Goal: Task Accomplishment & Management: Manage account settings

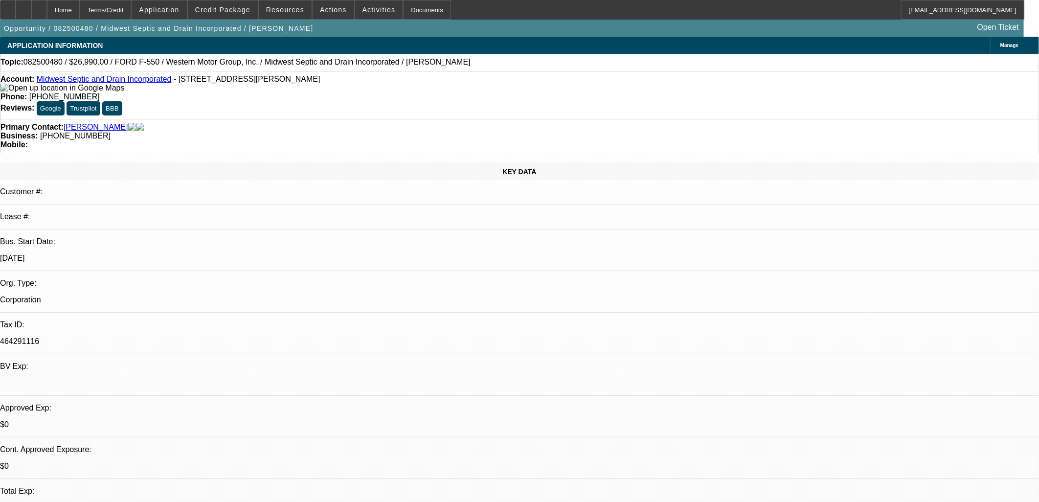
select select "0"
select select "6"
select select "0"
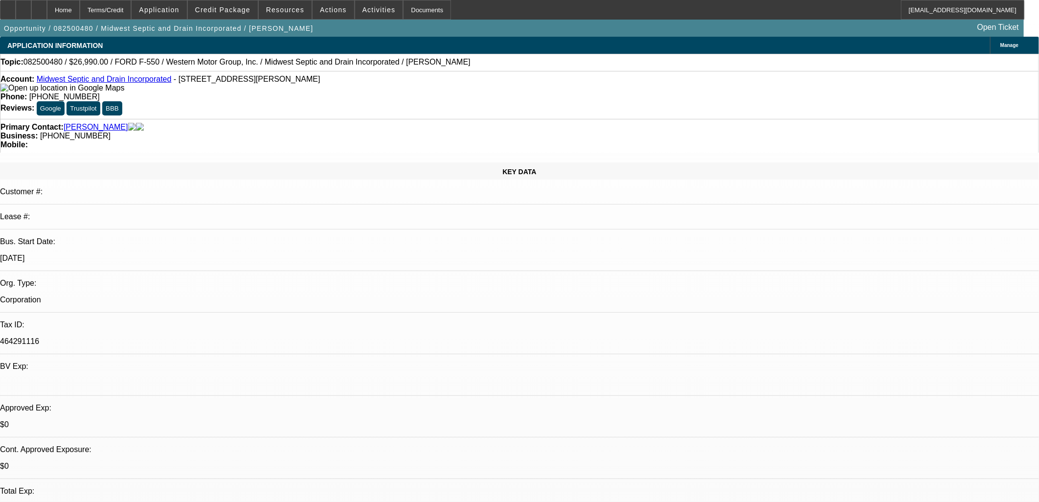
select select "0"
select select "6"
select select "0"
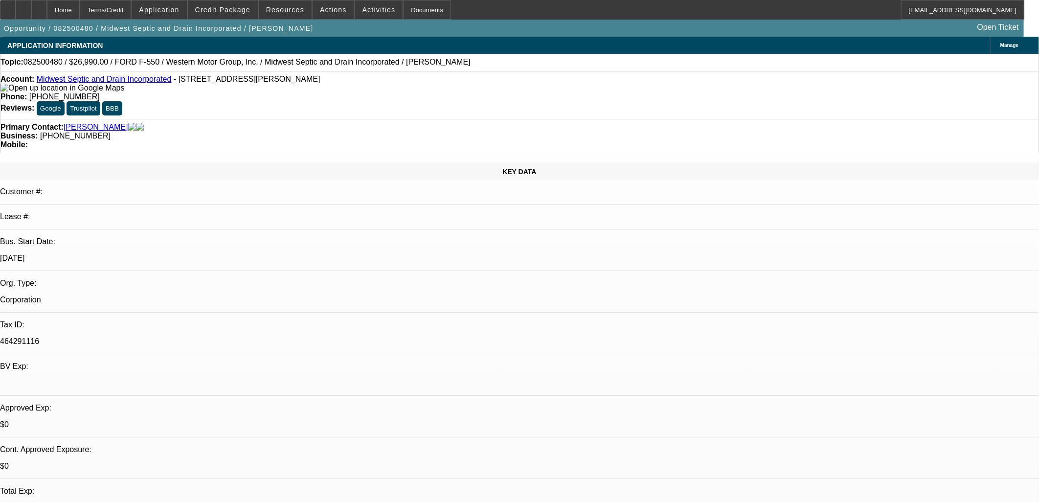
select select "0"
select select "6"
select select "0"
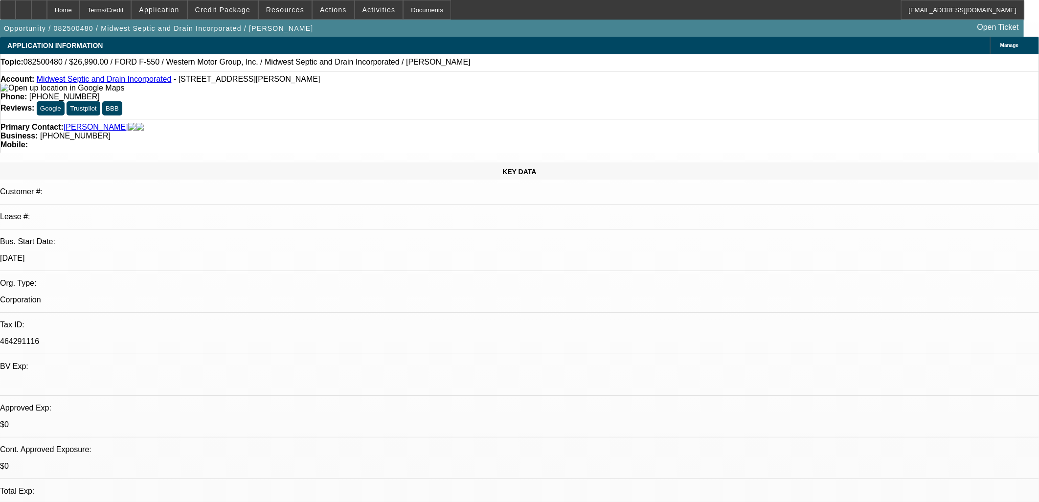
select select "6"
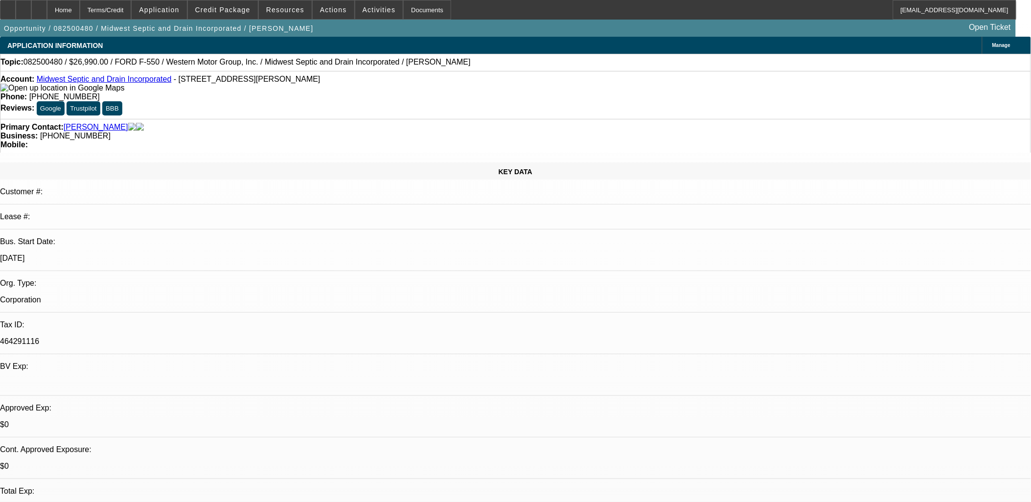
scroll to position [54, 0]
drag, startPoint x: 767, startPoint y: 92, endPoint x: 691, endPoint y: 117, distance: 80.0
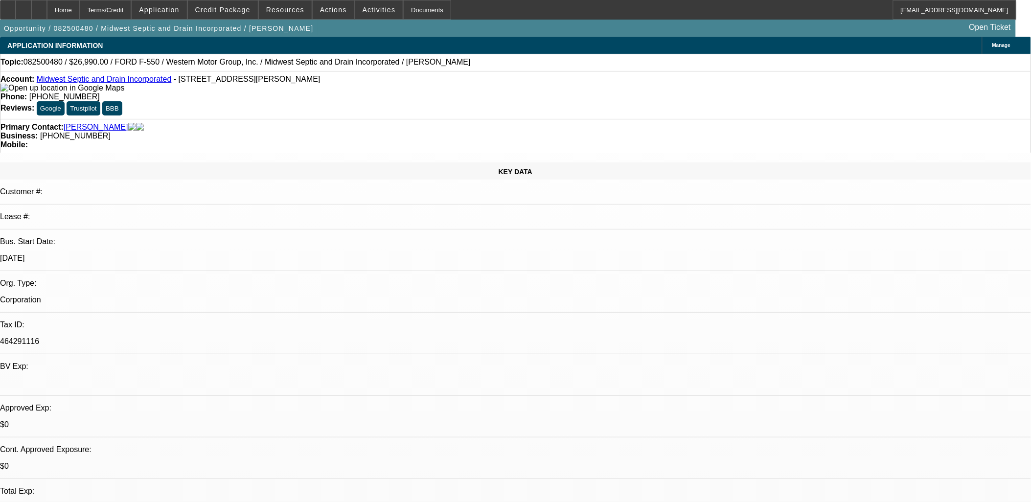
click at [315, 30] on div "Opportunity / 082500480 / Midwest Septic and Drain Incorporated / McIe, Leonard…" at bounding box center [508, 28] width 1016 height 17
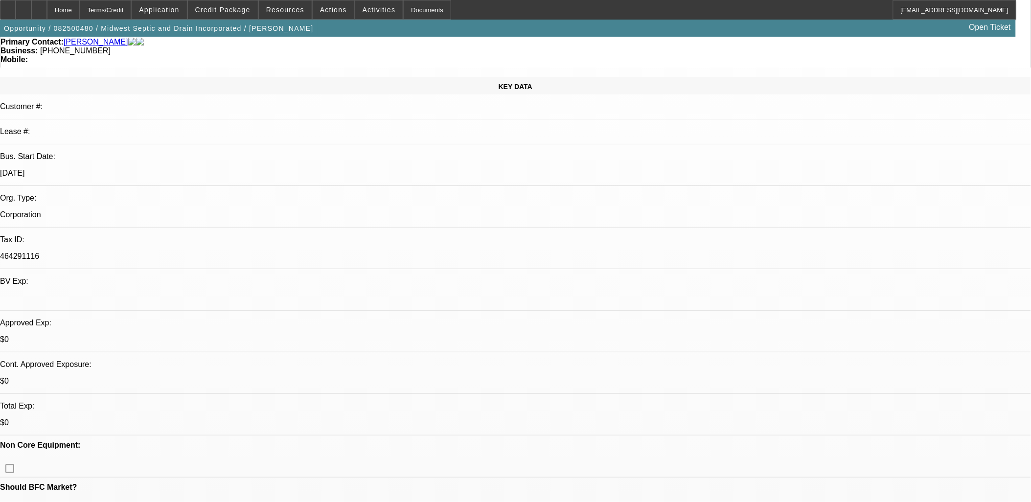
scroll to position [163, 0]
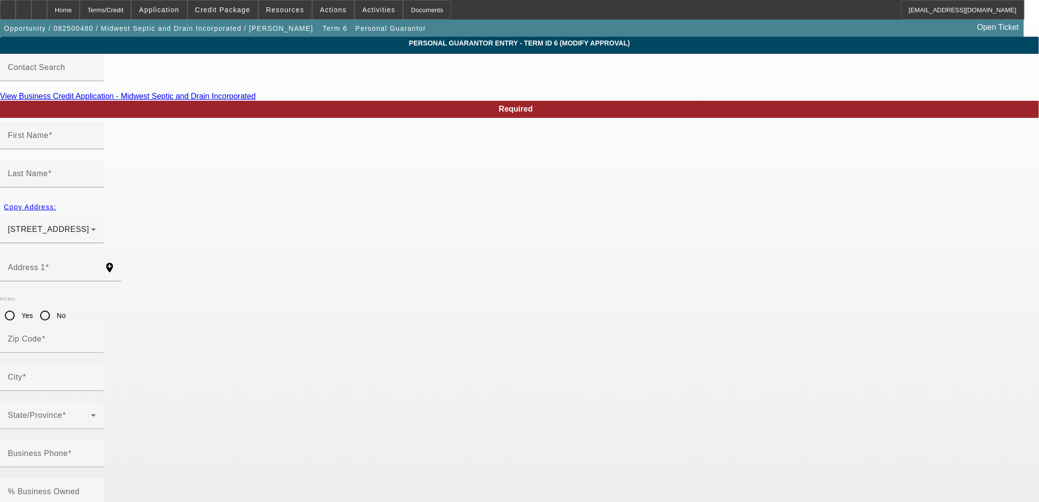
type input "Josh"
type input "Hubbard"
type input "1334 East Odin Drive"
radio input "true"
type input "34434"
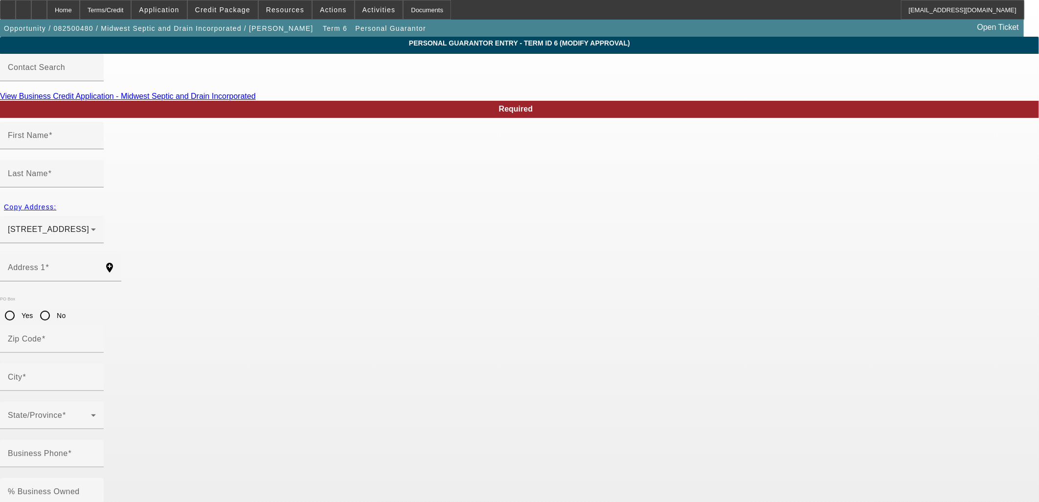
type input "Citrus Springs"
type input "(815) 926-2088"
type input "100"
type input "338-82-7549"
type input "mwdrain@yahoo.com"
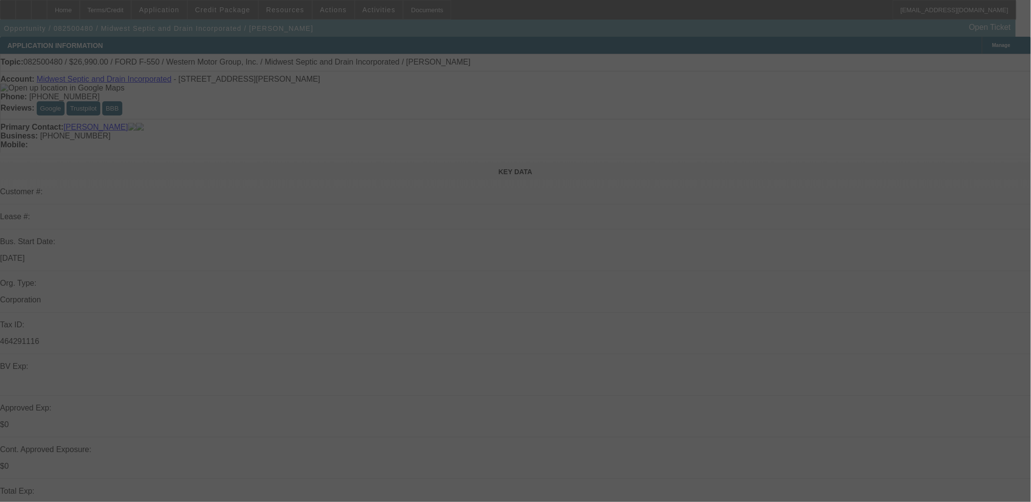
click at [607, 242] on div at bounding box center [515, 251] width 1031 height 502
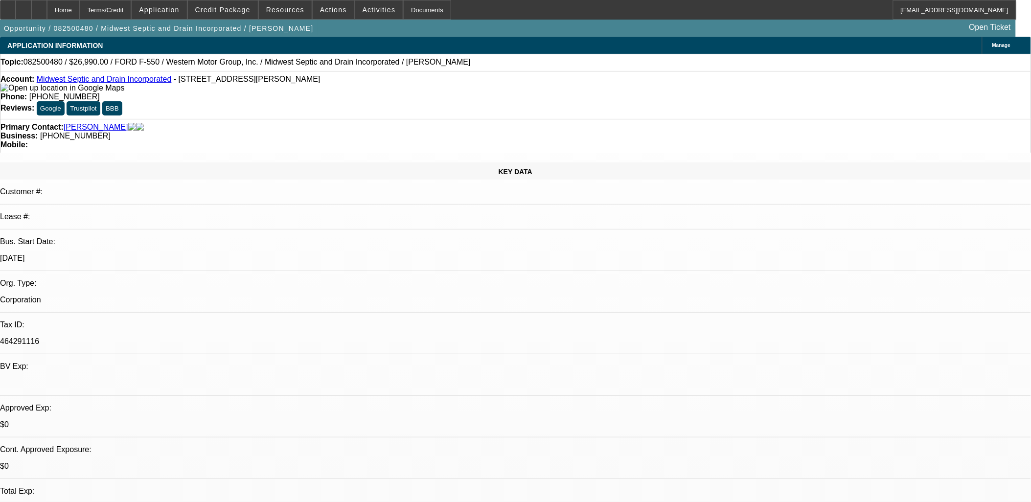
select select "0"
select select "6"
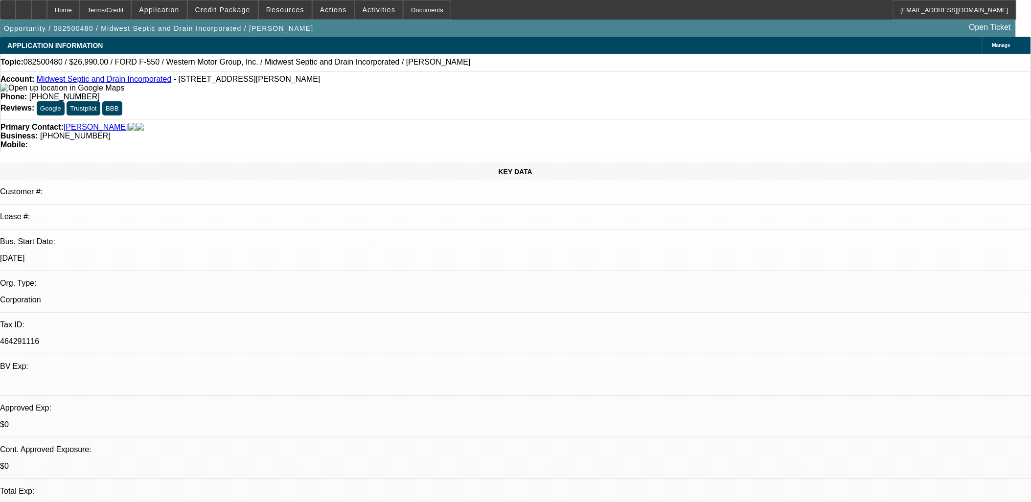
select select "0"
select select "6"
select select "0"
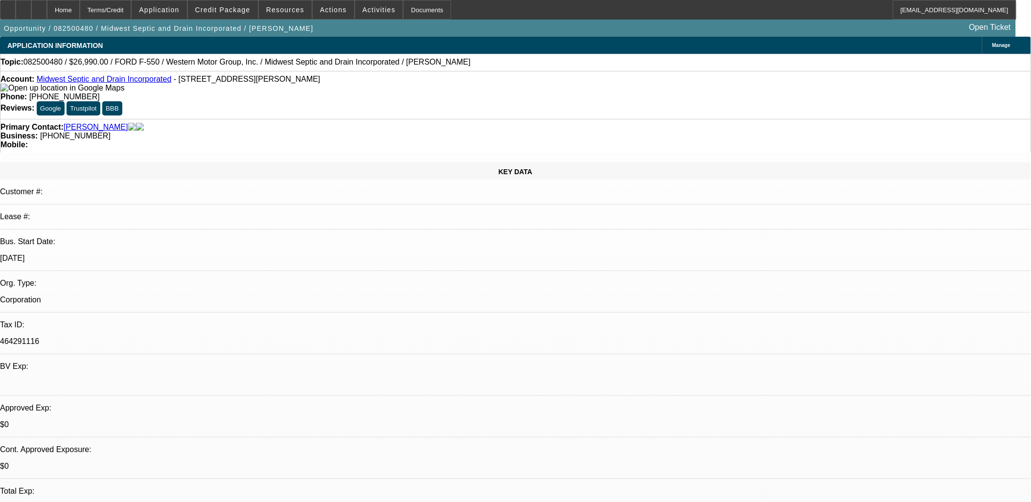
select select "0"
select select "6"
select select "0"
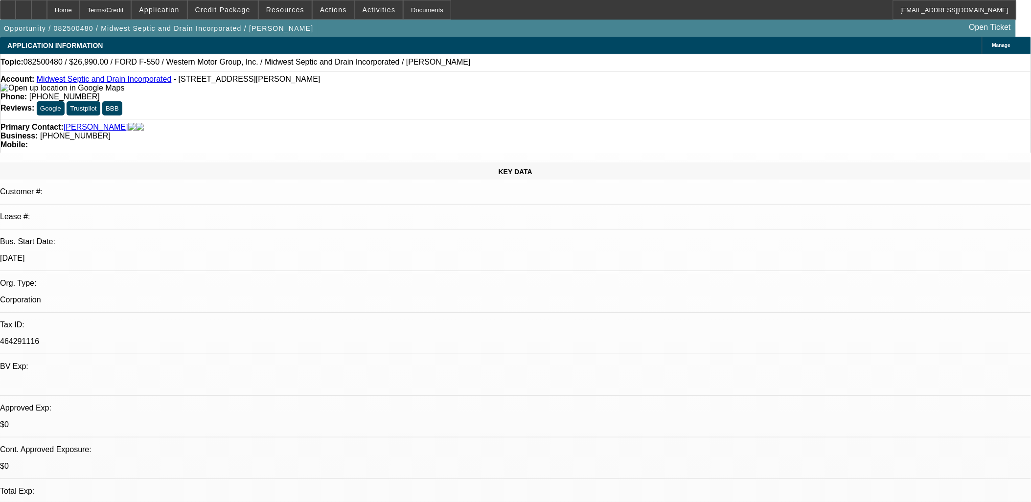
select select "0"
select select "6"
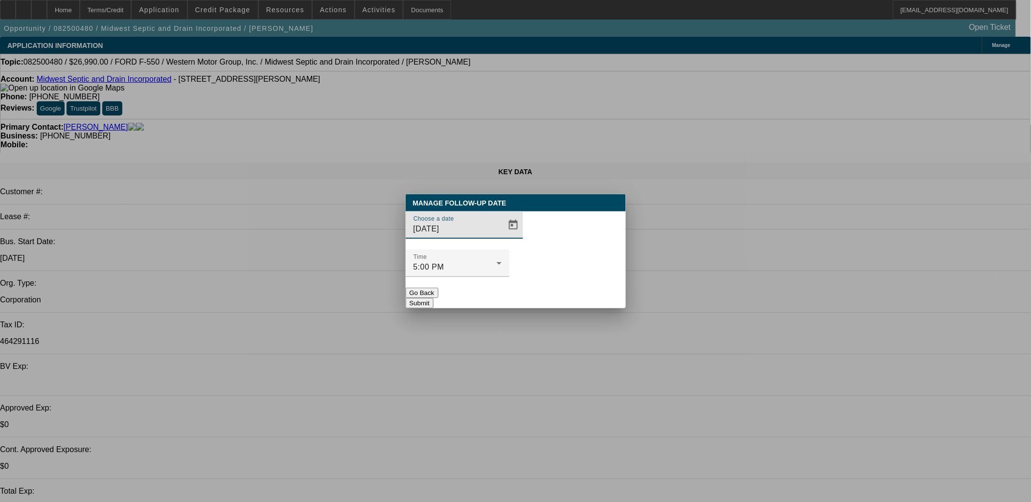
click at [607, 238] on div at bounding box center [515, 251] width 1031 height 502
click at [502, 237] on span "Open calendar" at bounding box center [513, 224] width 23 height 23
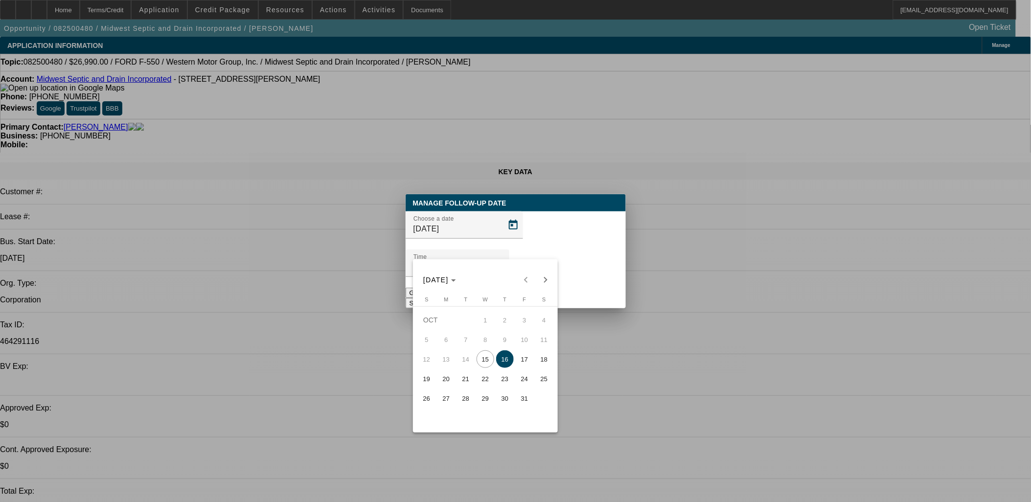
drag, startPoint x: 485, startPoint y: 375, endPoint x: 498, endPoint y: 380, distance: 14.1
click at [498, 380] on tbody "OCT 1 2 3 4 5 6 7 8 9 10 11 12 13 14 15 16 17 18 19 20 21 22 23 24 25 26 27 28 …" at bounding box center [485, 359] width 137 height 98
click at [498, 382] on span "23" at bounding box center [505, 379] width 18 height 18
type input "10/23/2025"
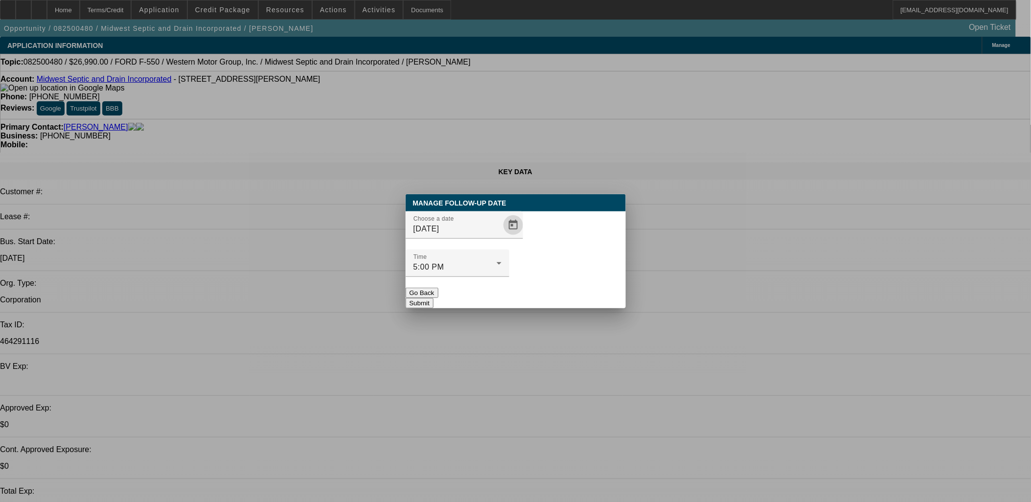
click at [568, 271] on div "Manage Follow-Up Date Choose a date 10/23/2025 Time 5:00 PM Go Back Submit" at bounding box center [516, 251] width 220 height 114
drag, startPoint x: 568, startPoint y: 273, endPoint x: 578, endPoint y: 273, distance: 10.3
click at [434, 298] on button "Submit" at bounding box center [420, 303] width 28 height 10
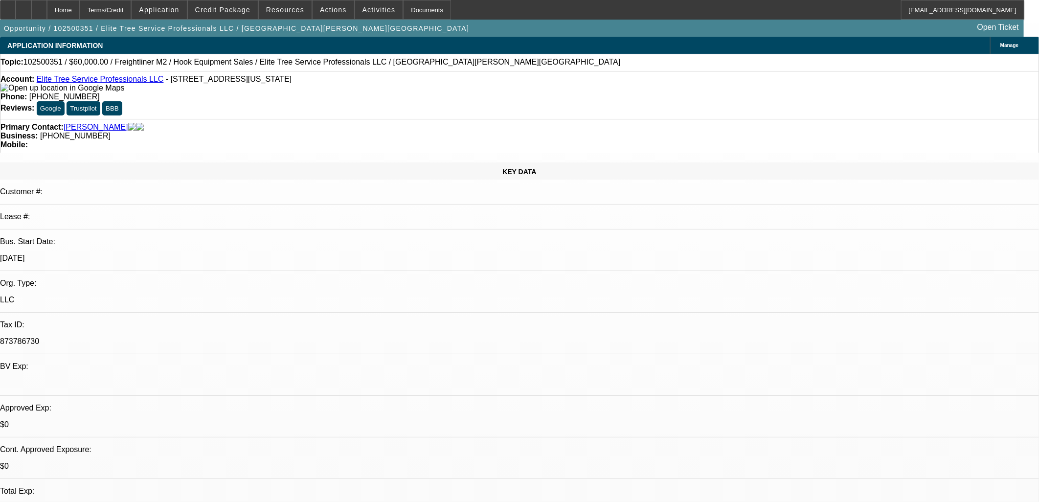
select select "0"
select select "0.1"
select select "4"
select select "0"
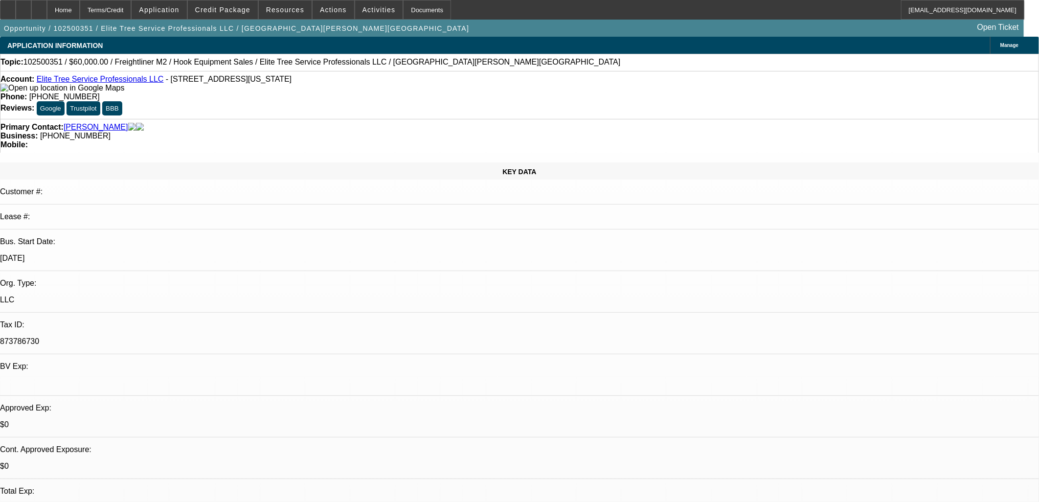
select select "0"
select select "0.1"
select select "4"
select select "0"
select select "2"
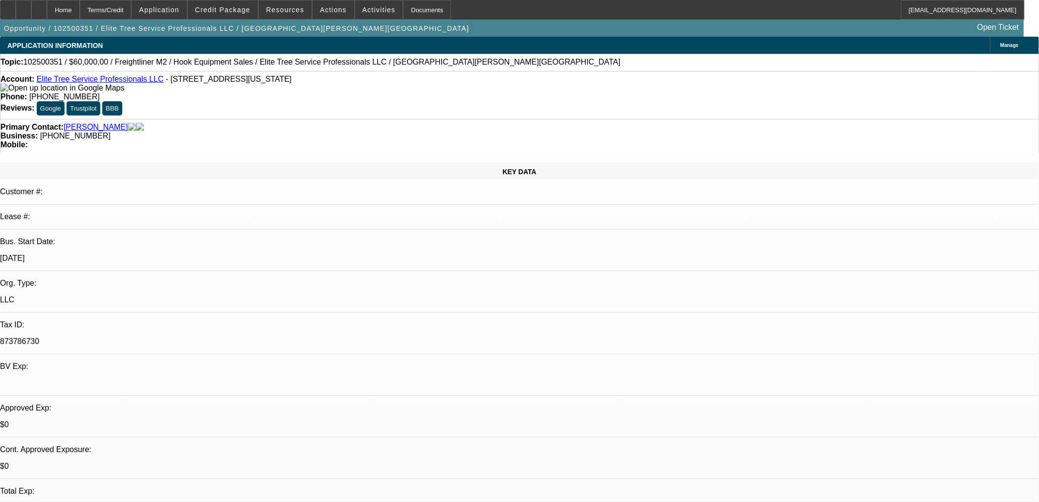
select select "2"
select select "0.1"
select select "4"
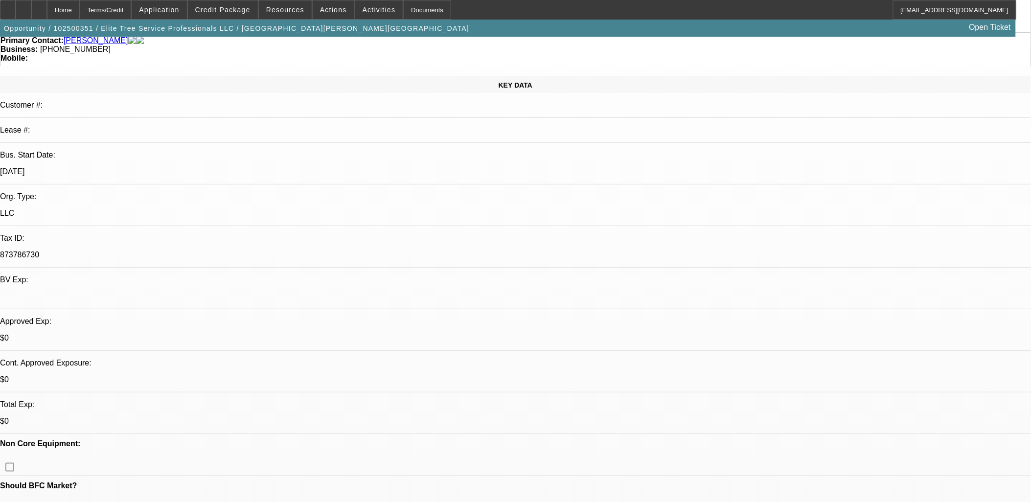
drag, startPoint x: 299, startPoint y: 333, endPoint x: 292, endPoint y: 328, distance: 8.6
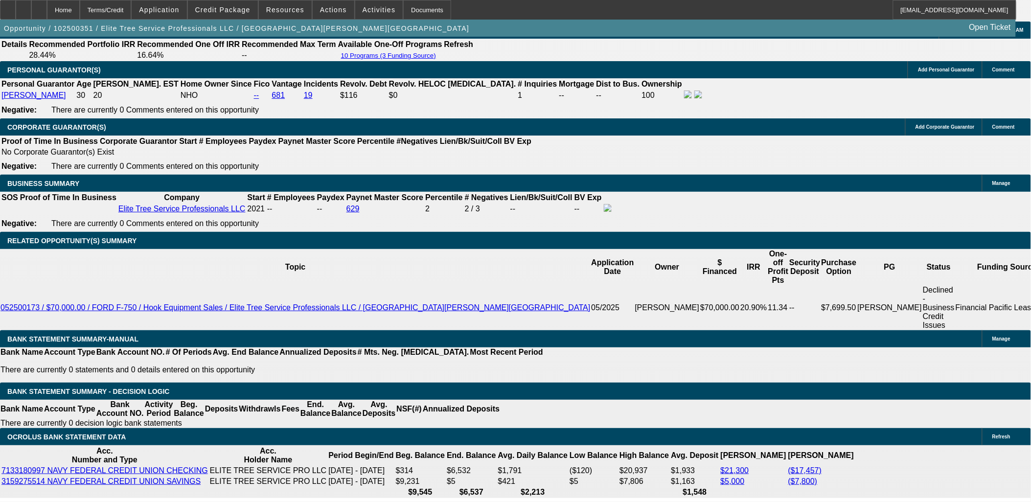
scroll to position [374, 0]
drag, startPoint x: 418, startPoint y: 191, endPoint x: 430, endPoint y: 196, distance: 12.5
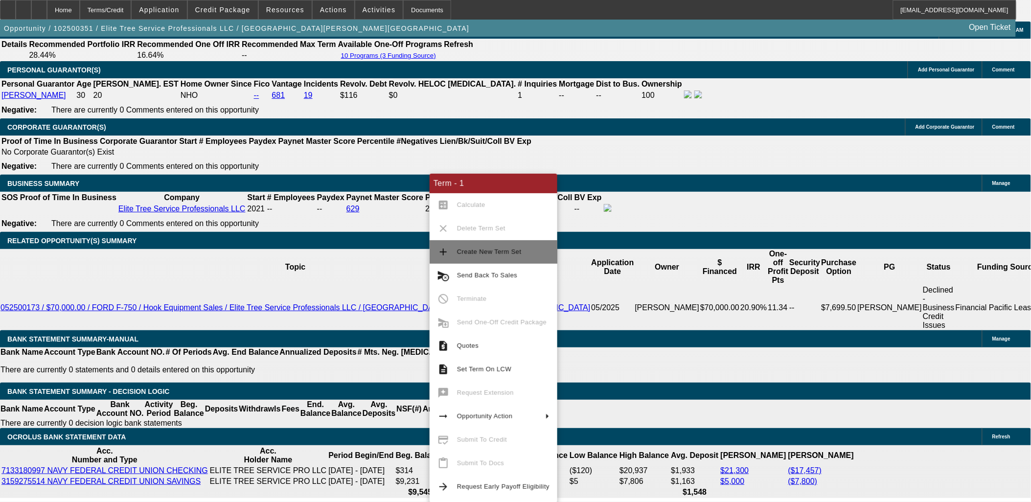
click at [466, 252] on span "Create New Term Set" at bounding box center [489, 251] width 65 height 7
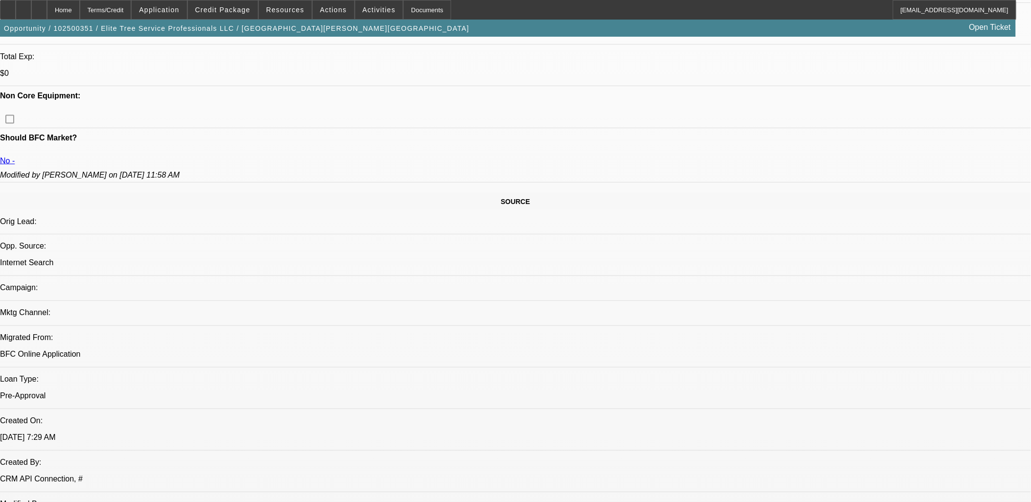
select select "0"
select select "2"
select select "0.1"
select select "0"
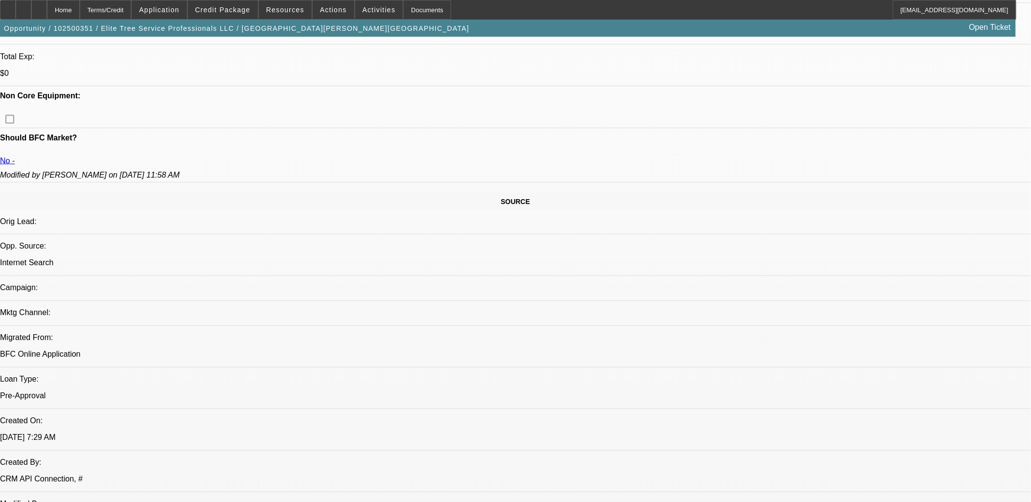
select select "0.1"
select select "0"
select select "0.1"
select select "0"
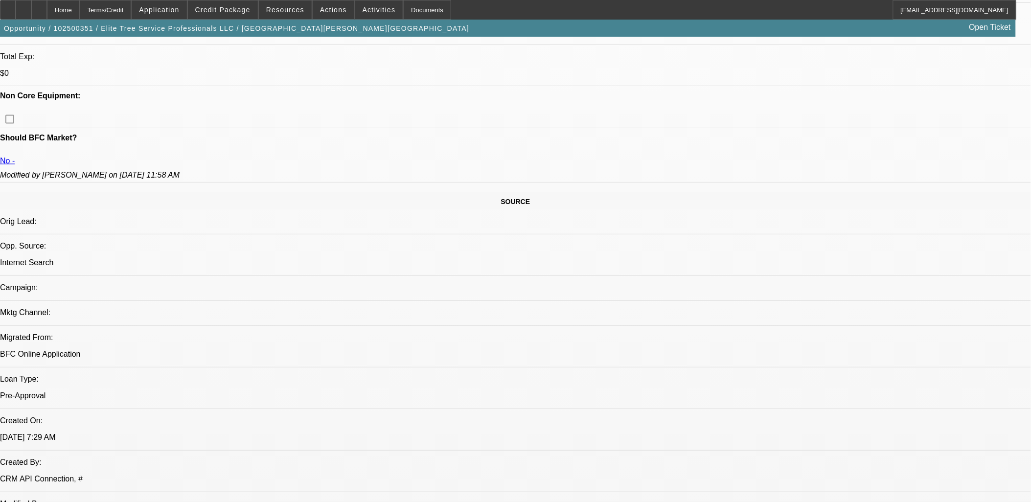
select select "2"
select select "0.1"
select select "1"
select select "2"
select select "4"
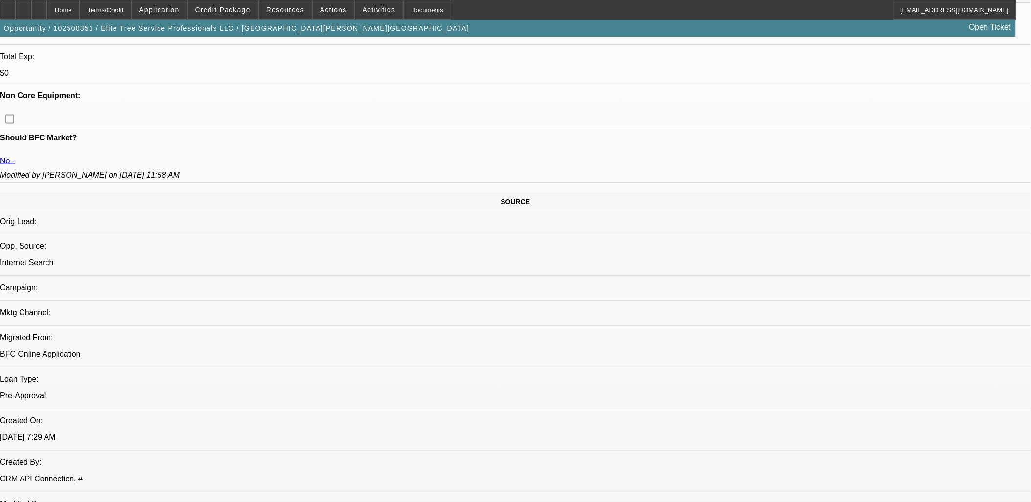
select select "1"
select select "4"
select select "1"
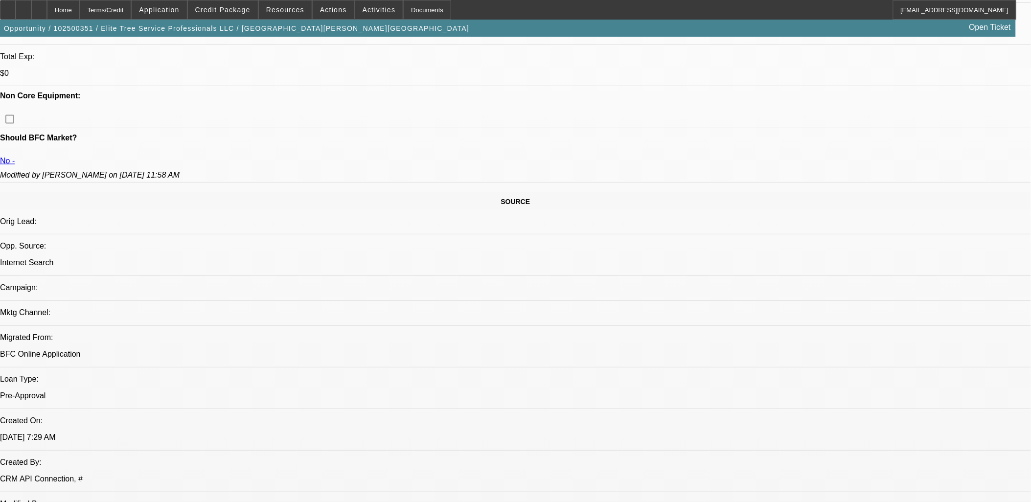
select select "4"
select select "1"
select select "2"
select select "4"
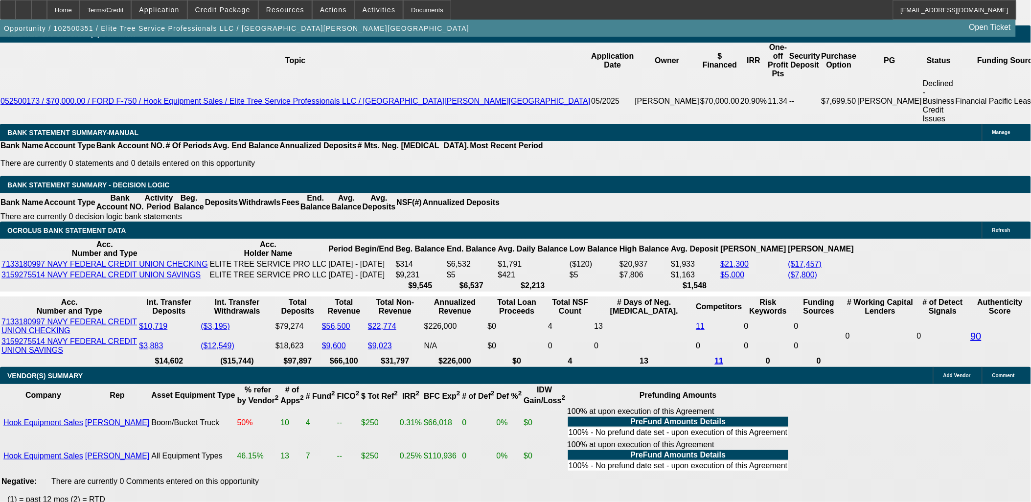
scroll to position [1473, 0]
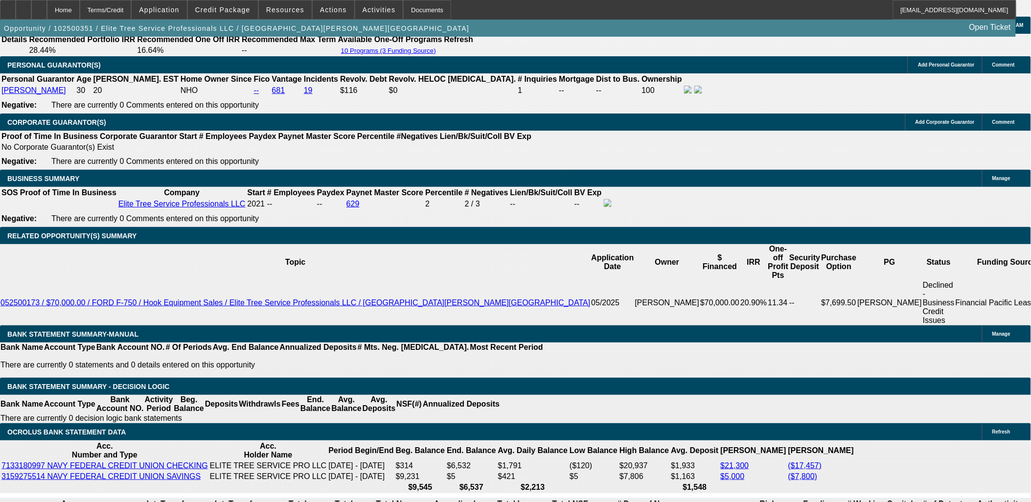
drag, startPoint x: 217, startPoint y: 239, endPoint x: 180, endPoint y: 234, distance: 37.0
type input "$1,000.00"
type input "UNKNOWN"
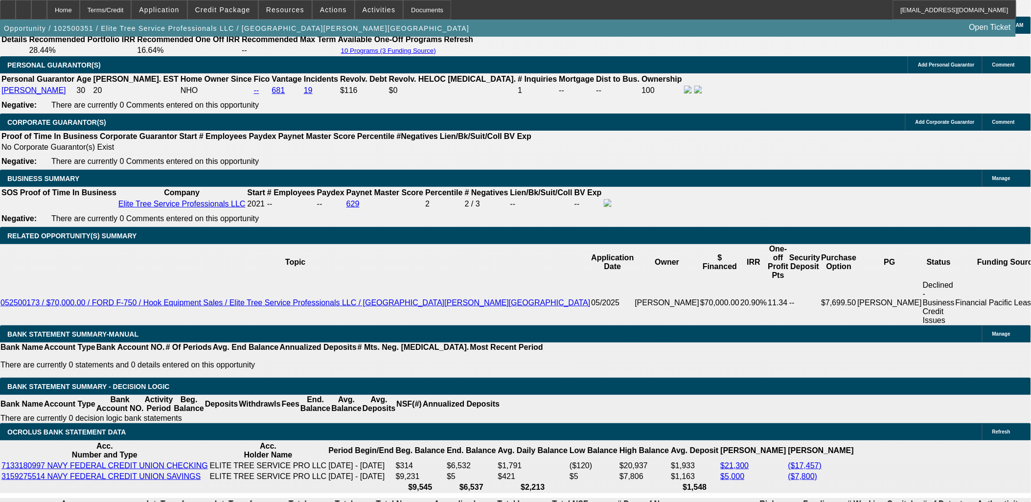
type input "$3,673.02"
type input "$1,836.51"
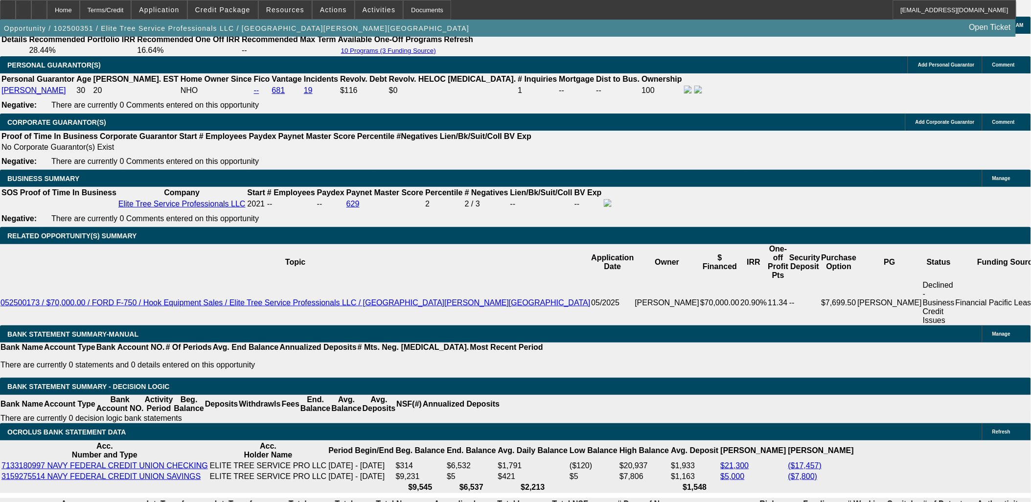
type input "$10,000.00"
type input "$3,156.50"
drag, startPoint x: 208, startPoint y: 317, endPoint x: 263, endPoint y: 316, distance: 54.3
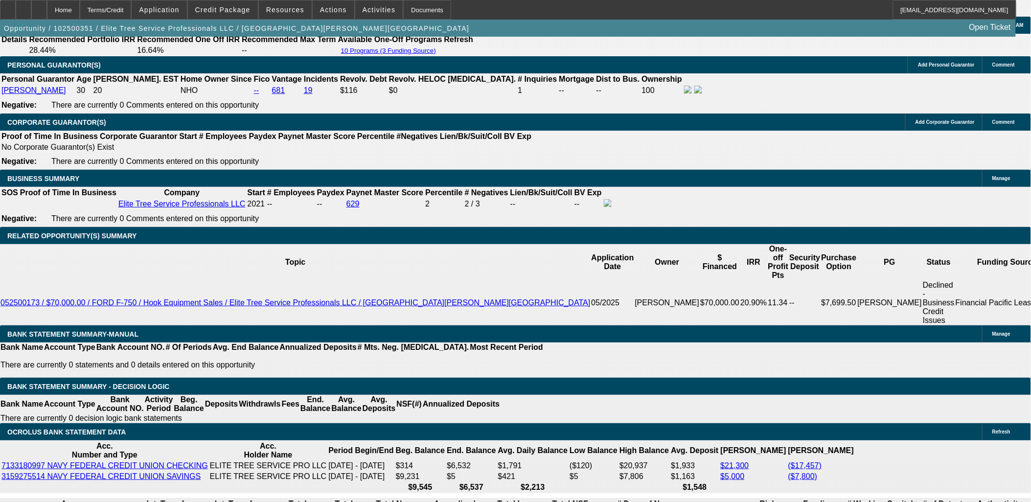
drag, startPoint x: 172, startPoint y: 316, endPoint x: 223, endPoint y: 320, distance: 51.5
type input "16"
type input "$324.00"
type input "162"
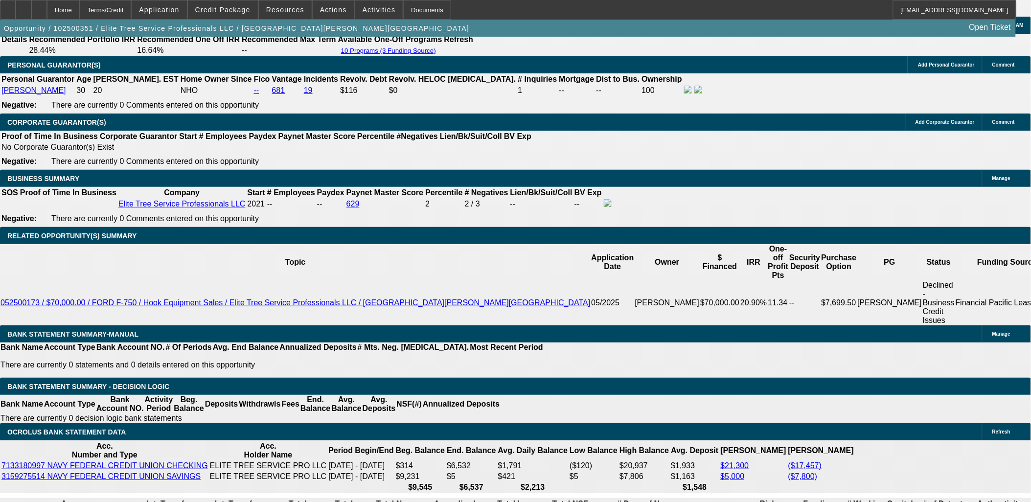
type input "1625"
type input "$3,250.00"
type input "18.3"
type input "$1,625.00"
drag, startPoint x: 151, startPoint y: 65, endPoint x: 150, endPoint y: 51, distance: 13.2
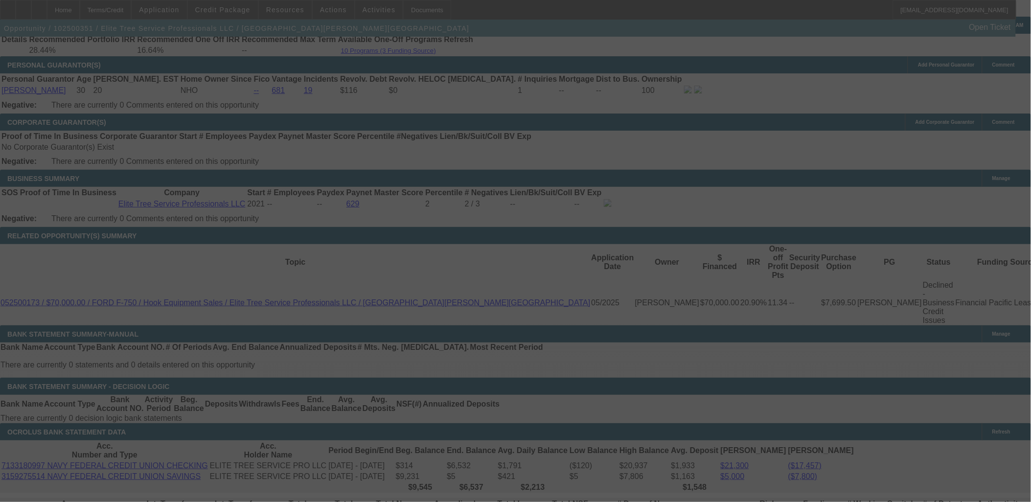
select select "0"
select select "2"
select select "0.1"
select select "4"
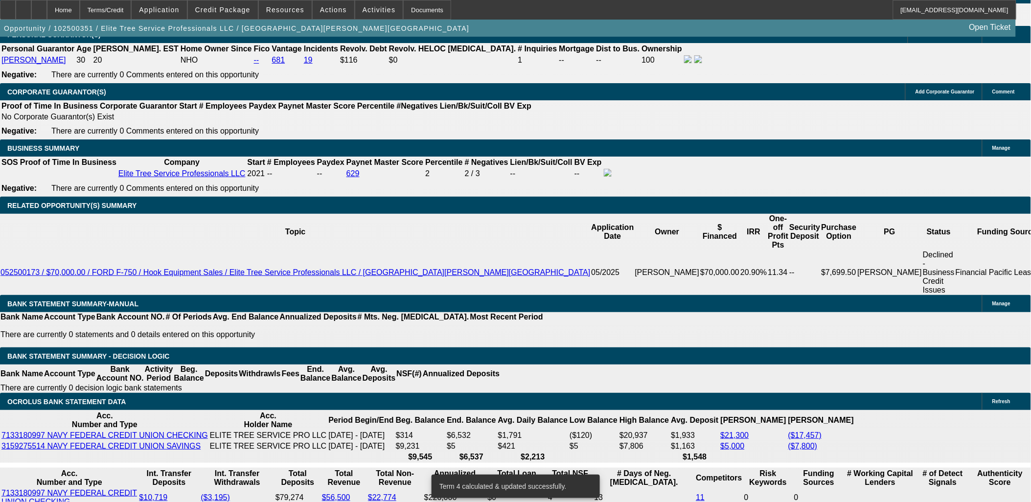
scroll to position [1527, 0]
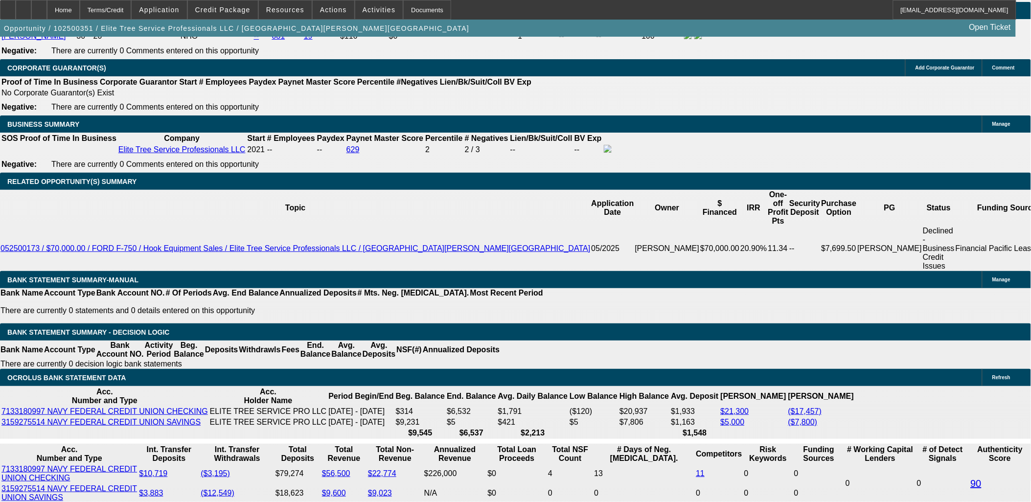
drag, startPoint x: 184, startPoint y: 261, endPoint x: 207, endPoint y: 263, distance: 23.0
type input "165"
type input "$3,300.00"
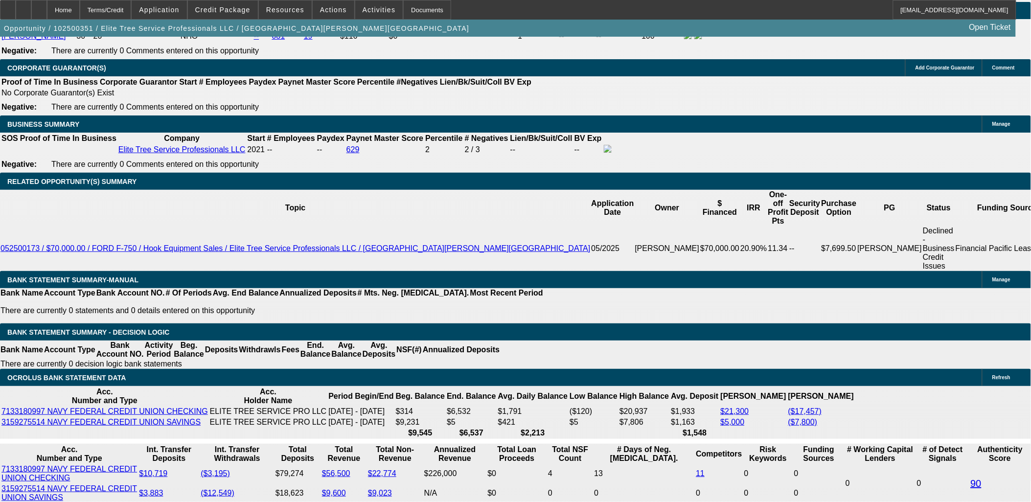
type input "UNKNOWN"
type input "1650"
type input "19.2"
type input "$1,650.00"
drag, startPoint x: 208, startPoint y: 262, endPoint x: 214, endPoint y: 262, distance: 5.4
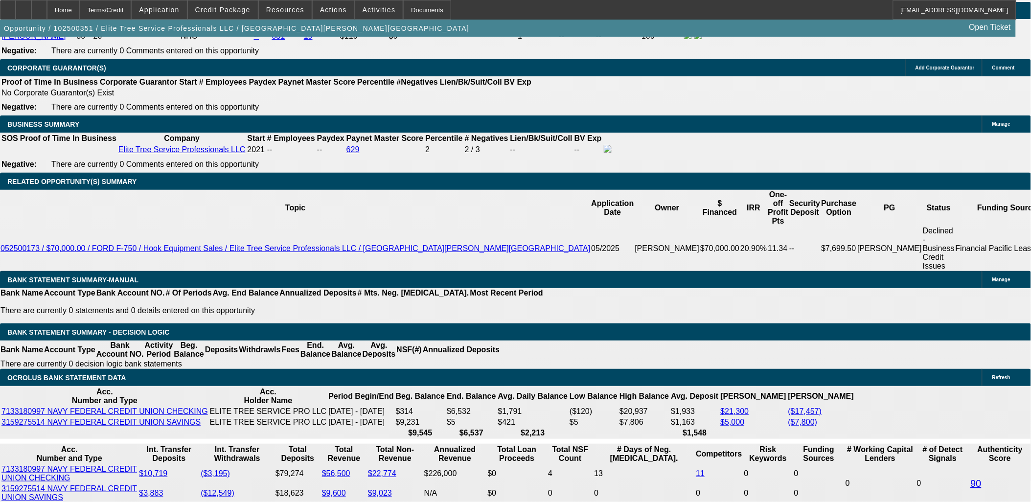
type input "42"
type input "$3,616.38"
type input "$1,808.19"
type input "42"
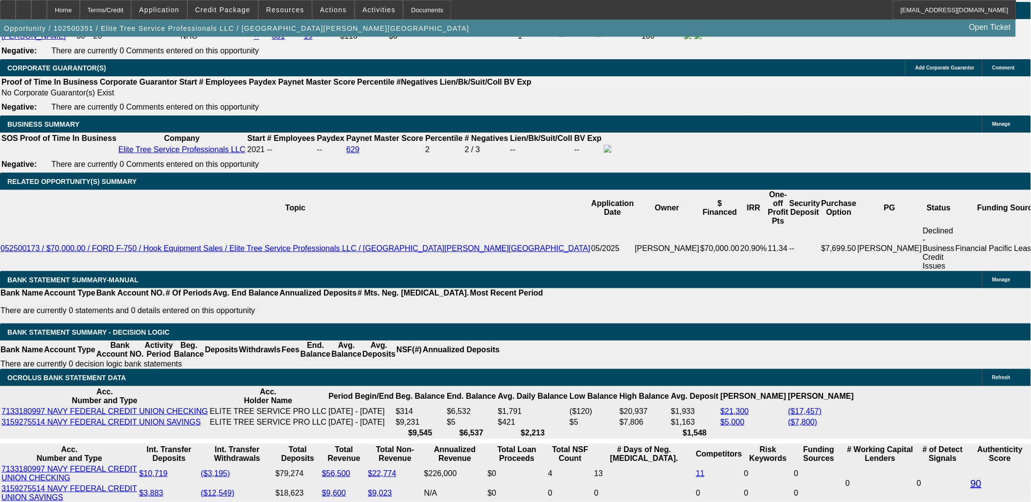
drag, startPoint x: 180, startPoint y: 262, endPoint x: 211, endPoint y: 261, distance: 31.4
type input "1800"
type input "$3,600.00"
type input "18.9"
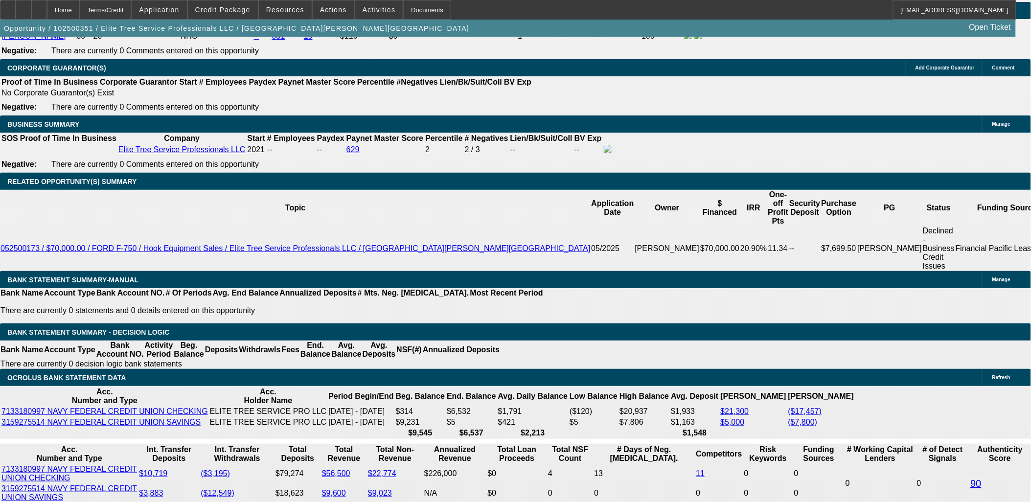
type input "$1,800.00"
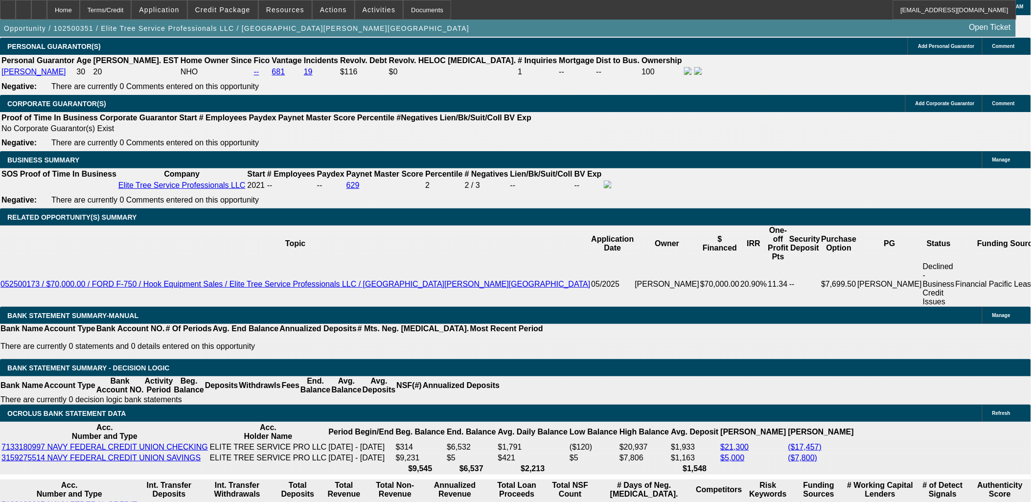
scroll to position [1473, 0]
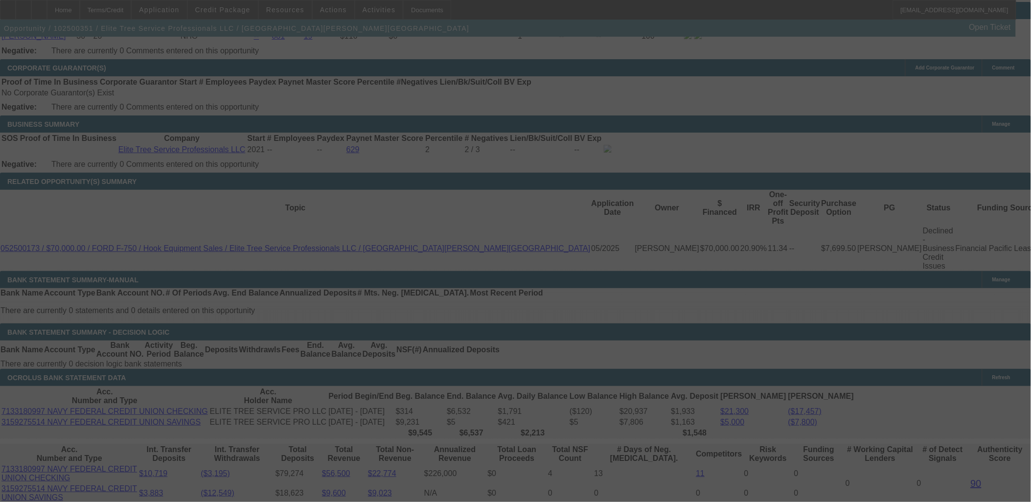
select select "0"
select select "2"
select select "0.1"
select select "4"
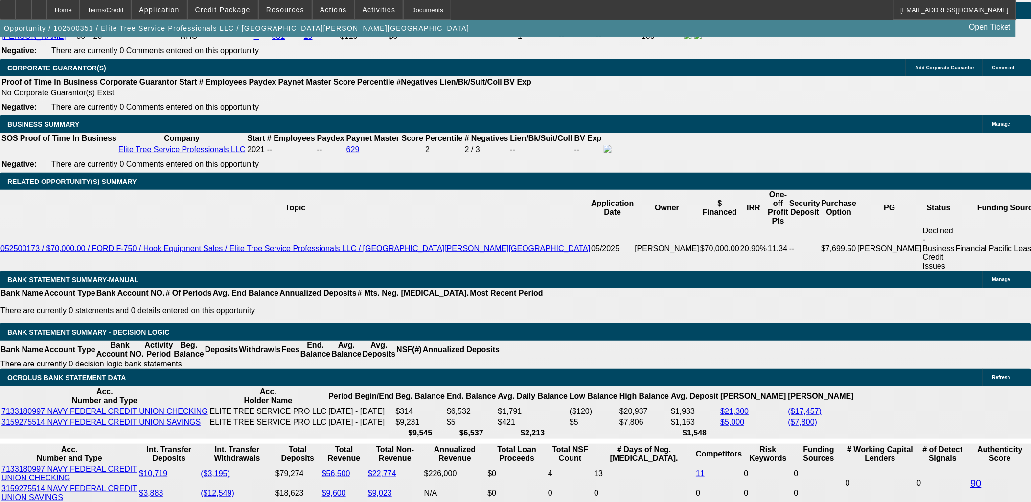
type input "$1,800.00"
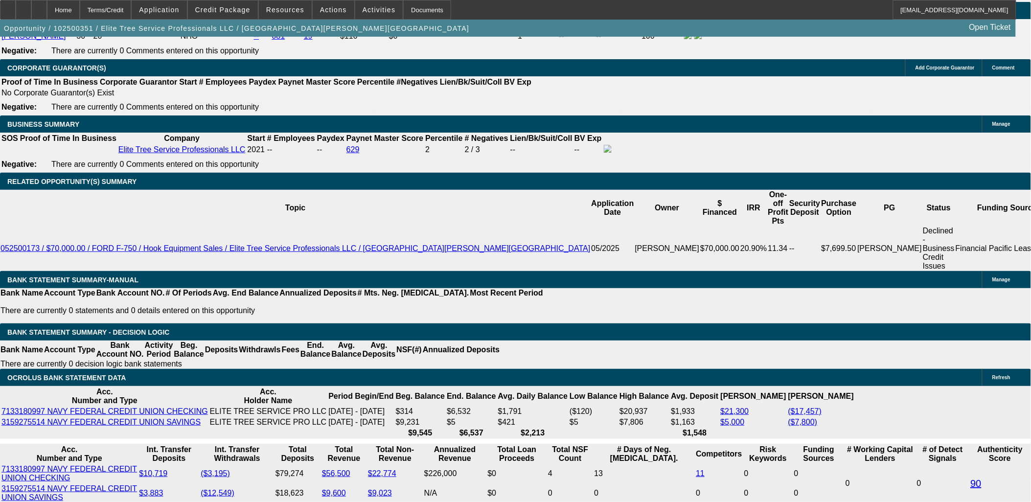
type input "20"
type input "UNKNOWN"
type input "$2,713.96"
type input "$1,356.98"
type input "$3,662.70"
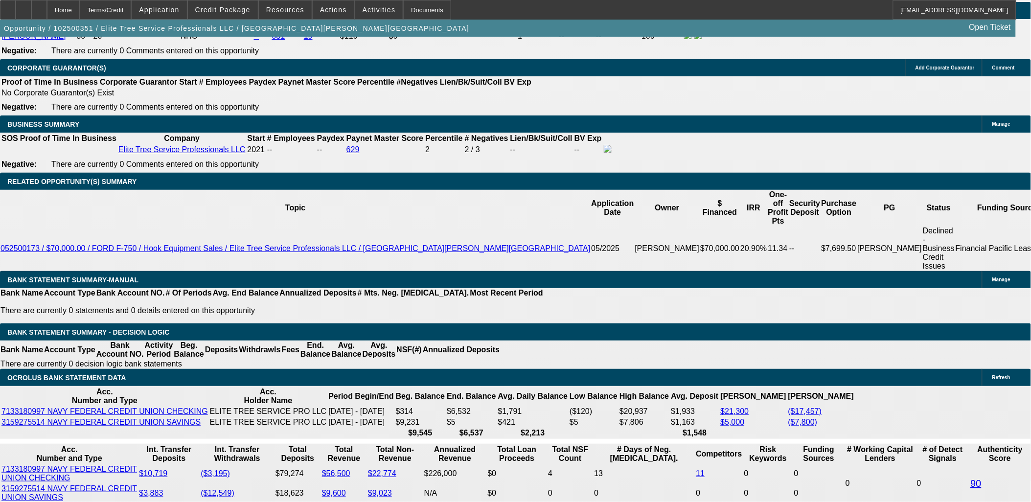
type input "$1,831.35"
type input "20"
drag, startPoint x: 178, startPoint y: 259, endPoint x: 207, endPoint y: 257, distance: 29.5
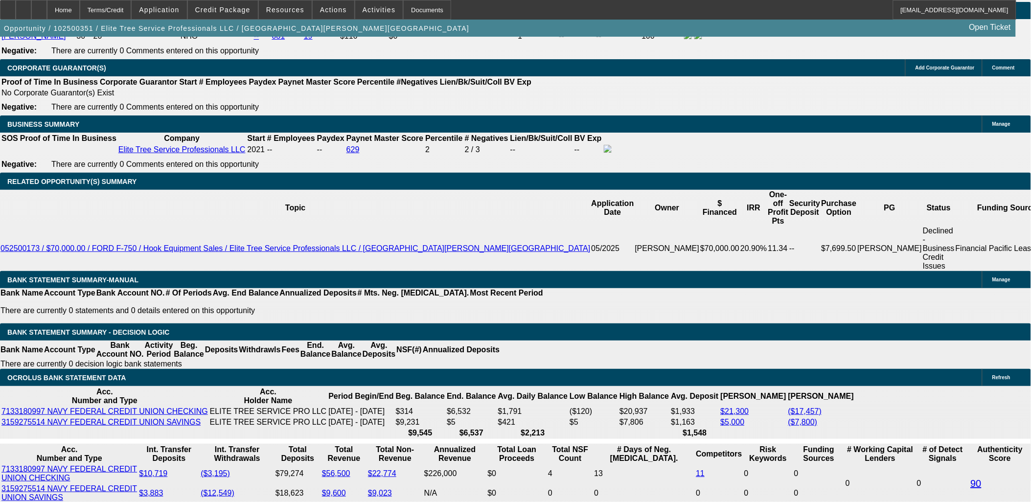
type input "1835"
type input "$3,670.00"
type input "20.1"
type input "$1,835.00"
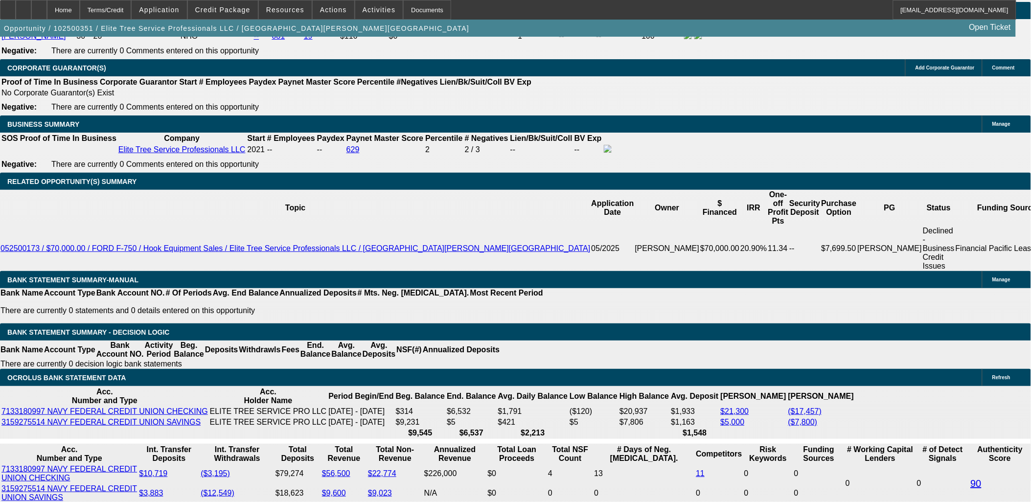
scroll to position [1418, 0]
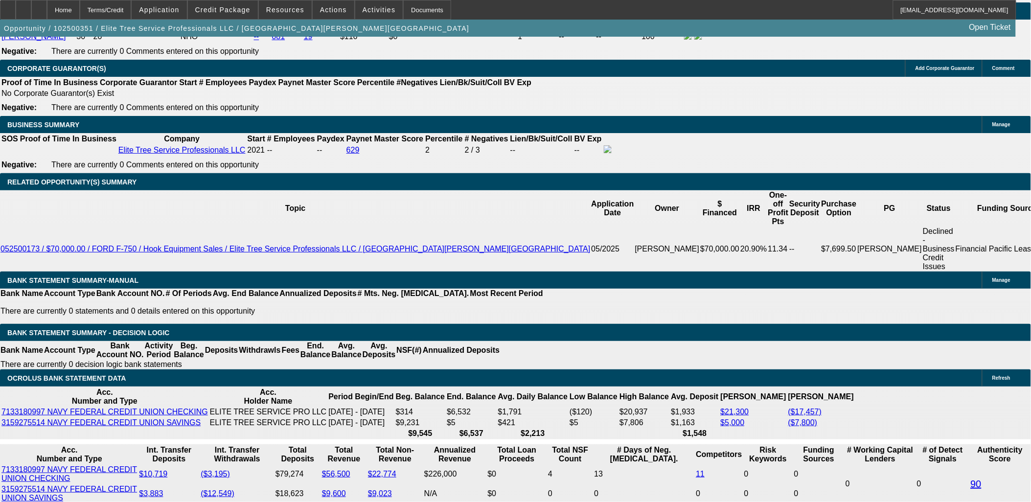
scroll to position [1527, 0]
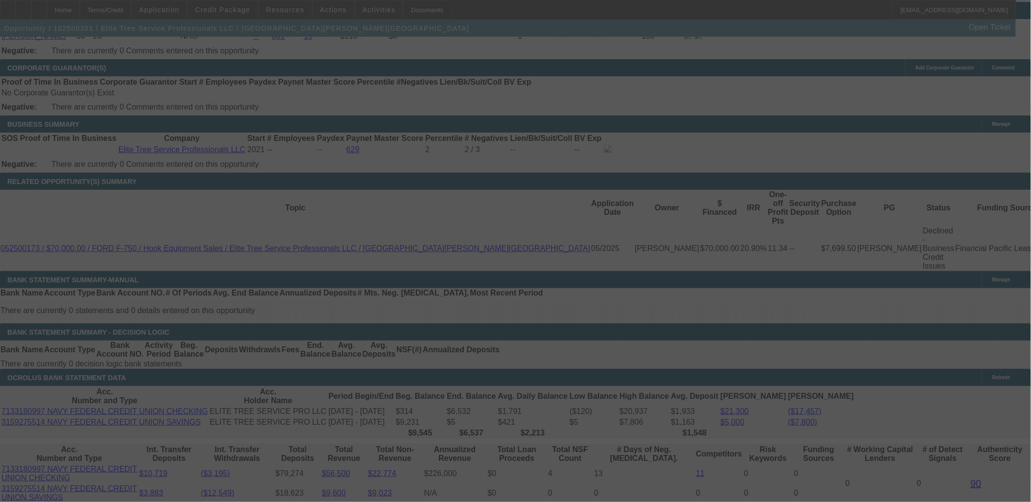
select select "0"
select select "2"
select select "0.1"
select select "4"
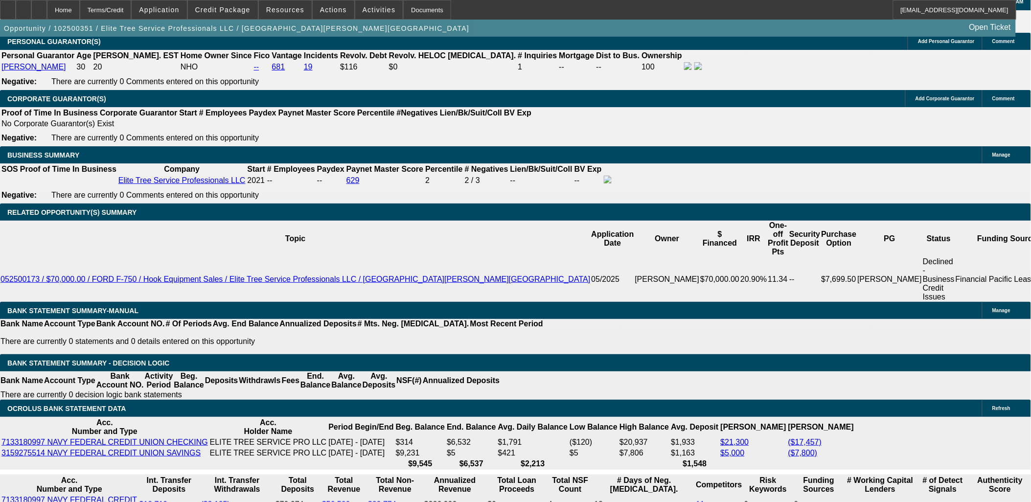
scroll to position [1473, 0]
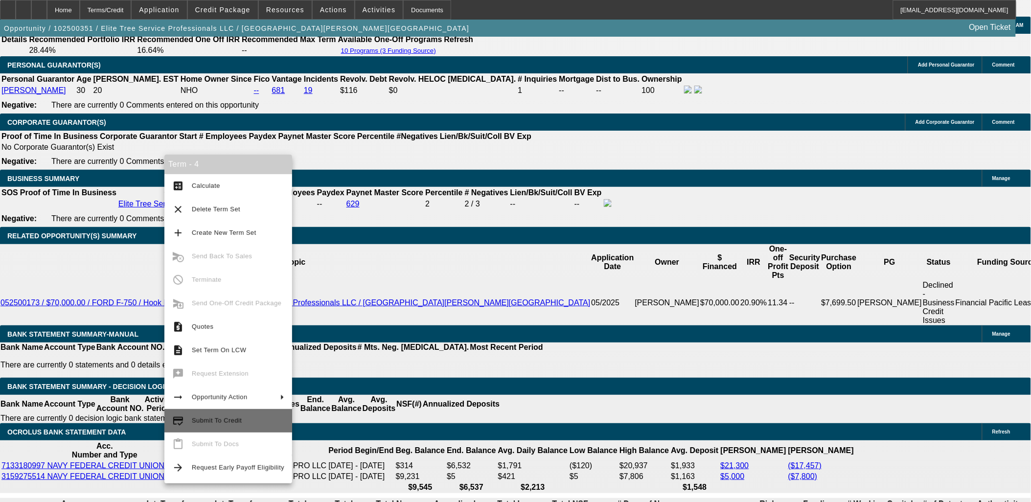
click at [230, 423] on span "Submit To Credit" at bounding box center [238, 421] width 92 height 12
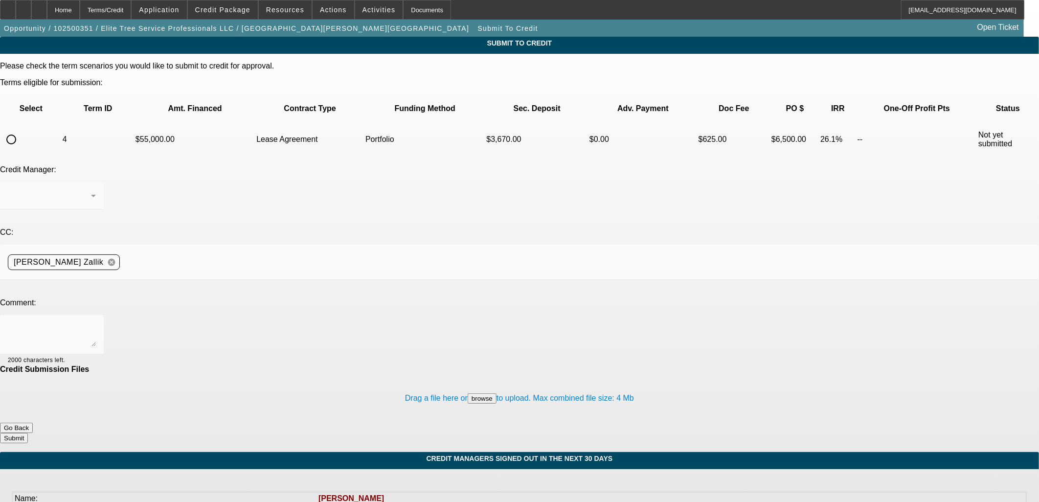
click at [21, 98] on div "Please check the term scenarios you would like to submit to credit for approval…" at bounding box center [519, 110] width 1039 height 96
click at [21, 130] on input "radio" at bounding box center [11, 140] width 20 height 20
radio input "true"
click at [96, 182] on div "Arida, George" at bounding box center [52, 195] width 88 height 27
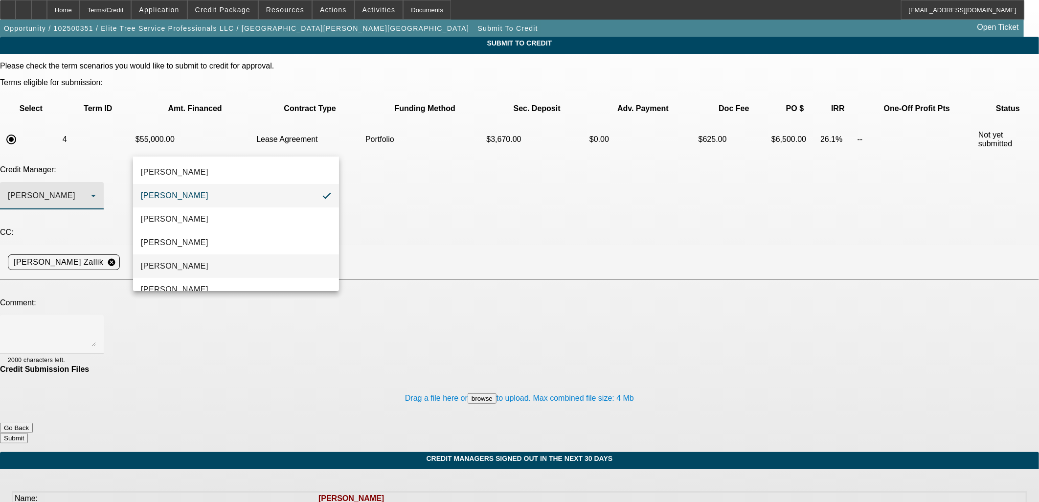
click at [244, 270] on mat-option "Magner, Bill" at bounding box center [236, 265] width 206 height 23
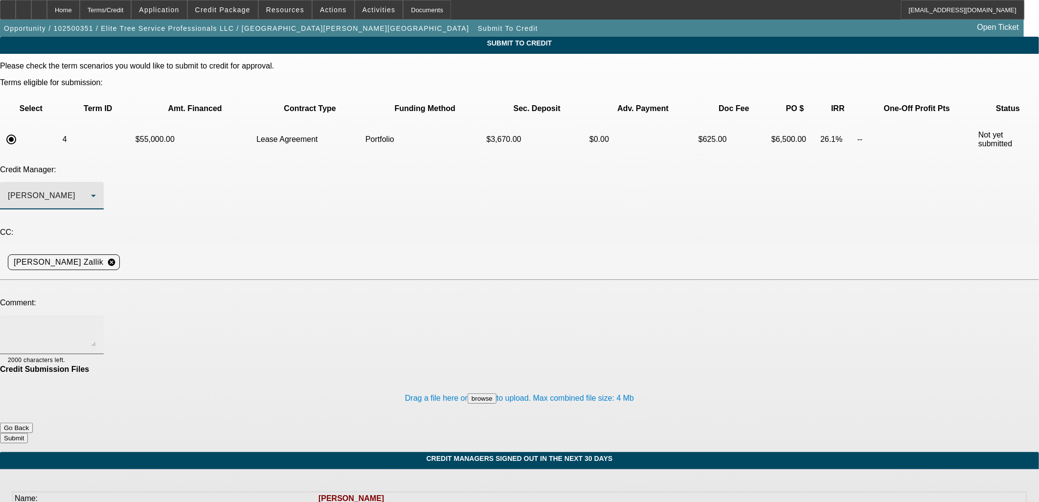
click at [96, 323] on textarea at bounding box center [52, 334] width 88 height 23
type textarea "Bill, can you consider a stronger structure for this customer? Please let me kn…"
click at [28, 433] on button "Submit" at bounding box center [14, 438] width 28 height 10
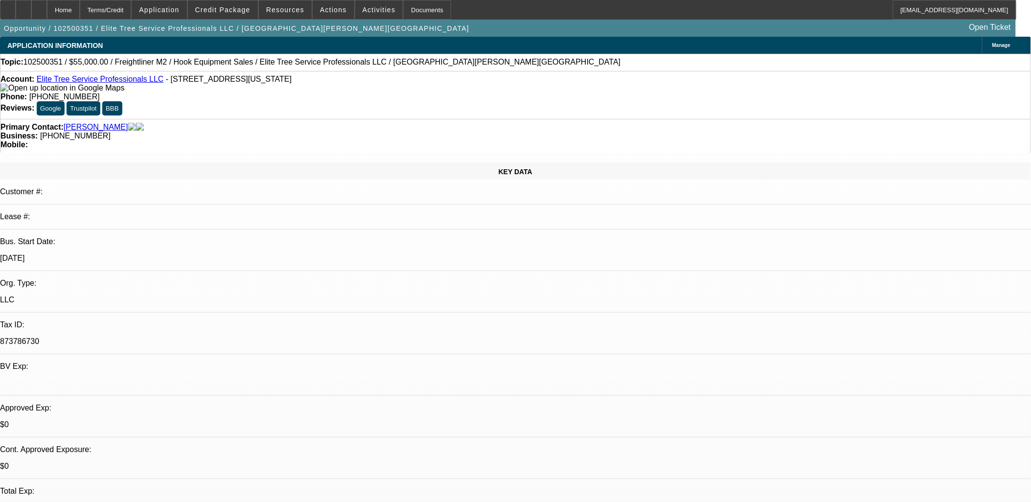
select select "0"
select select "2"
select select "0.1"
select select "4"
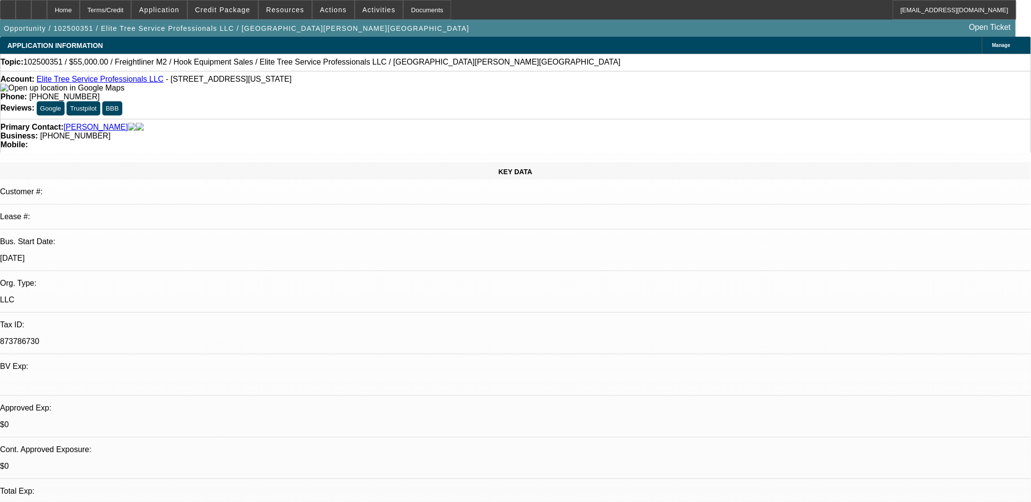
select select "0"
select select "0.1"
select select "4"
select select "0"
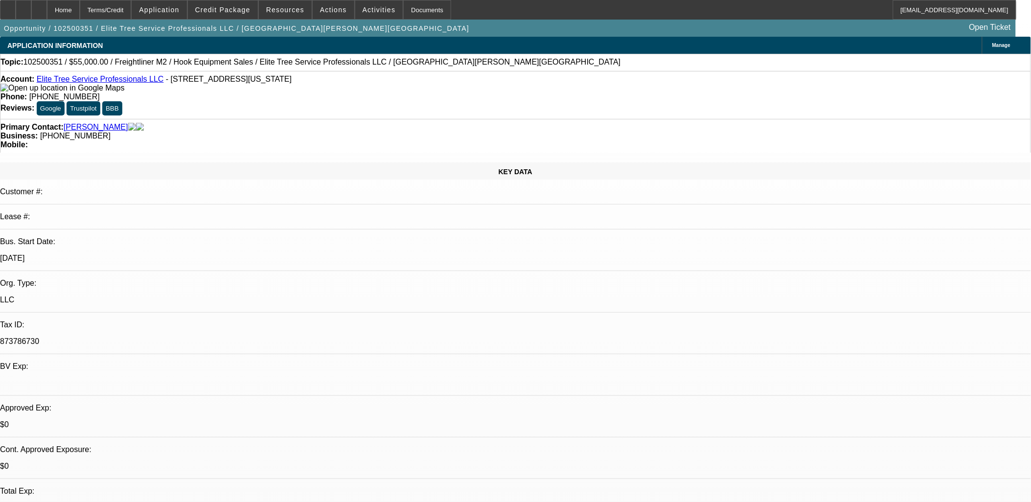
select select "0"
select select "0.1"
select select "4"
select select "0"
select select "2"
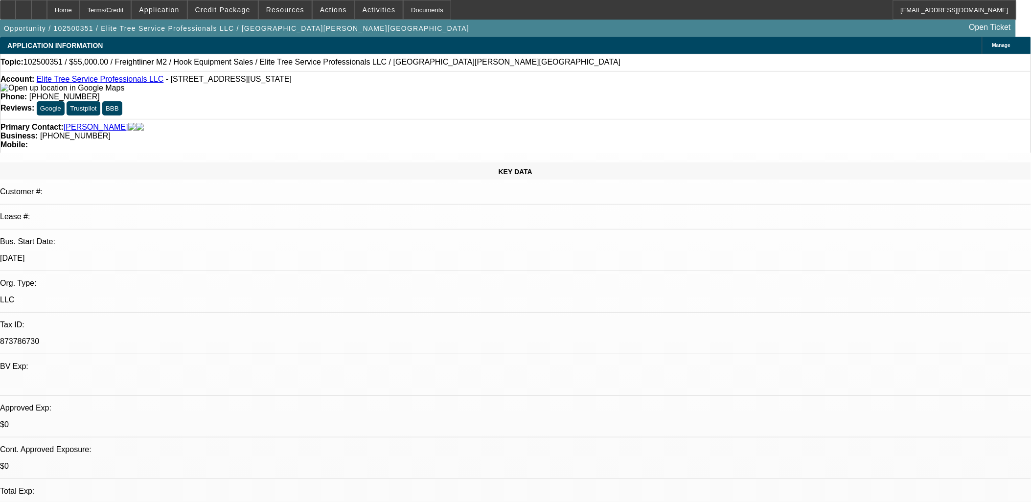
select select "2"
select select "0.1"
select select "4"
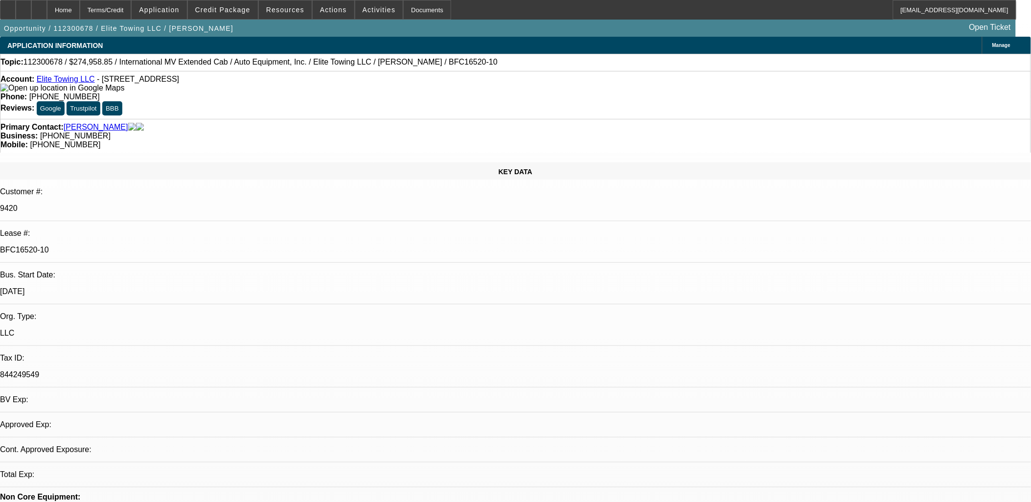
select select "0"
select select "2"
select select "0"
select select "6"
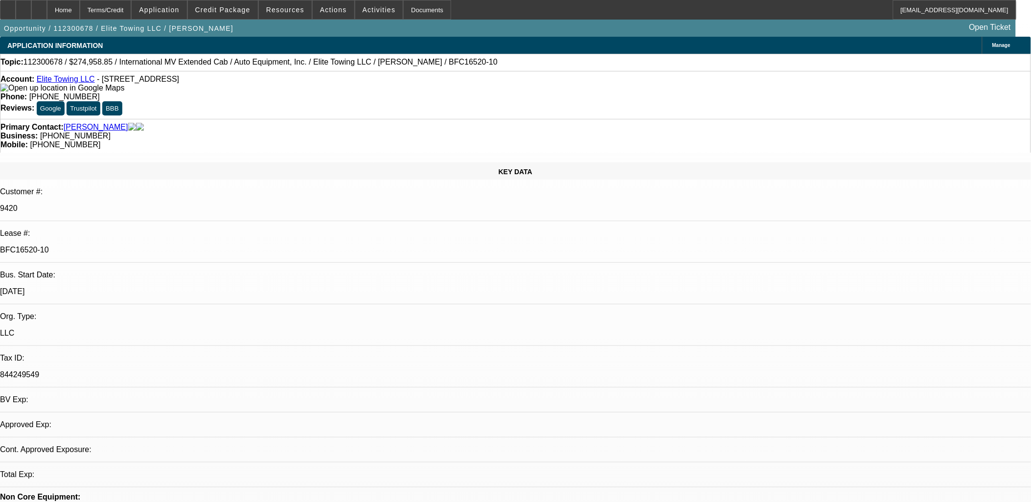
select select "0"
select select "2"
select select "0"
select select "6"
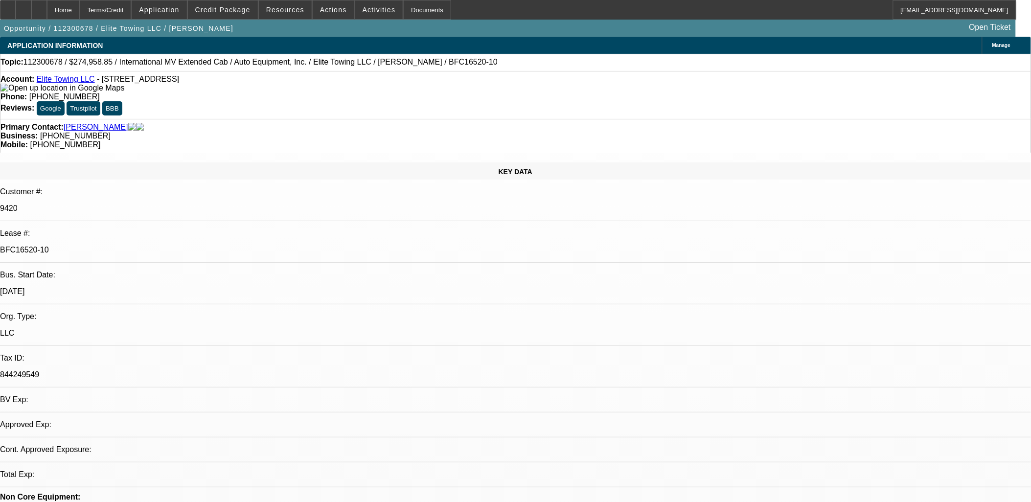
select select "0"
select select "2"
select select "0"
select select "6"
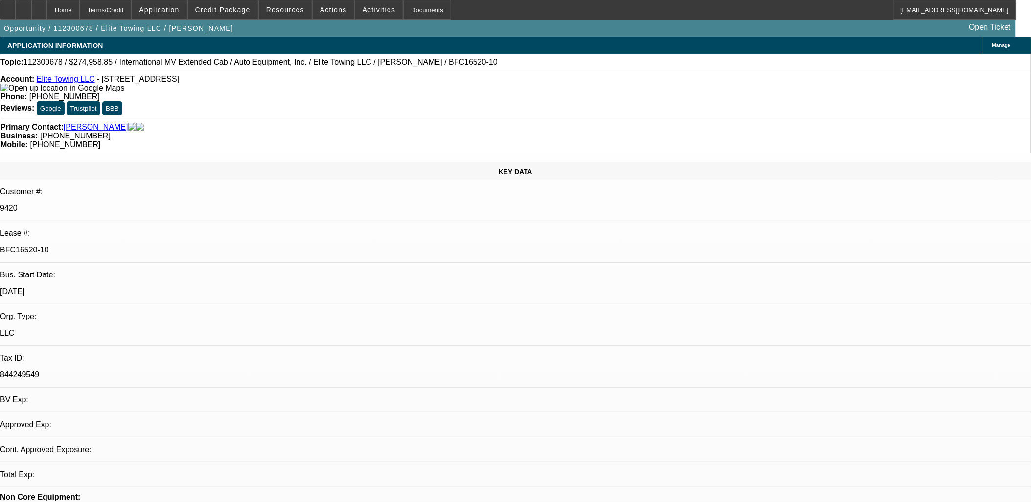
select select "0"
select select "2"
select select "0"
select select "6"
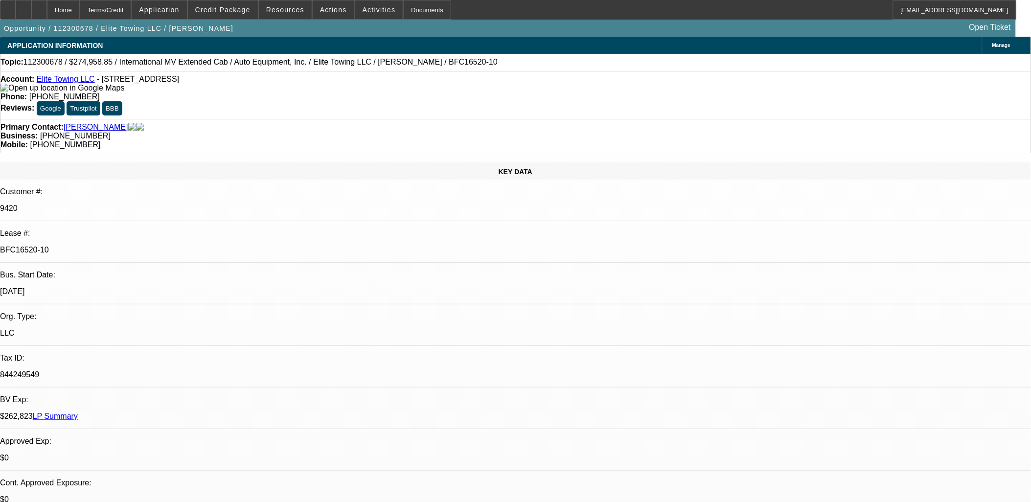
click at [82, 81] on link "Elite Towing LLC" at bounding box center [66, 79] width 58 height 8
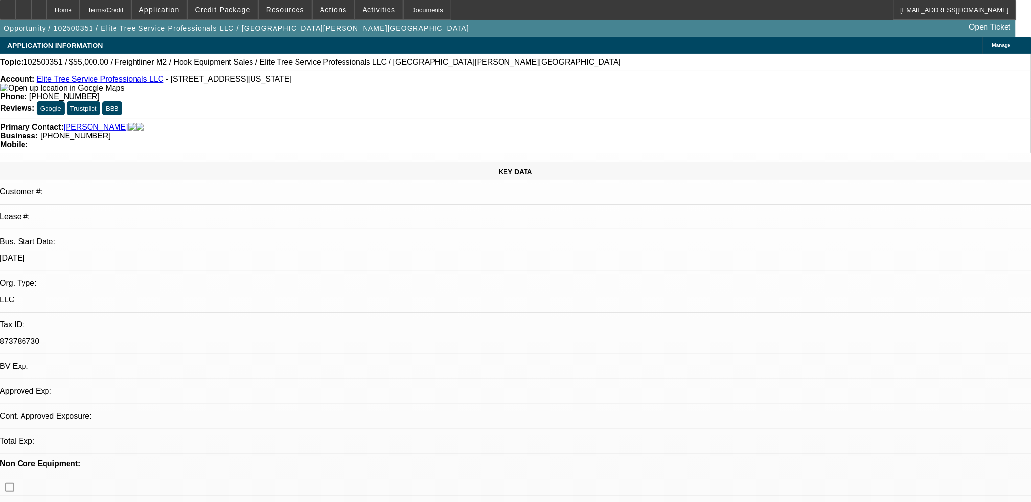
select select "0"
select select "2"
select select "0.1"
select select "4"
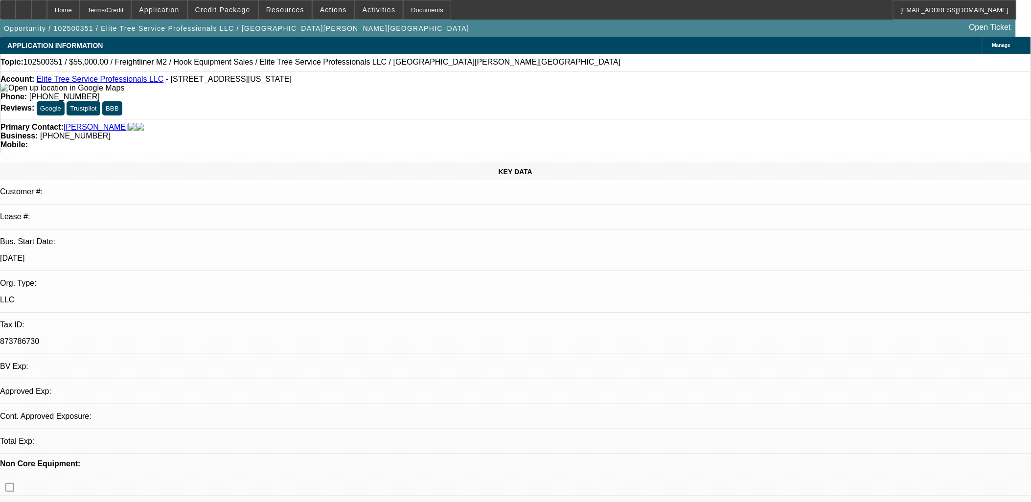
select select "0"
select select "0.1"
select select "4"
select select "0"
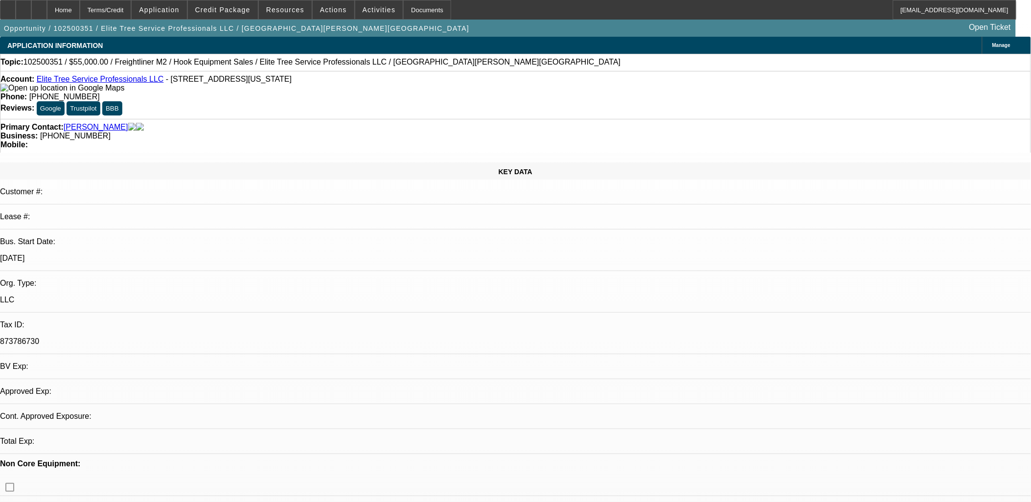
select select "0"
select select "0.1"
select select "4"
select select "0"
select select "2"
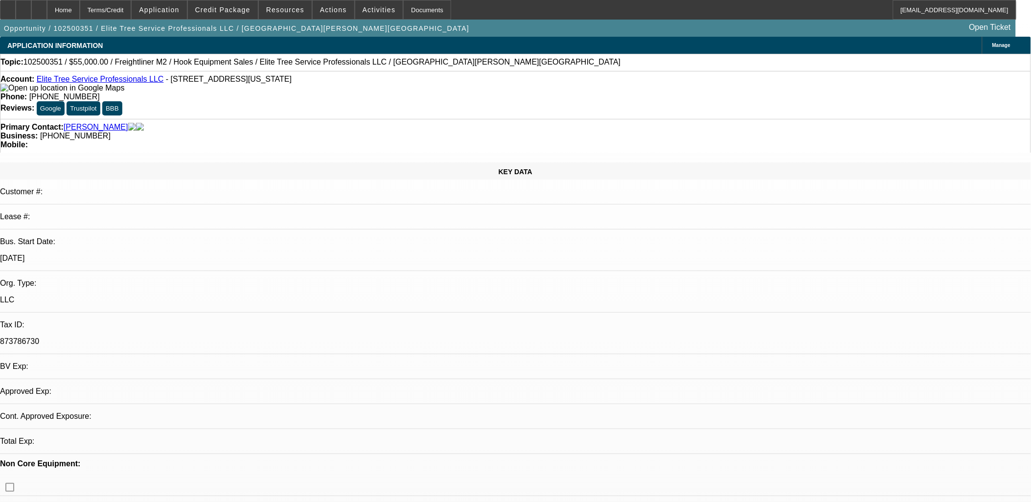
select select "2"
select select "0.1"
select select "4"
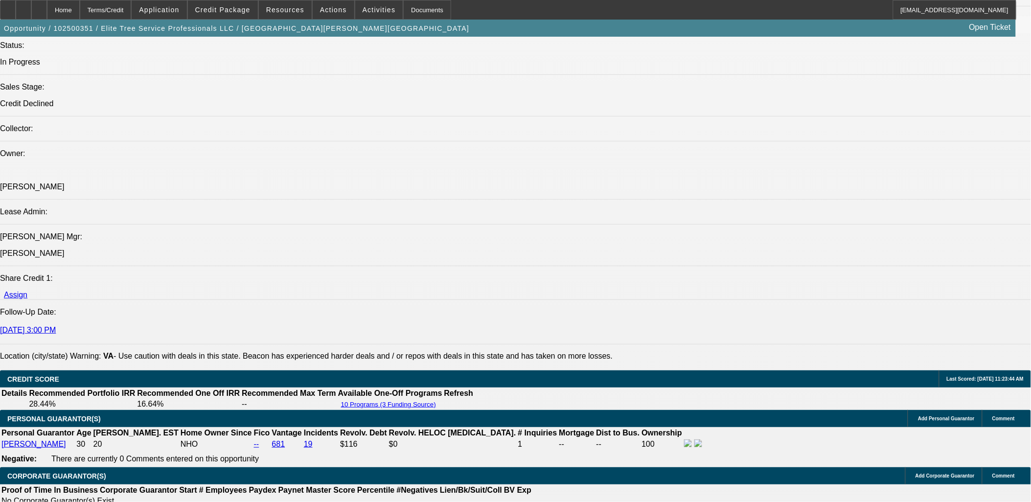
scroll to position [1413, 0]
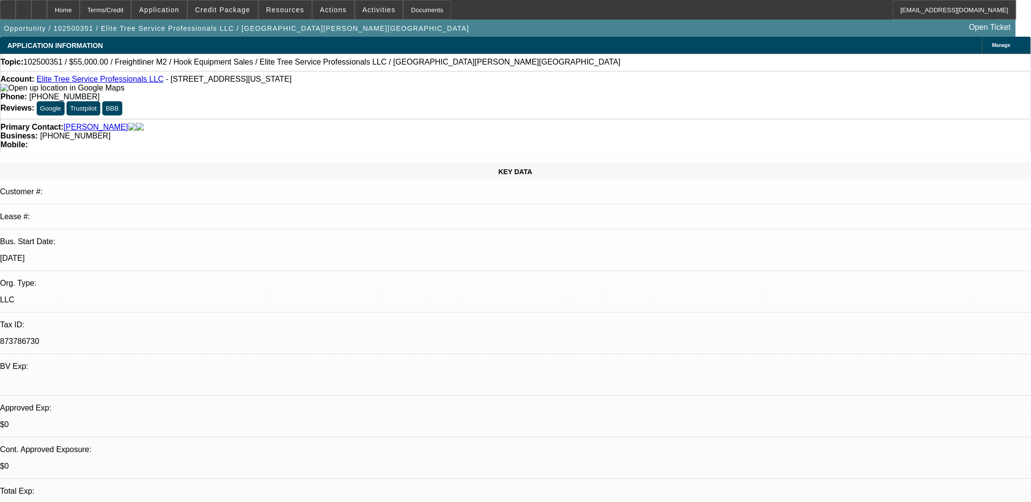
scroll to position [491, 0]
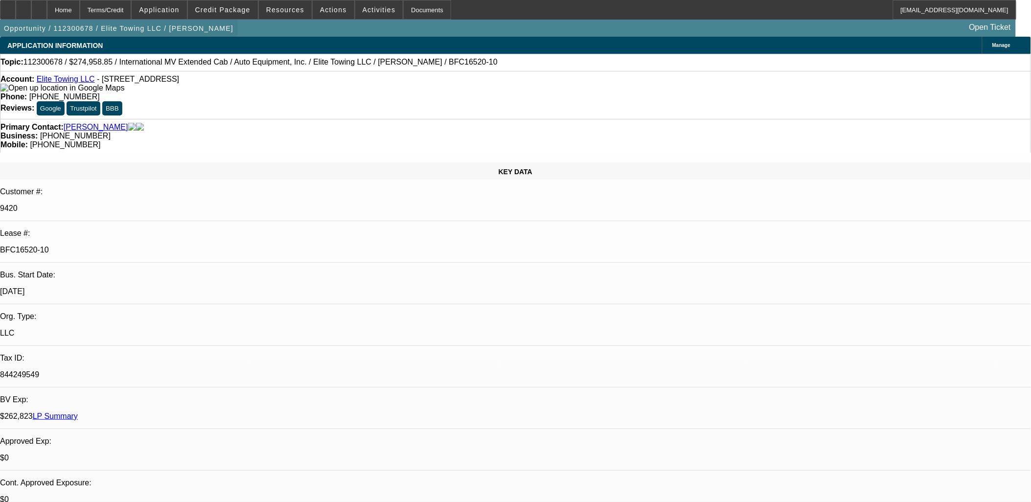
select select "0"
select select "2"
select select "0"
select select "2"
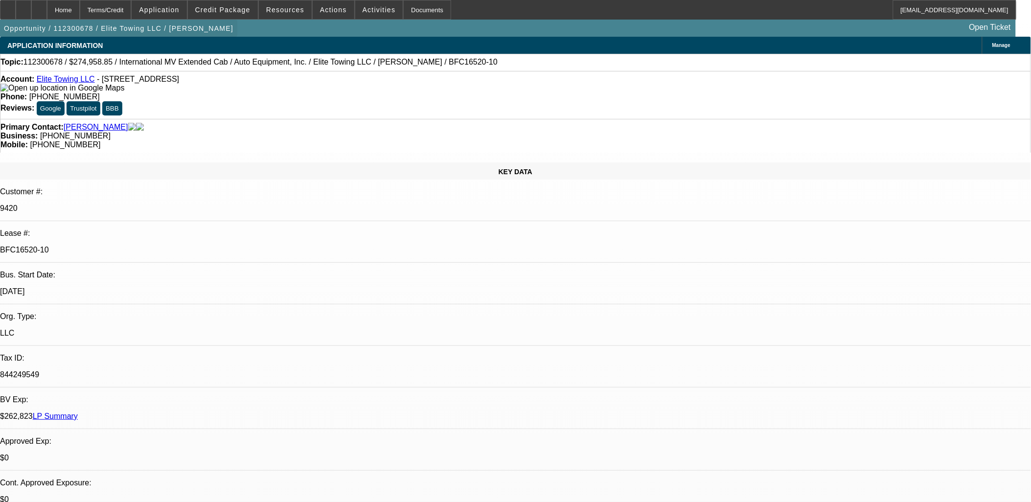
select select "0"
select select "2"
select select "0"
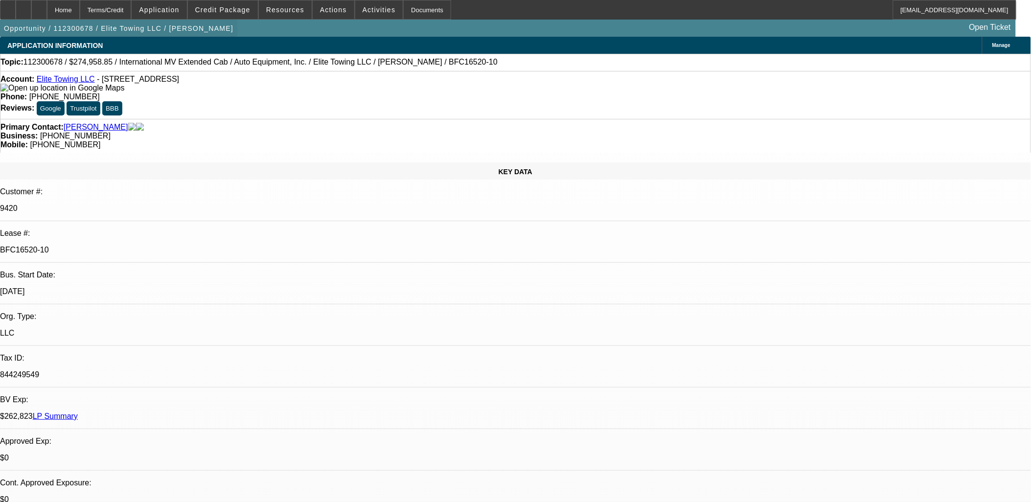
select select "2"
select select "0"
select select "1"
select select "2"
select select "6"
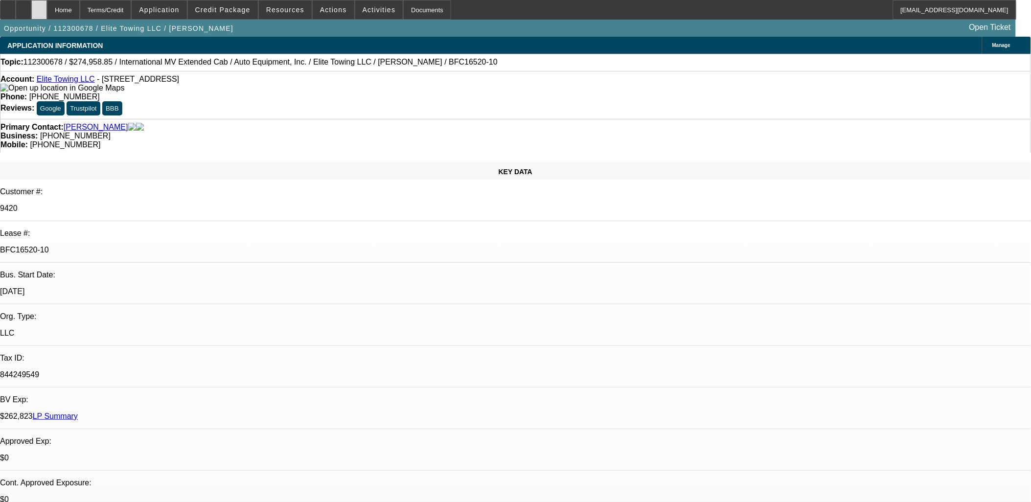
select select "1"
select select "2"
select select "6"
select select "1"
select select "2"
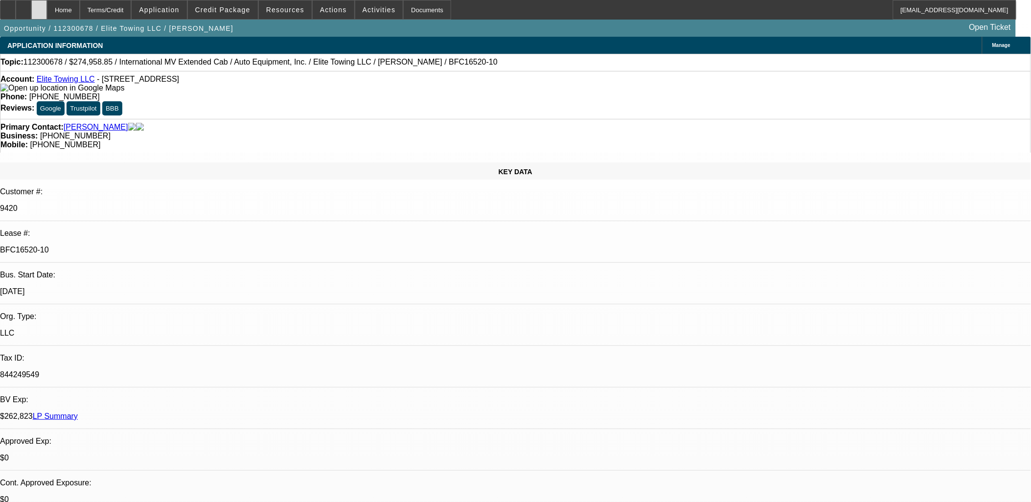
select select "6"
select select "1"
select select "2"
select select "6"
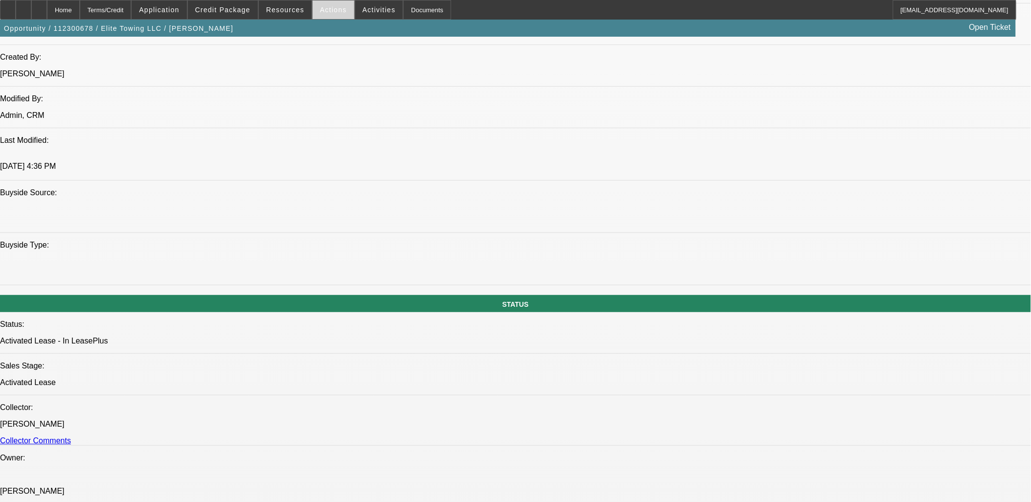
click at [337, 13] on span at bounding box center [334, 9] width 42 height 23
click at [233, 131] on div at bounding box center [515, 251] width 1031 height 502
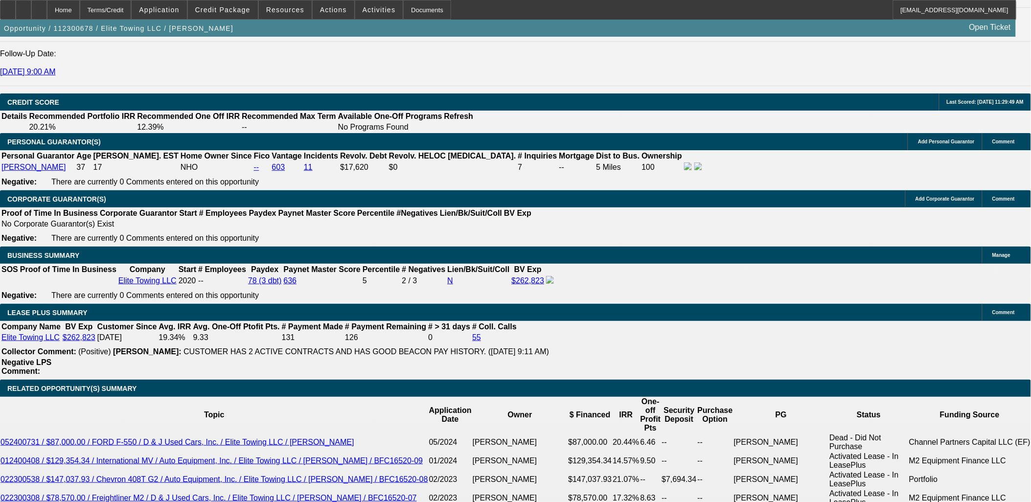
scroll to position [1631, 0]
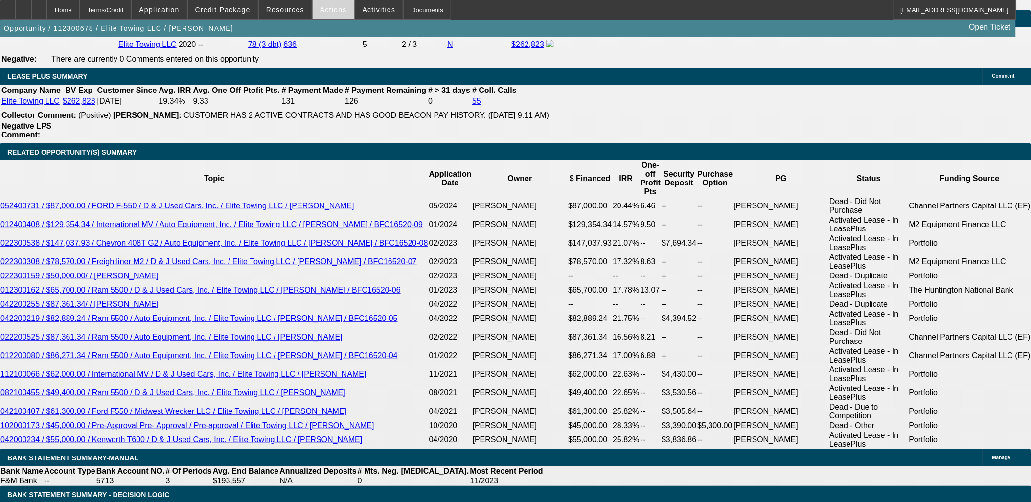
click at [313, 17] on span at bounding box center [334, 9] width 42 height 23
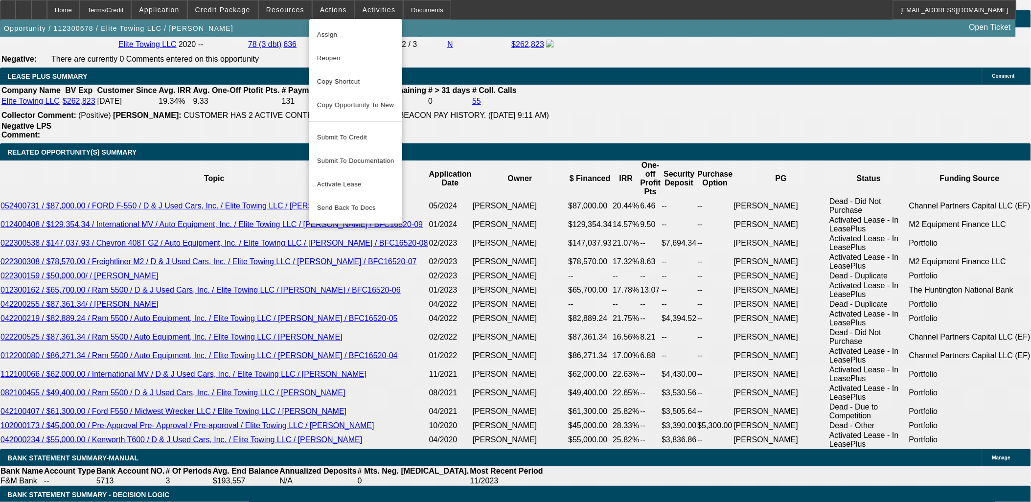
click at [216, 80] on div at bounding box center [515, 251] width 1031 height 502
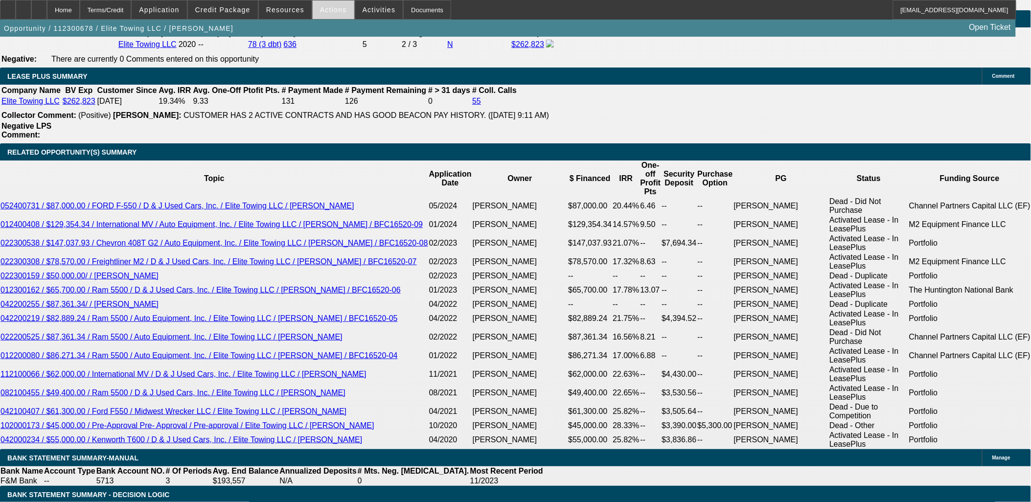
click at [338, 18] on span at bounding box center [334, 9] width 42 height 23
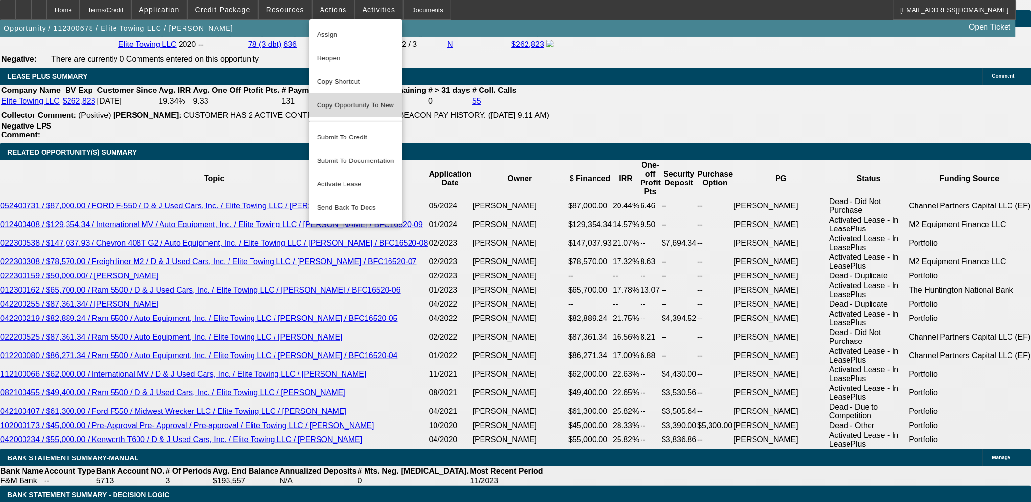
click at [363, 100] on button "Copy Opportunity To New" at bounding box center [355, 104] width 93 height 23
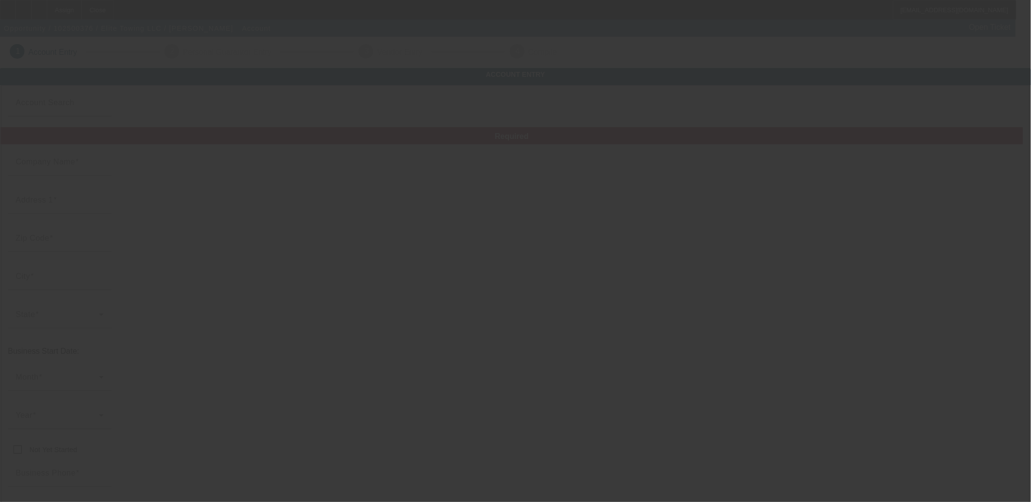
type input "Elite Towing LLC"
type input "3402 S Main St"
type input "28147"
type input "Salisbury"
type input "(704) 603-8304"
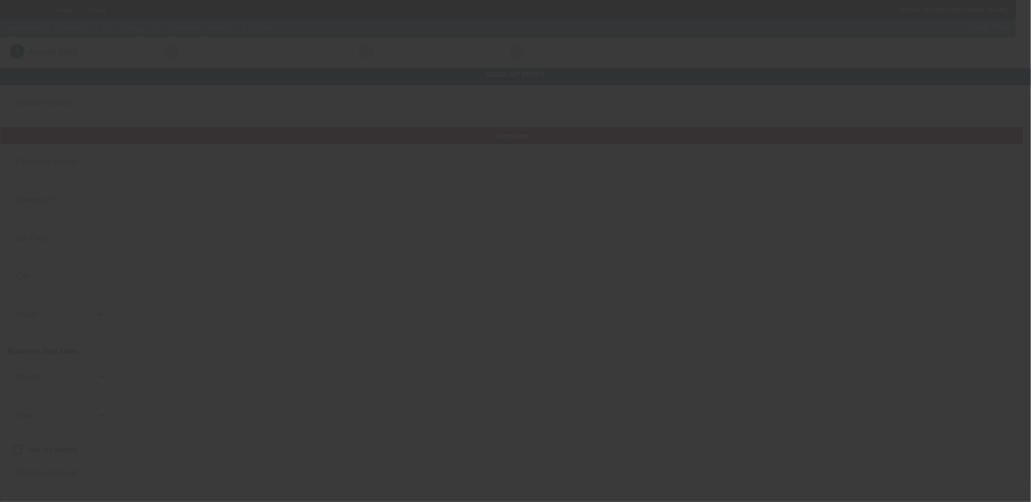
type input "Bldg D"
type input "elitetowsforyou@gmail.com"
type input "Rowan"
type input "844249549"
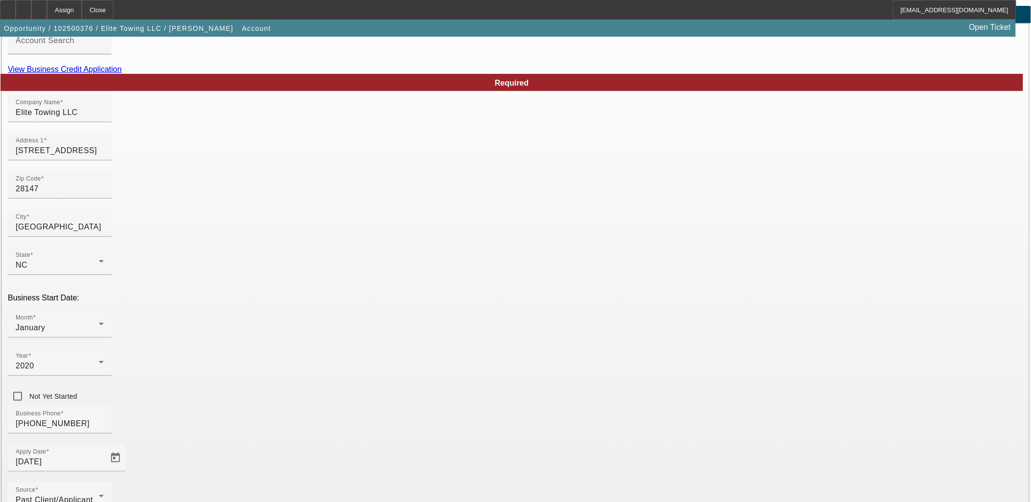
scroll to position [121, 0]
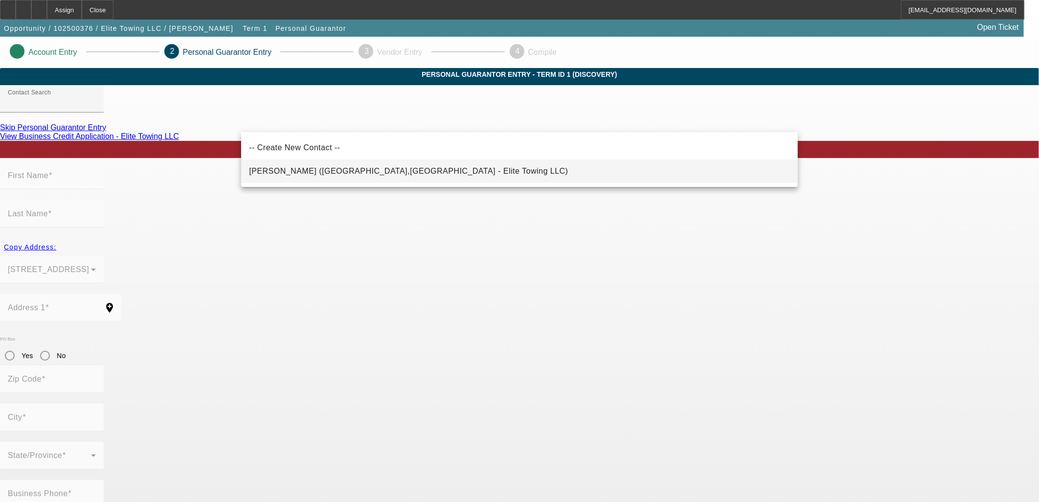
click at [324, 179] on mat-option "Lapham, Cameron (Salisbury,NC - Elite Towing LLC)" at bounding box center [519, 171] width 557 height 23
type input "Lapham, Cameron (Salisbury,NC - Elite Towing LLC)"
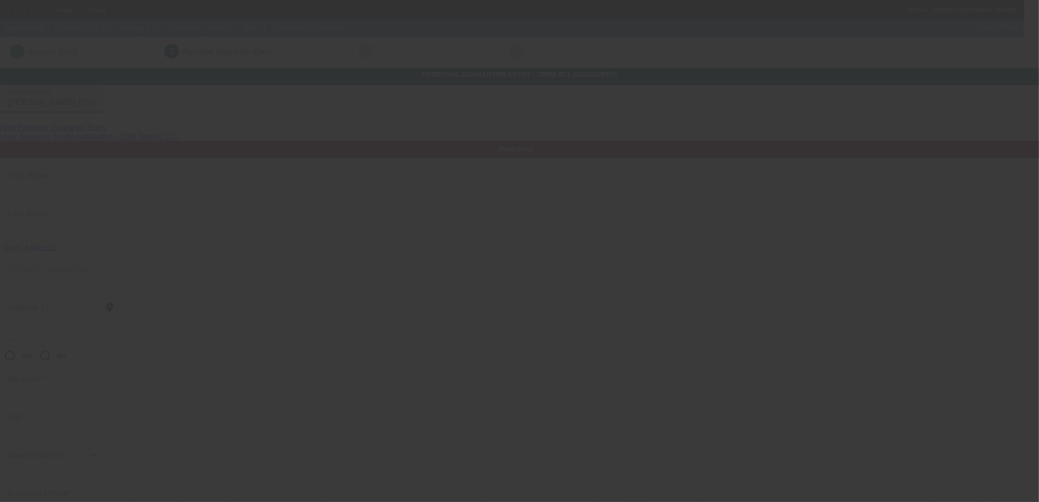
type input "Cameron"
type input "Lapham"
type input "110 S Cleo Avenue"
radio input "true"
type input "28146"
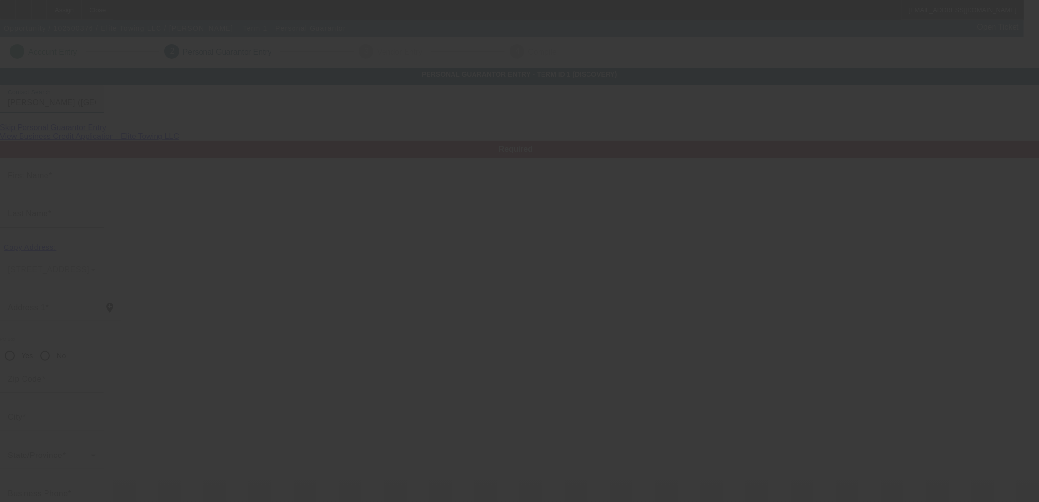
type input "Salisbury"
type input "(704) 245-9449"
type input "100"
type input "238-63-5010"
type input "elitetowing@usa.com"
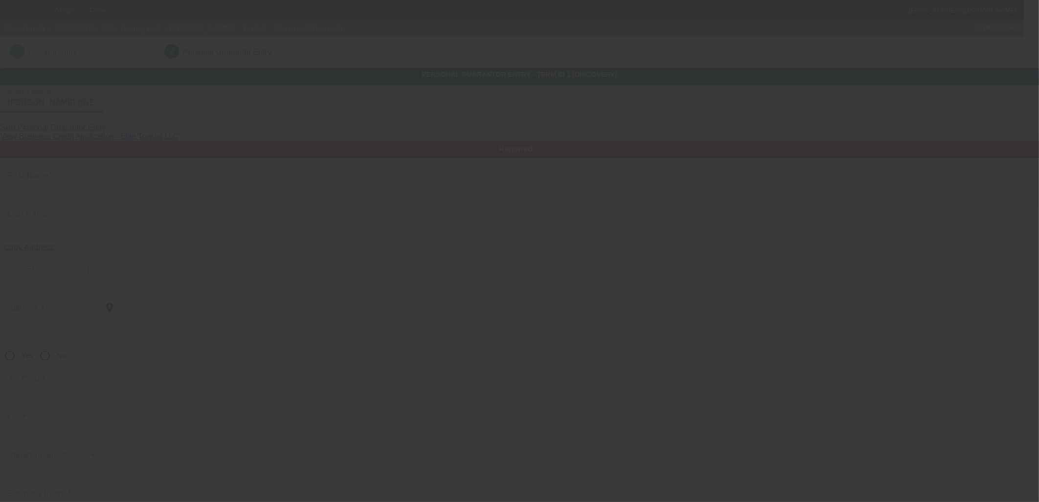
type input "(704) 603-8304"
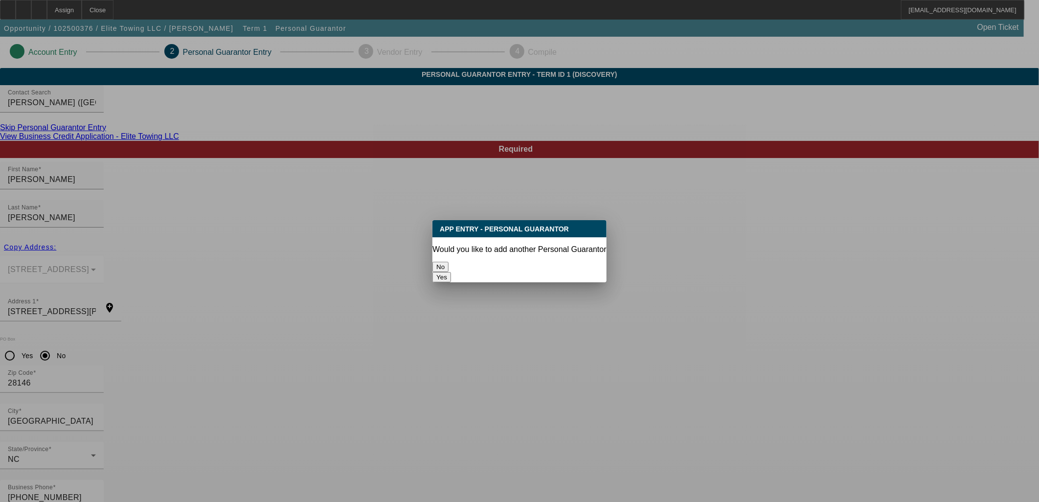
click at [449, 263] on button "No" at bounding box center [441, 267] width 16 height 10
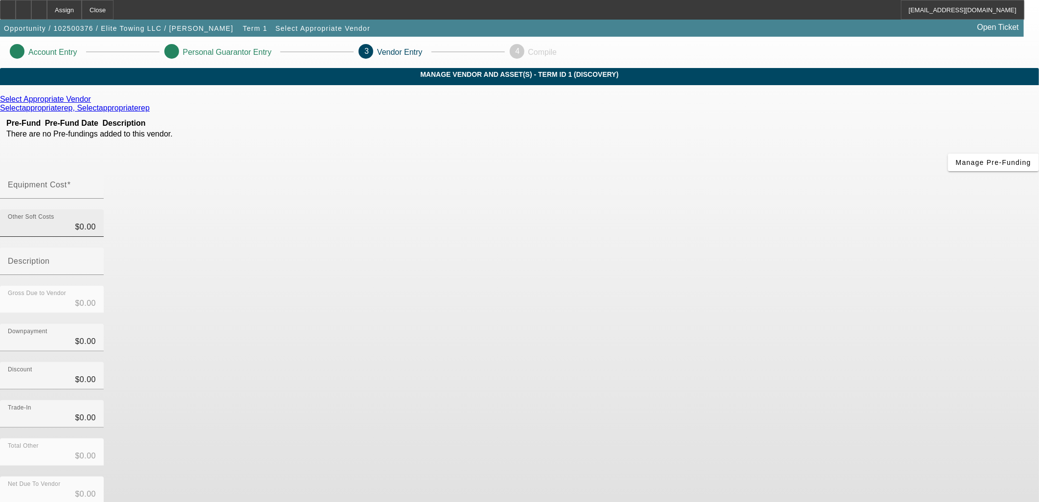
click at [96, 209] on div "Other Soft Costs $0.00" at bounding box center [52, 222] width 88 height 27
type input "$0.00"
click at [96, 183] on input "Equipment Cost" at bounding box center [52, 189] width 88 height 12
click at [618, 103] on div "Select Appropriate Vendor Selectappropriaterep, Selectappropriaterep Pre-Fund P…" at bounding box center [519, 334] width 1039 height 498
click at [96, 183] on input "Equipment Cost" at bounding box center [52, 189] width 88 height 12
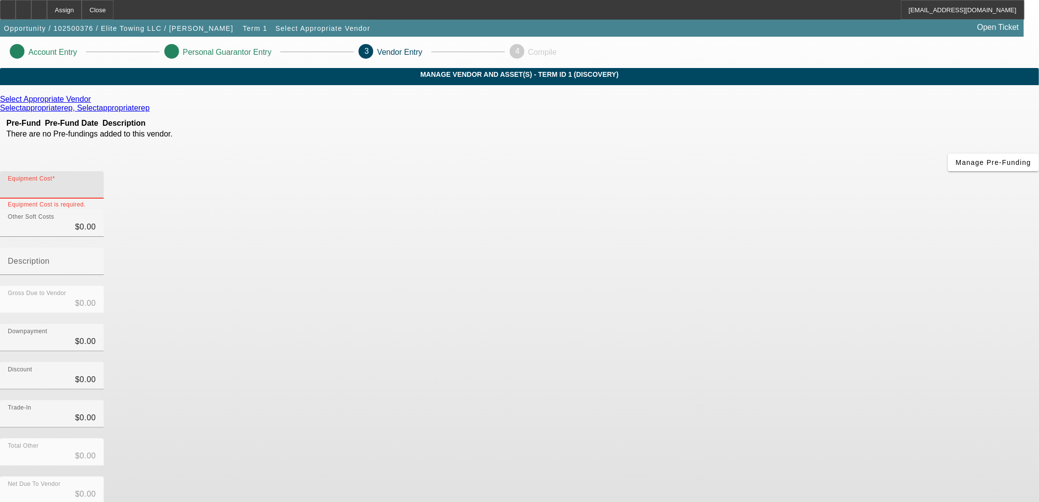
type input "2"
type input "$2.00"
type input "20"
type input "$20.00"
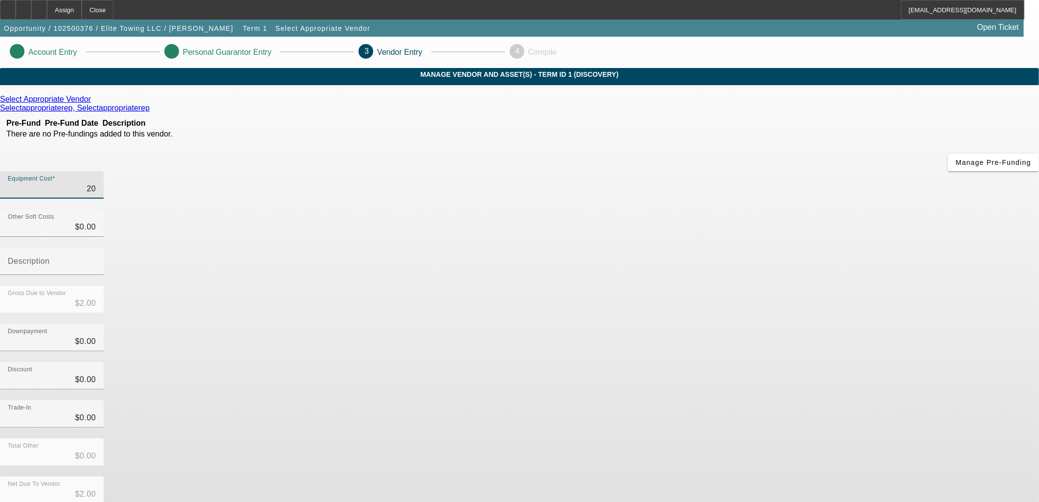
type input "$20.00"
type input "200"
type input "$200.00"
type input "2000"
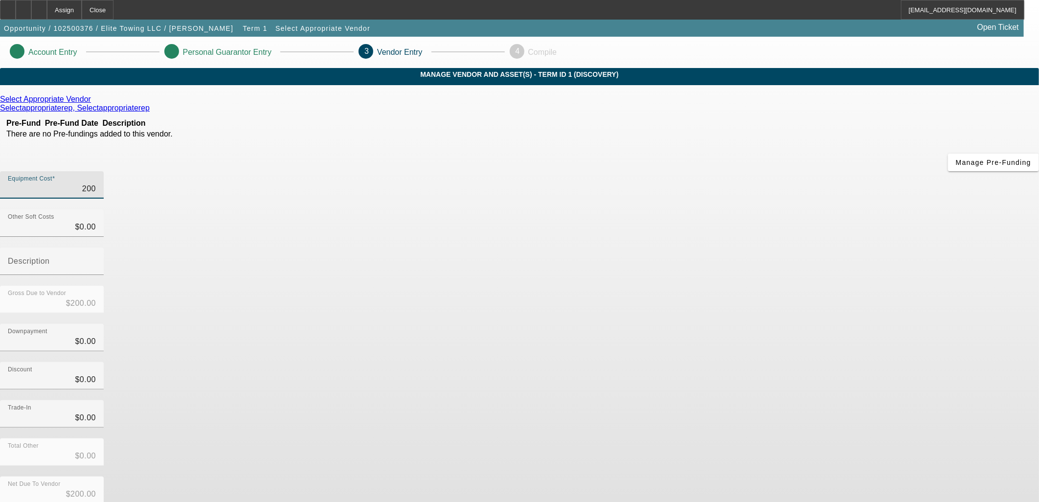
type input "$2,000.00"
type input "20000"
type input "$20,000.00"
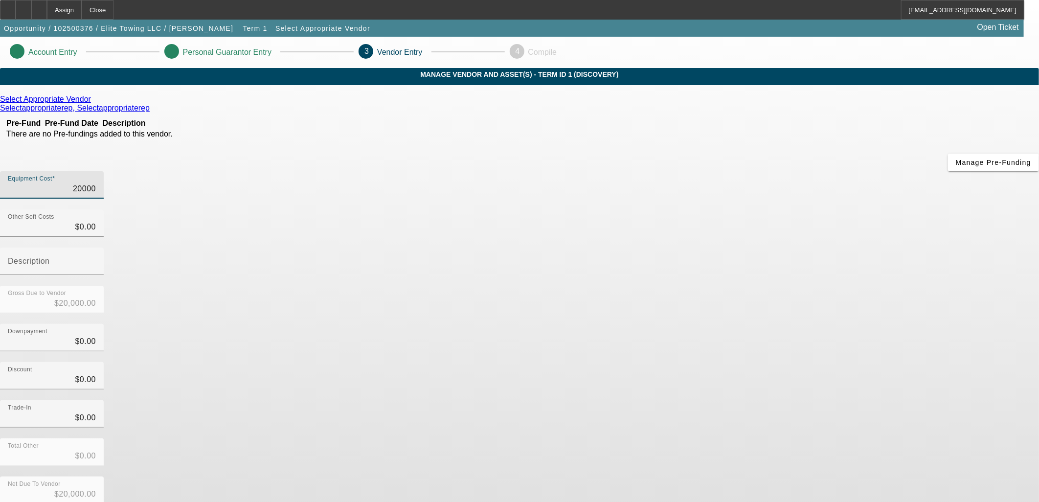
type input "200000"
type input "$200,000.00"
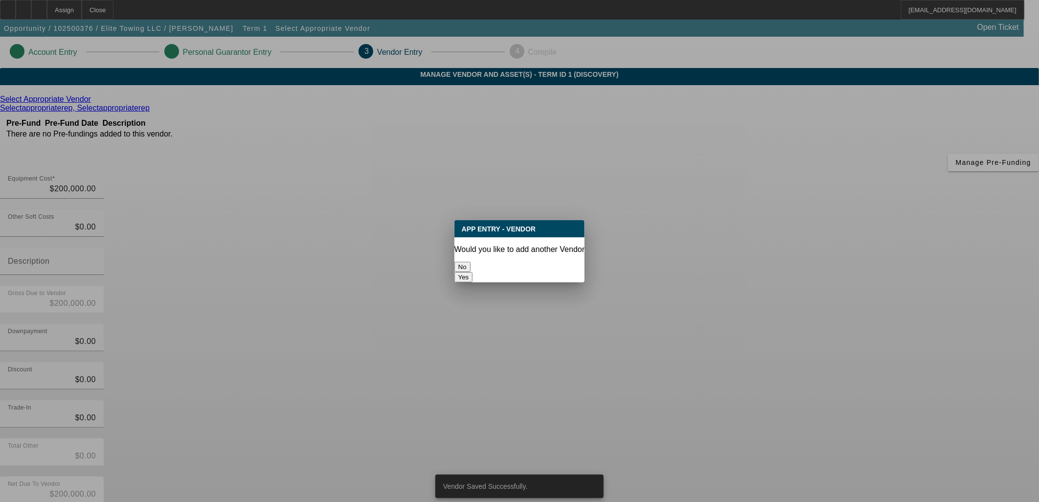
click at [460, 262] on div "No" at bounding box center [520, 267] width 131 height 10
click at [471, 262] on button "No" at bounding box center [463, 267] width 16 height 10
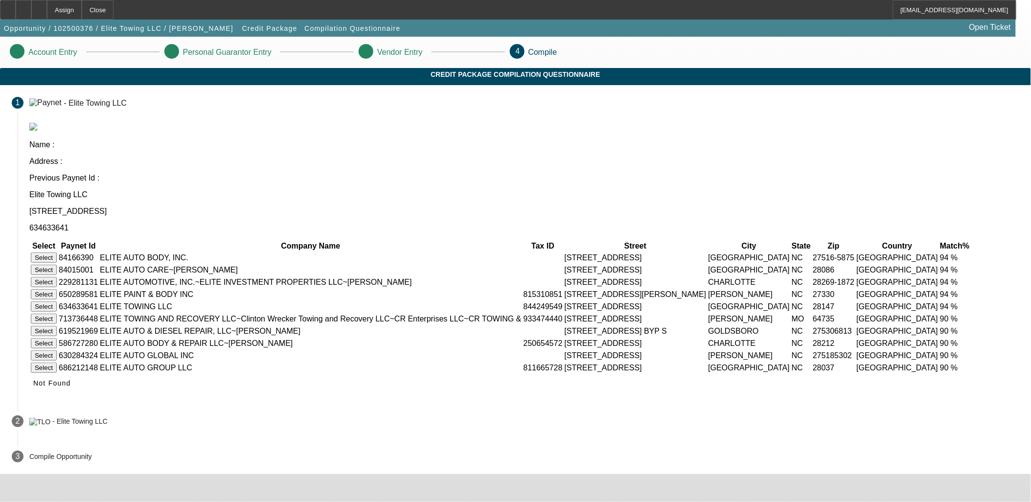
click at [57, 301] on button "Select" at bounding box center [44, 306] width 26 height 10
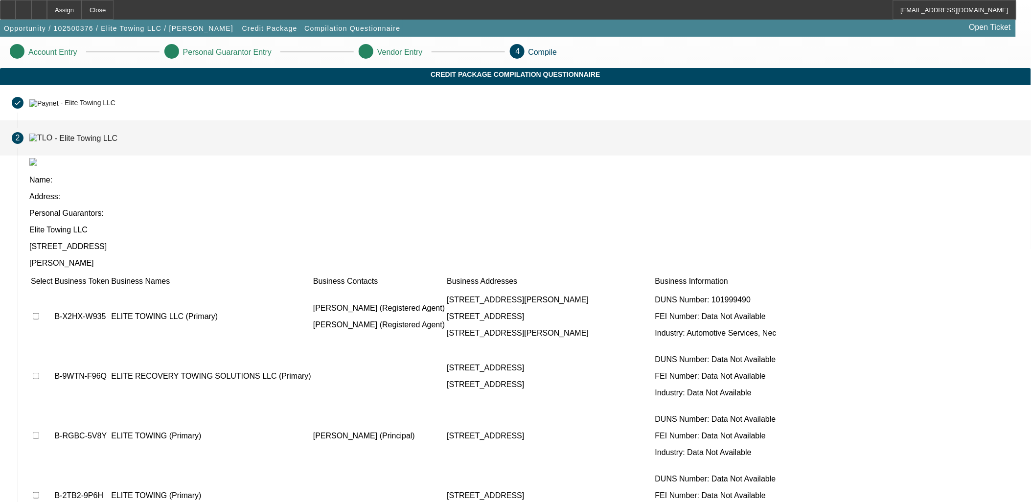
click at [39, 313] on input "checkbox" at bounding box center [36, 316] width 6 height 6
checkbox input "true"
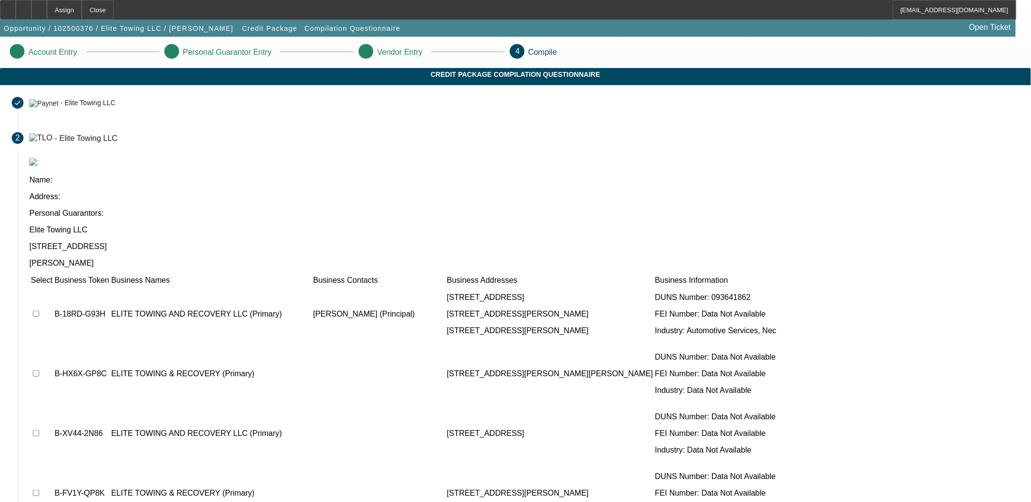
scroll to position [413, 0]
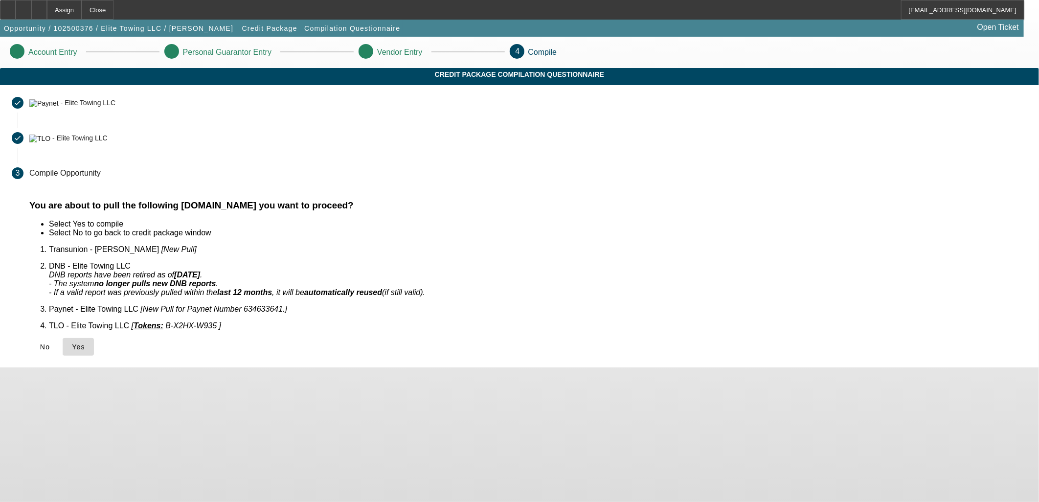
click at [94, 338] on span at bounding box center [78, 346] width 31 height 23
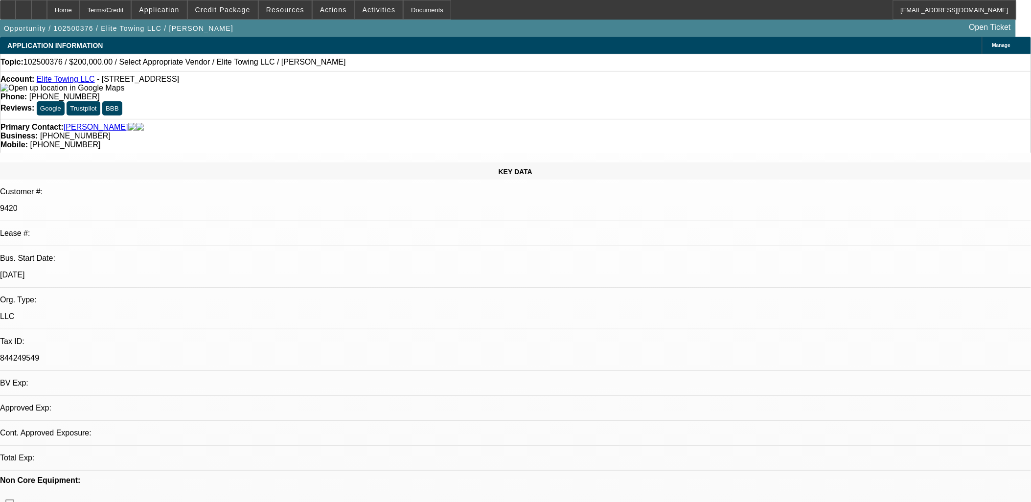
select select "0"
select select "2"
select select "0.1"
select select "4"
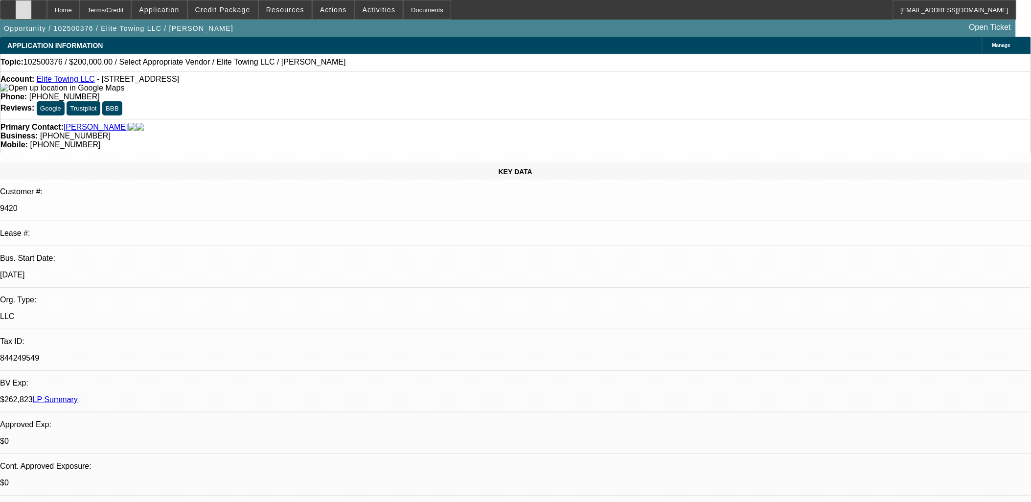
click at [31, 10] on div at bounding box center [24, 10] width 16 height 20
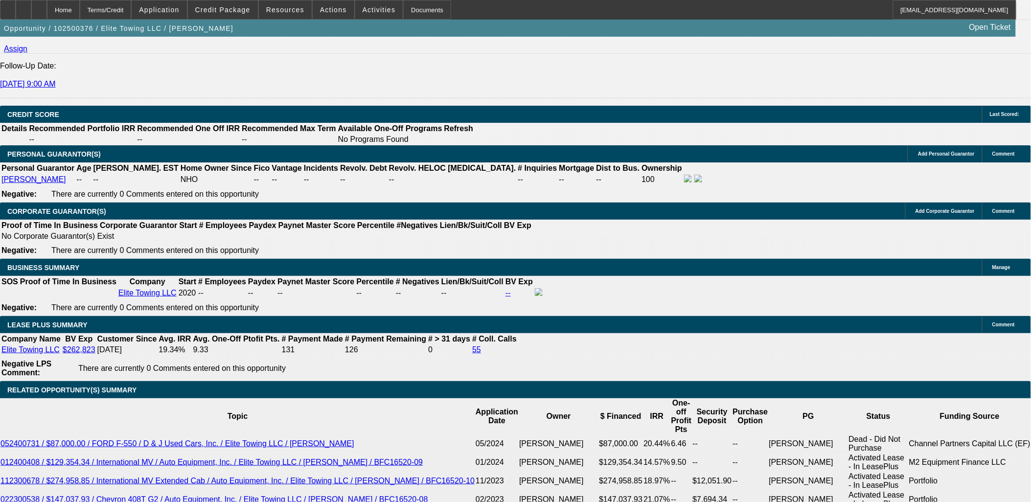
scroll to position [1359, 0]
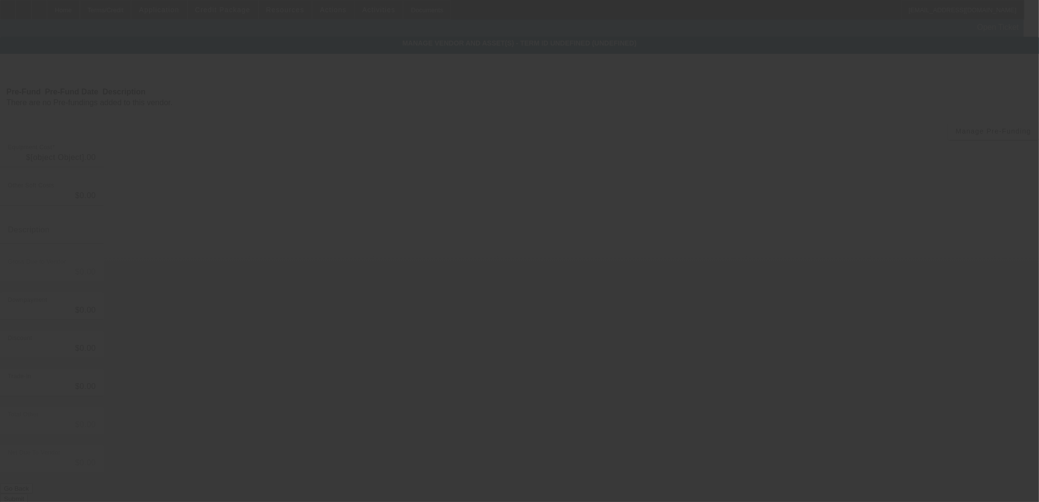
type input "$200,000.00"
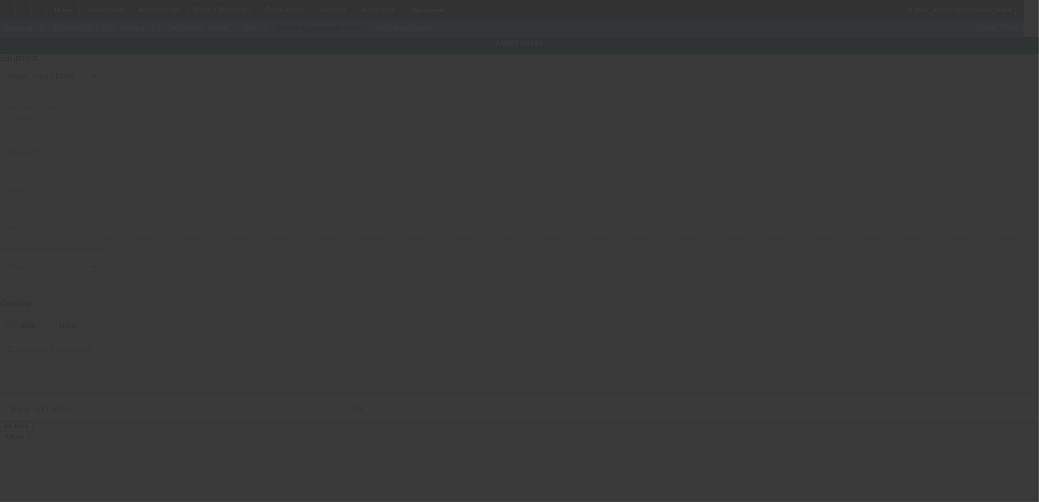
type input "3402 S Main St"
type input "Bldg D"
type input "Salisbury"
type input "28147"
type input "Rowan"
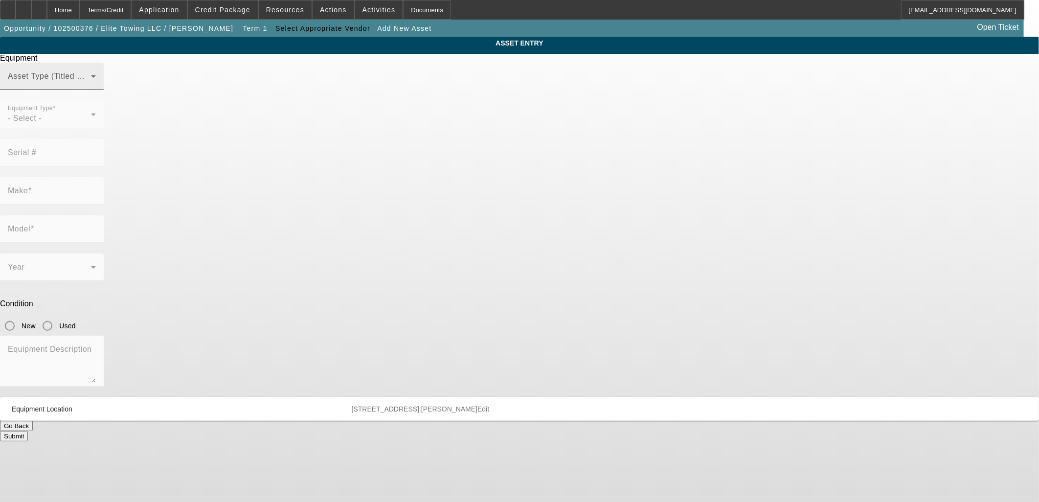
click at [128, 80] on mat-label "Asset Type (Titled or Non-Titled)" at bounding box center [68, 76] width 120 height 8
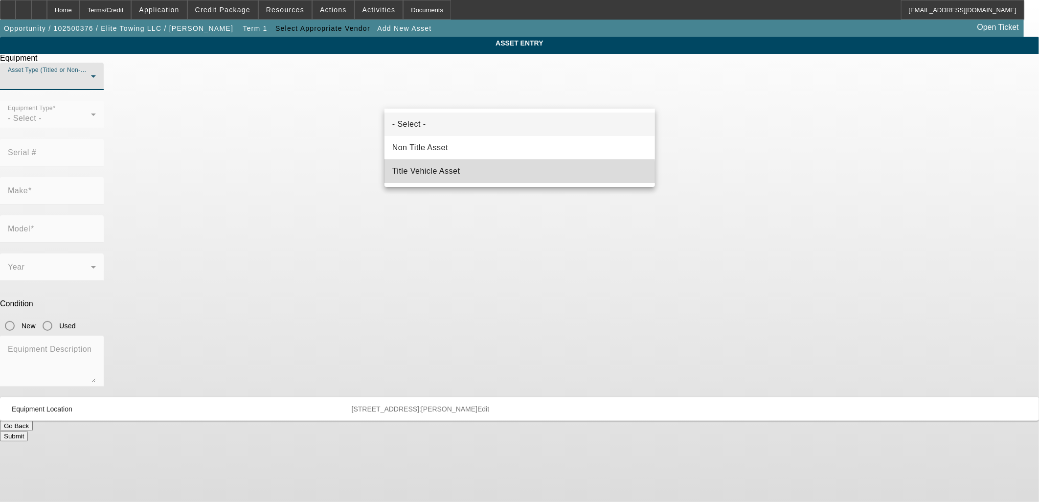
click at [468, 180] on mat-option "Title Vehicle Asset" at bounding box center [520, 171] width 271 height 23
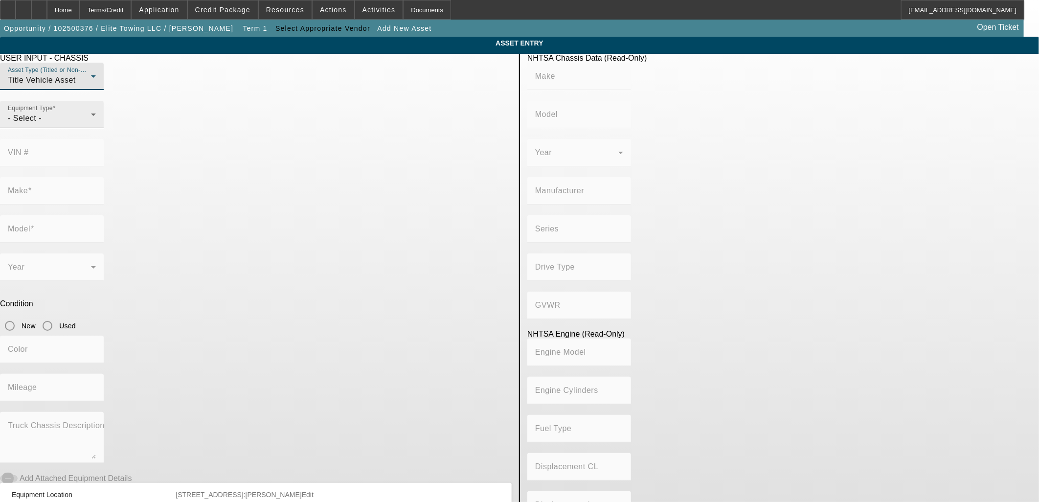
click at [91, 124] on div "- Select -" at bounding box center [49, 119] width 83 height 12
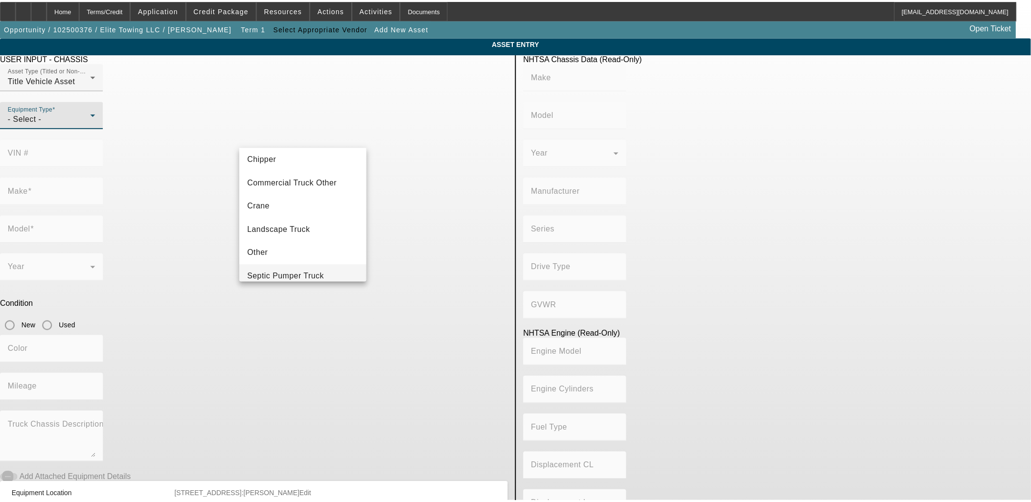
scroll to position [108, 0]
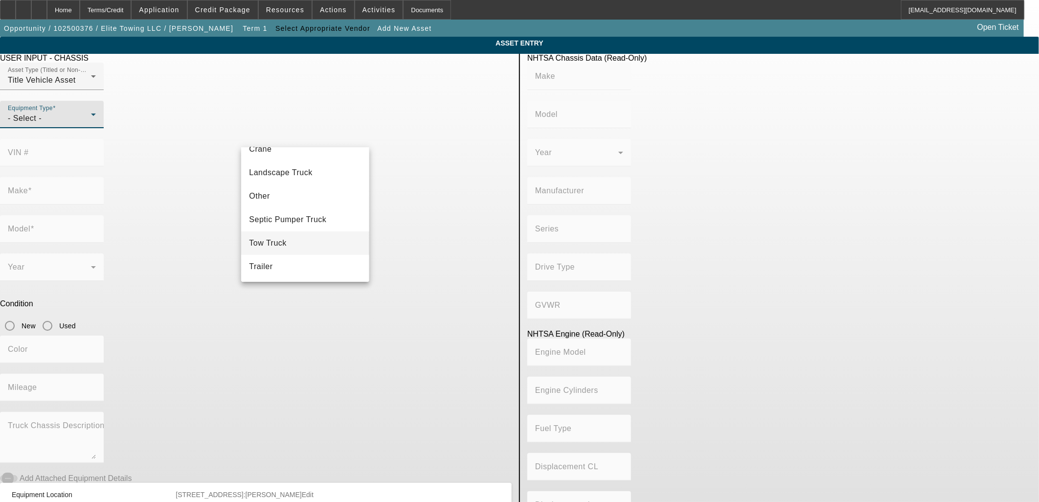
click at [304, 238] on mat-option "Tow Truck" at bounding box center [305, 242] width 128 height 23
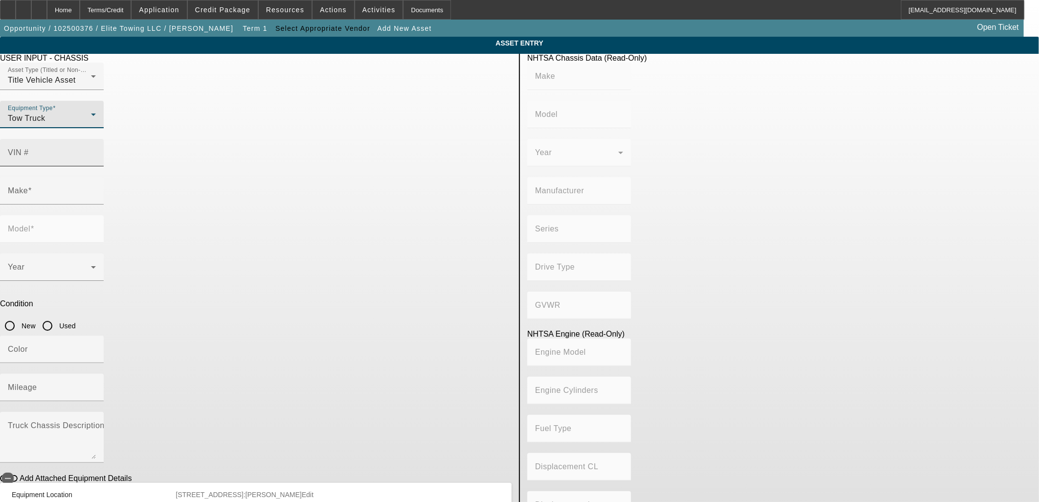
click at [96, 151] on input "VIN #" at bounding box center [52, 157] width 88 height 12
paste input "1HTEUTAN8SS102663"
type input "1HTEUTAN8SS102663"
type input "INTERNATIONAL"
type input "MV607"
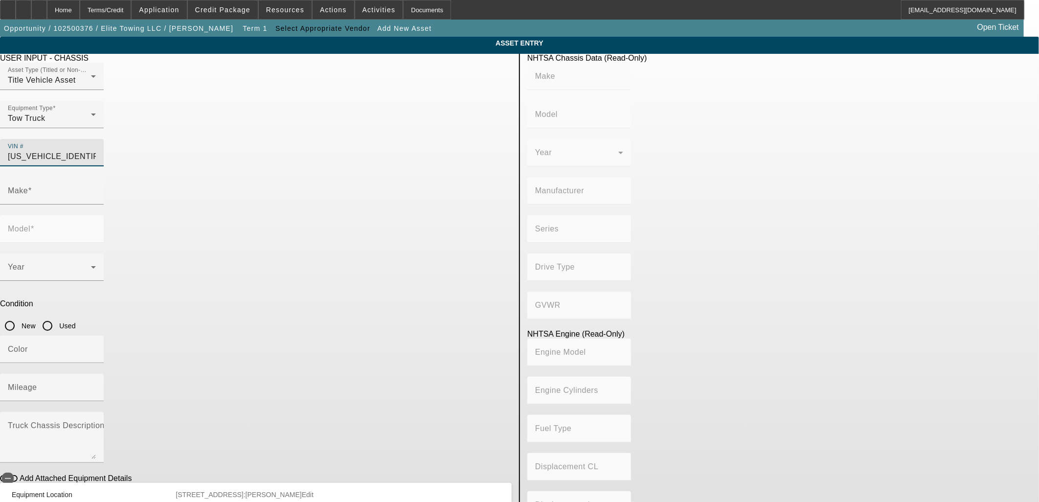
type input "INTERNATIONAL MOTORS, LLC"
type input "MV"
type input "4x2"
type input "Class 7: 26,001 - 33,000 lb (11,794 - 14,969 kg)"
type input "L9"
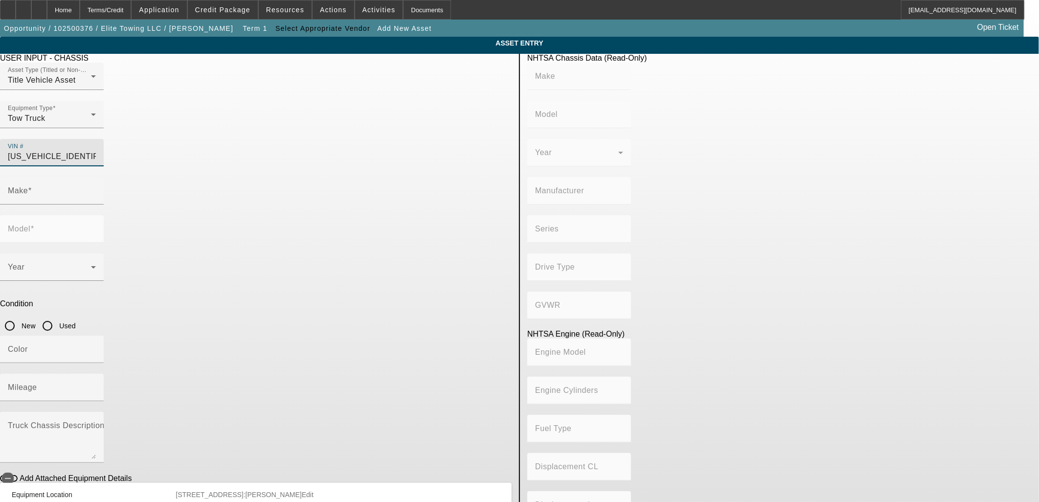
type input "6"
type input "Diesel"
type input "537.00894803364"
type input "8.8"
type input "INTERNATIONAL"
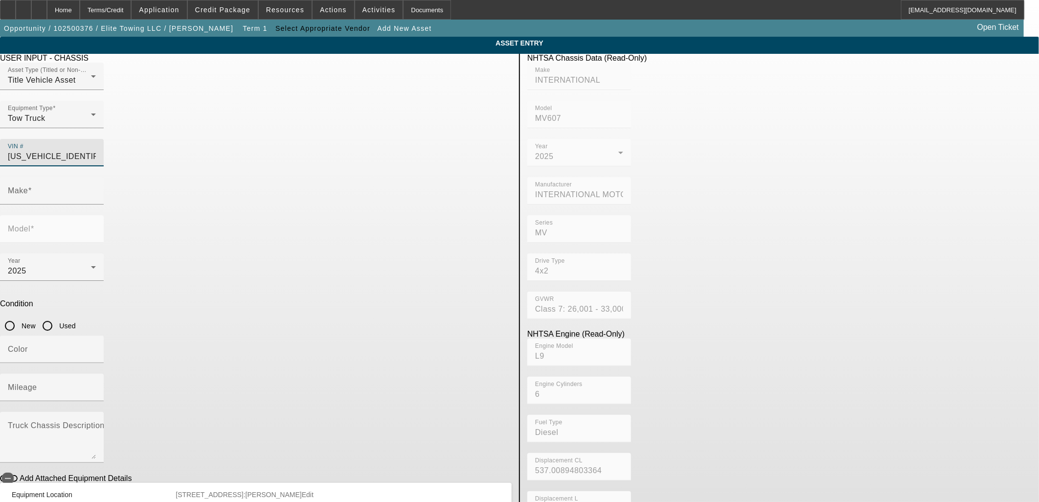
type input "MV607"
type input "1HTEUTAN8SS102663"
click at [57, 316] on input "Used" at bounding box center [48, 326] width 20 height 20
radio input "true"
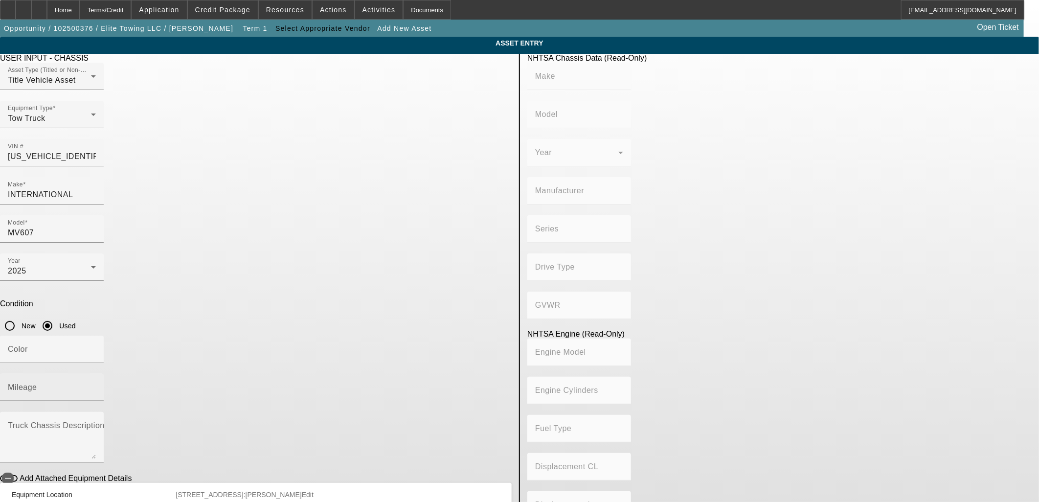
type input "INTERNATIONAL"
type input "MV607"
type input "INTERNATIONAL MOTORS, LLC"
type input "MV"
type input "4x2"
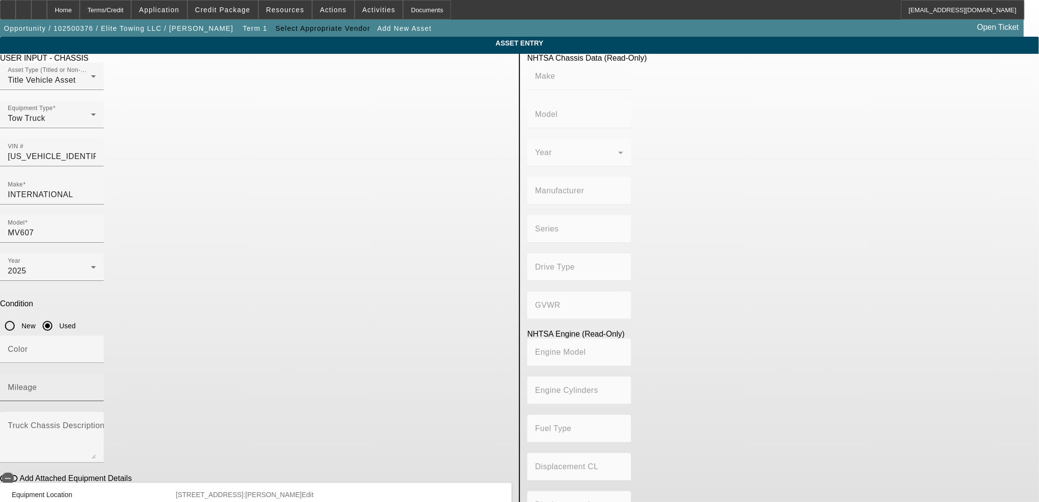
type input "Class 7: 26,001 - 33,000 lb (11,794 - 14,969 kg)"
type input "L9"
type input "6"
type input "Diesel"
type input "537.00894803364"
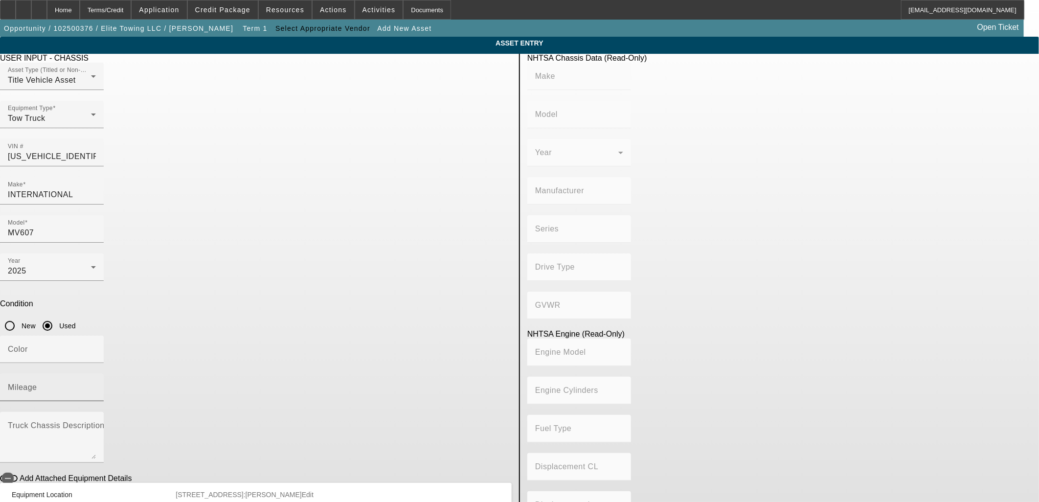
type input "8.8"
click at [96, 386] on input "Mileage" at bounding box center [52, 392] width 88 height 12
type input "5846"
click at [132, 474] on label "Add Attached Equipment Details" at bounding box center [75, 478] width 114 height 9
click at [18, 475] on button "Add Attached Equipment Details" at bounding box center [9, 478] width 18 height 7
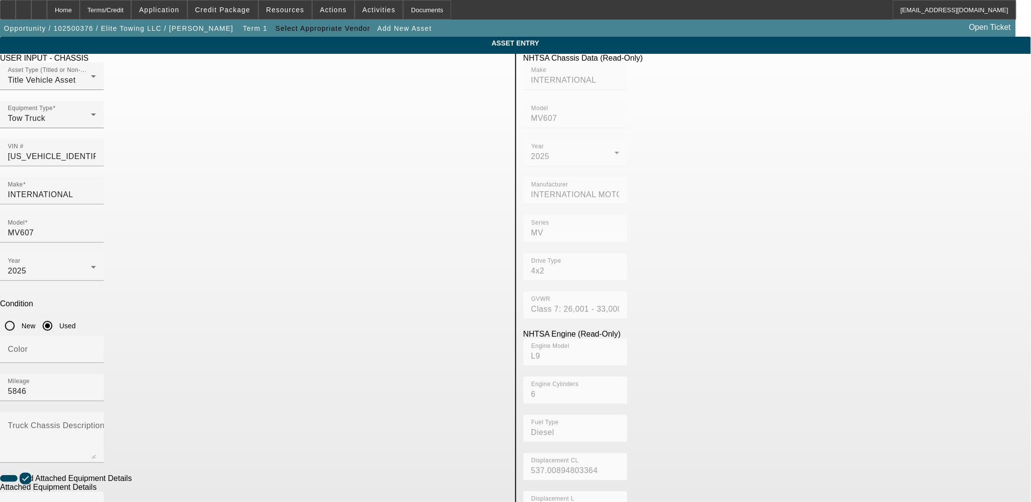
paste input "32121G245574"
type input "32121G245574"
click at [96, 492] on div "Make" at bounding box center [52, 505] width 88 height 27
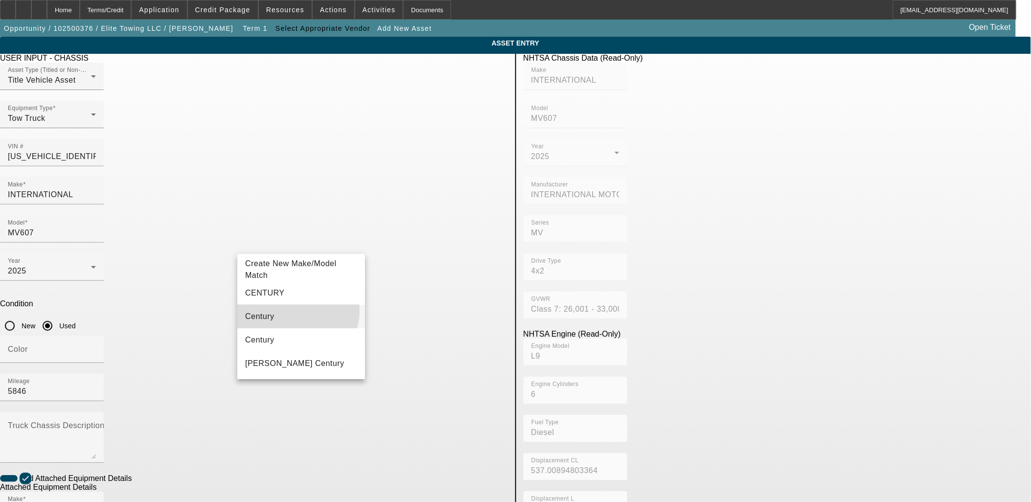
click at [293, 311] on mat-option "Century" at bounding box center [301, 316] width 128 height 23
type input "Century"
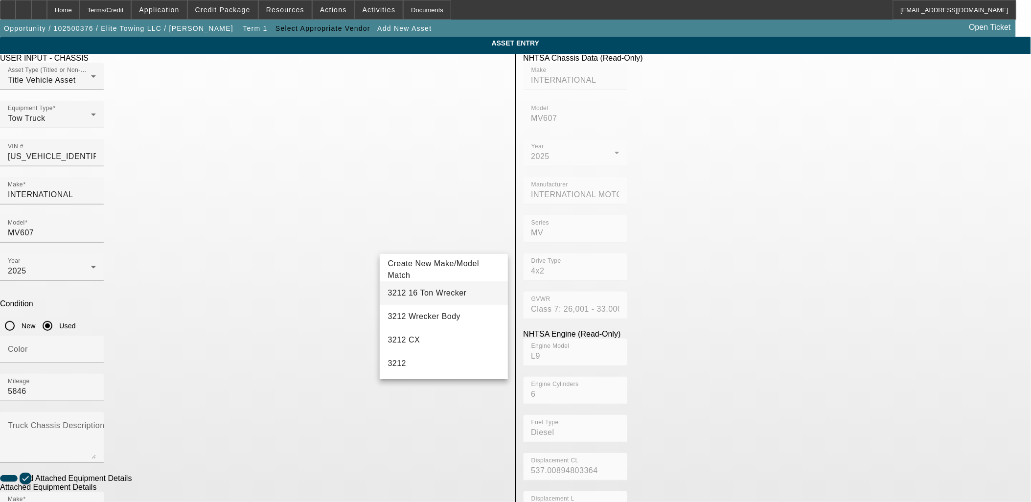
click at [432, 296] on span "3212 16 Ton Wrecker" at bounding box center [427, 293] width 79 height 8
type input "3212 16 Ton Wrecker"
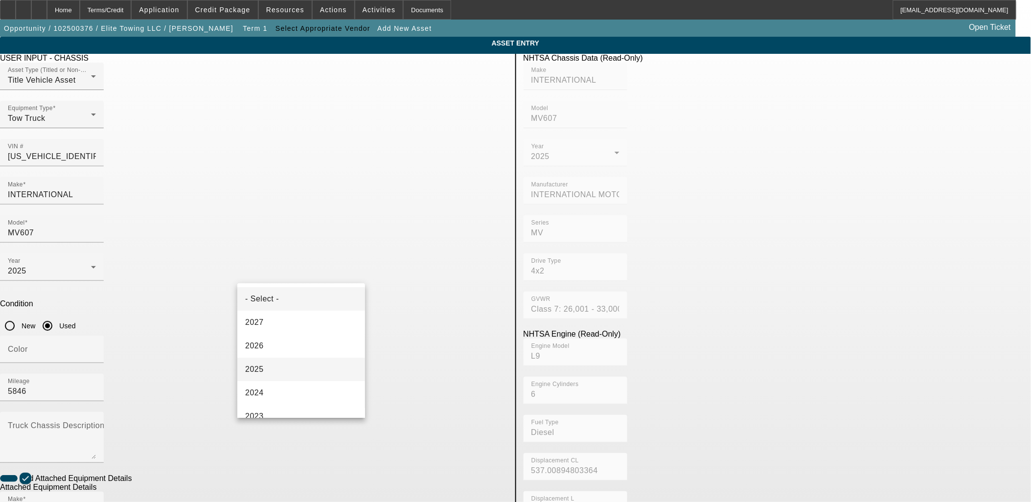
click at [305, 364] on mat-option "2025" at bounding box center [301, 369] width 128 height 23
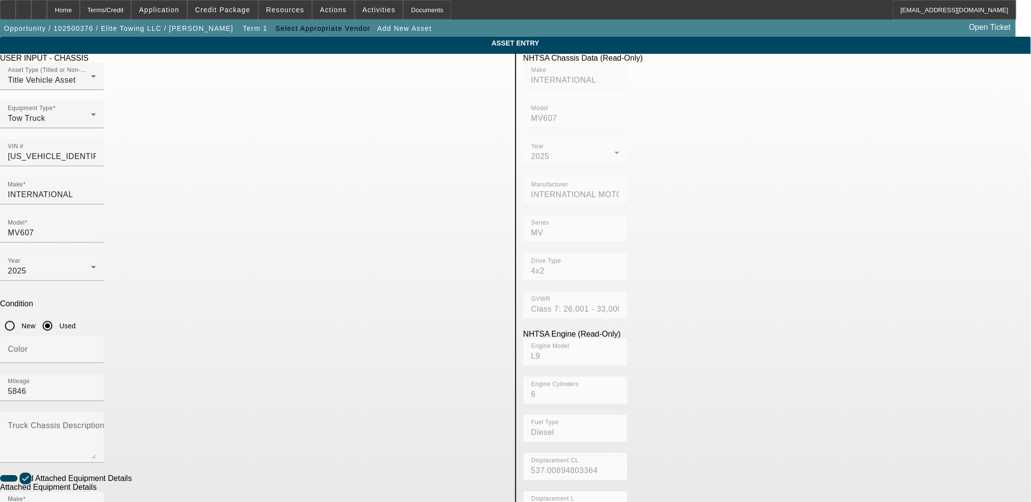
drag, startPoint x: 451, startPoint y: 428, endPoint x: 447, endPoint y: 438, distance: 11.5
radio input "true"
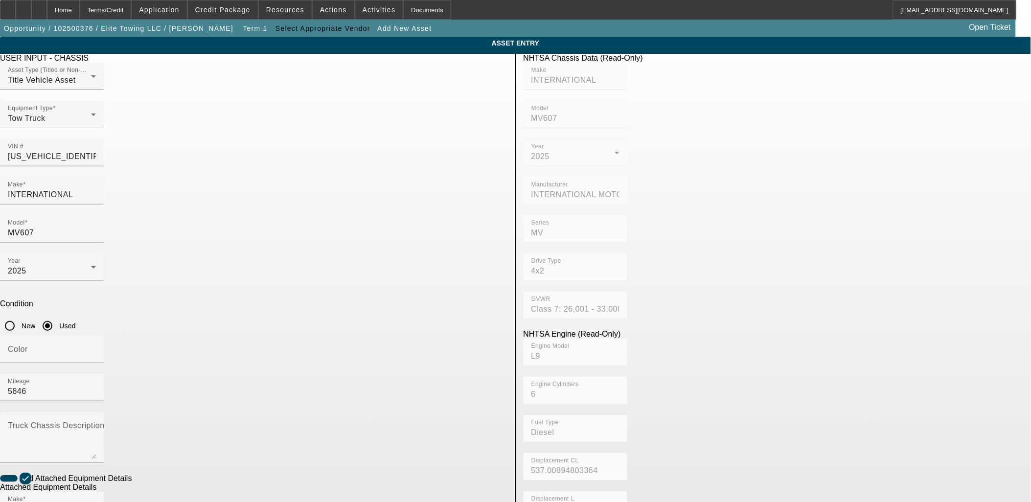
click at [593, 441] on div "NHTSA Chassis Data (Read-Only) Make INTERNATIONAL Model MV607 Year 2025 Manufac…" at bounding box center [777, 426] width 523 height 744
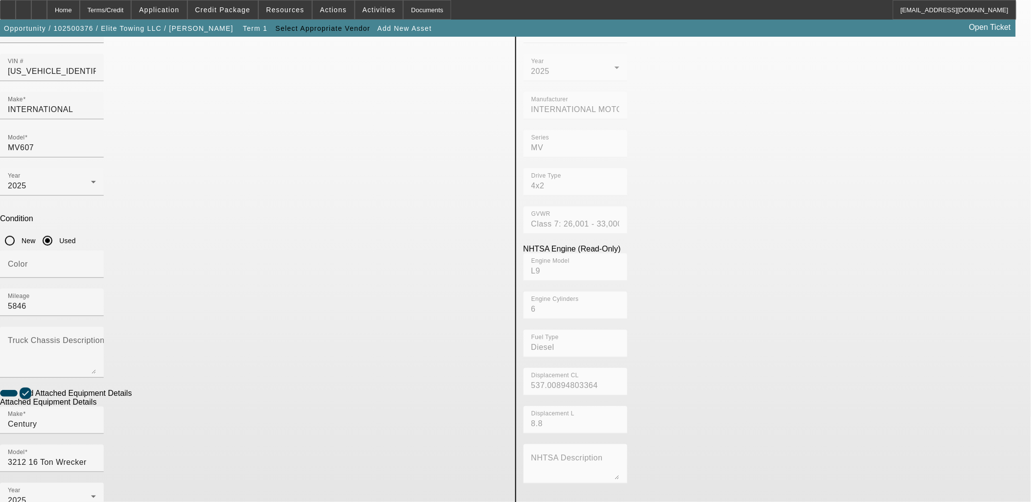
scroll to position [127, 0]
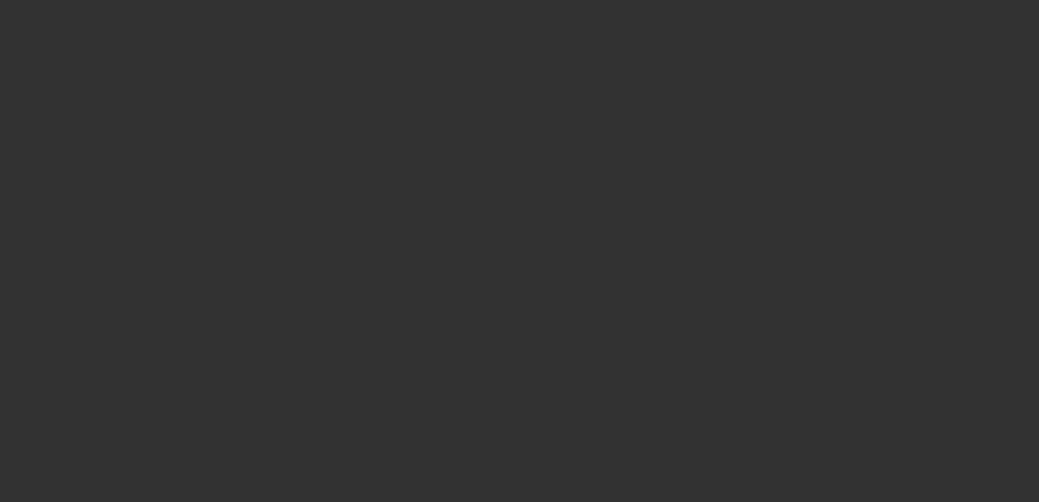
type input "$200,000.00"
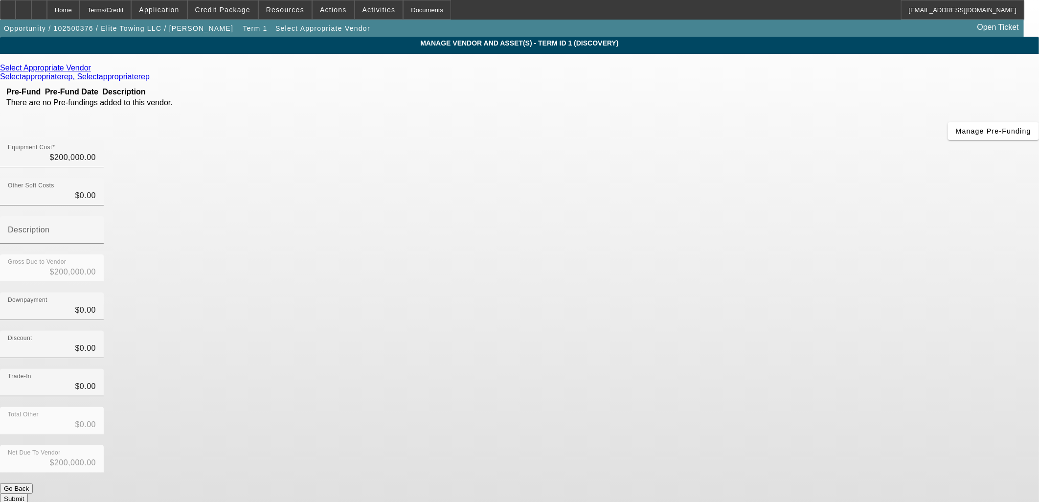
click at [28, 494] on button "Submit" at bounding box center [14, 499] width 28 height 10
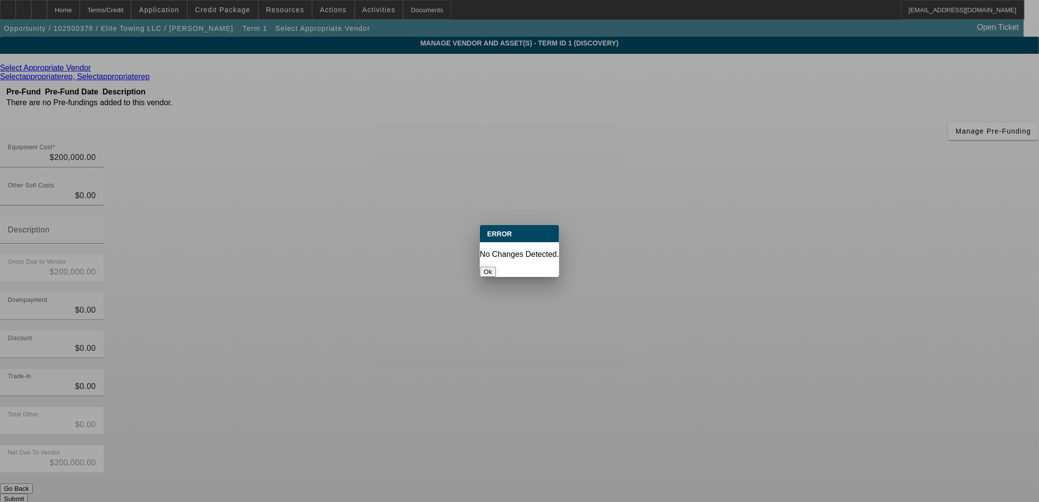
click at [693, 378] on div at bounding box center [519, 251] width 1039 height 502
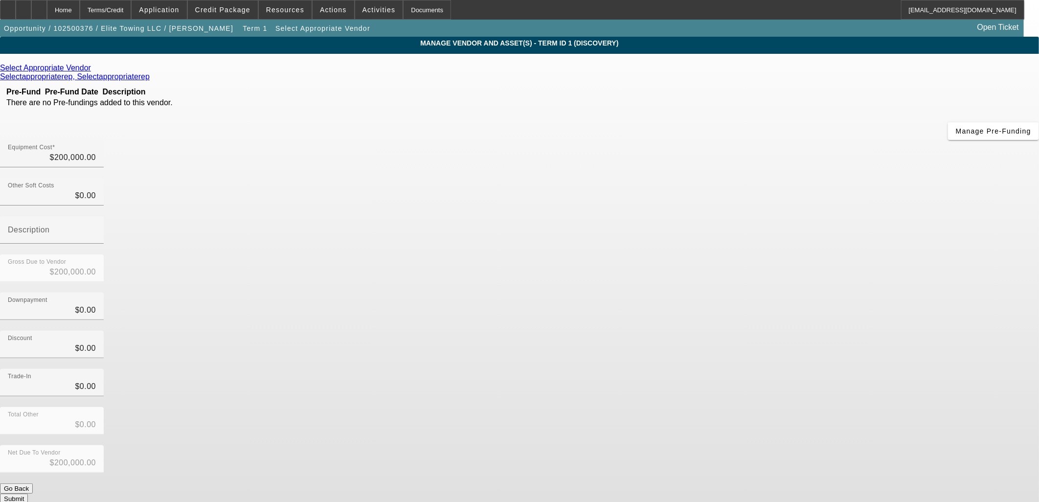
click at [93, 67] on link at bounding box center [92, 68] width 2 height 9
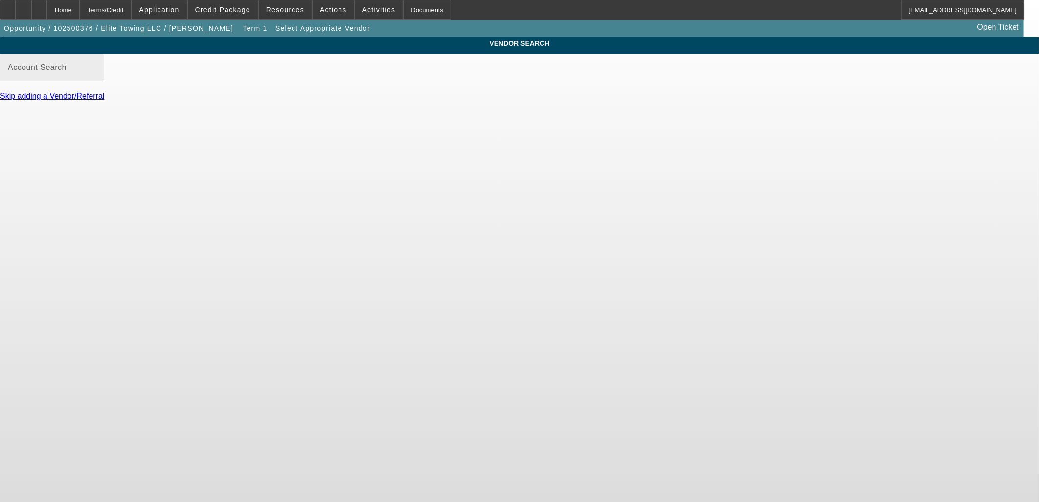
click at [96, 75] on div "Account Search" at bounding box center [52, 67] width 88 height 27
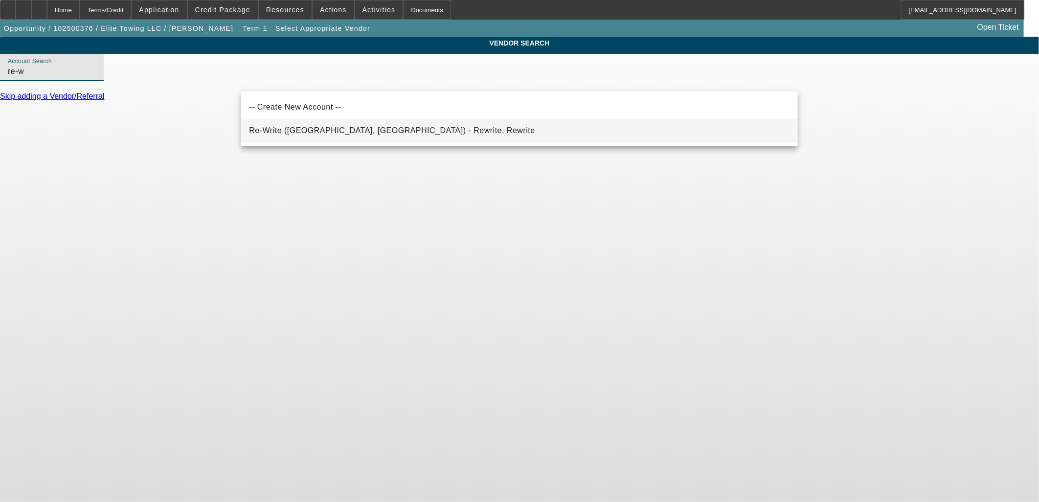
click at [374, 126] on mat-option "Re-Write (Northbrook, IL) - Rewrite, Rewrite" at bounding box center [519, 130] width 557 height 23
type input "Re-Write (Northbrook, IL) - Rewrite, Rewrite"
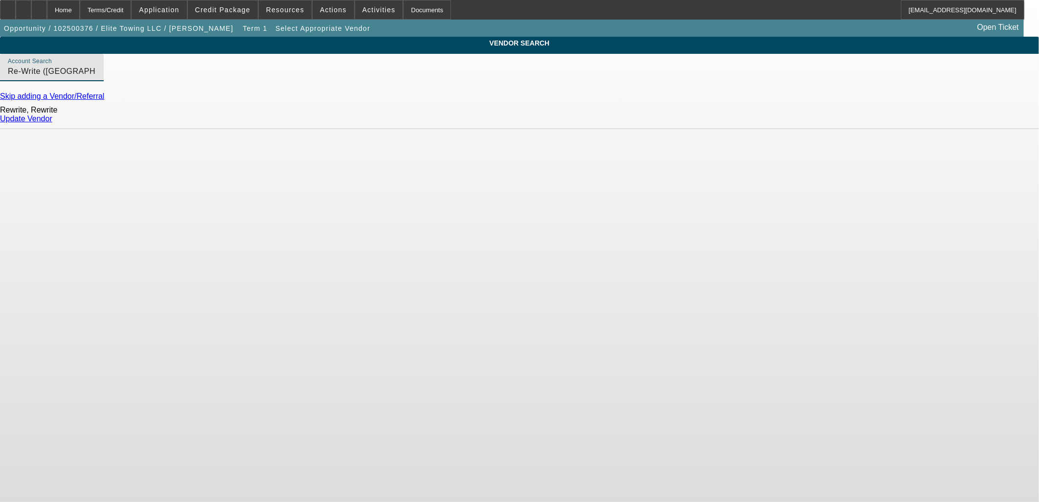
click at [781, 123] on div "Update Vendor" at bounding box center [519, 119] width 1039 height 9
click at [52, 123] on link "Update Vendor" at bounding box center [26, 119] width 52 height 8
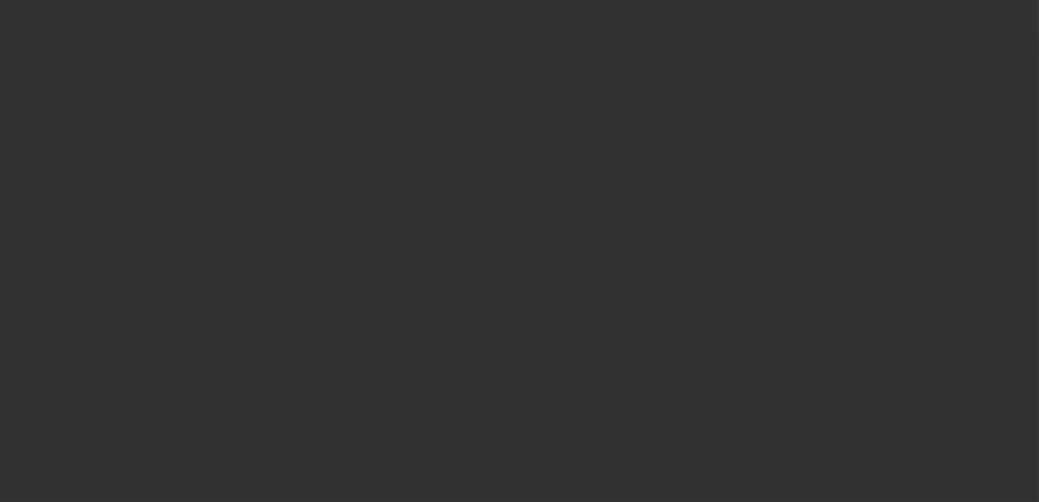
type input "$200,000.00"
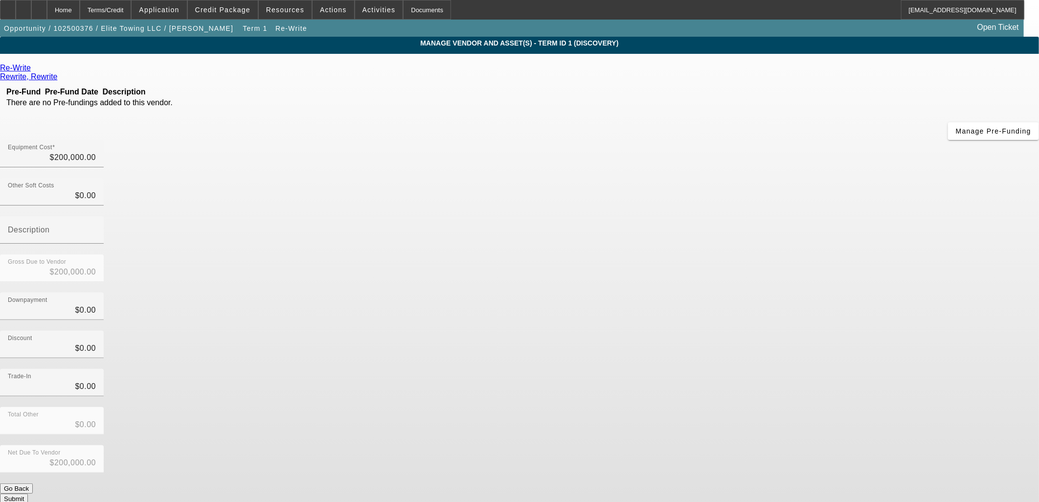
click at [28, 494] on button "Submit" at bounding box center [14, 499] width 28 height 10
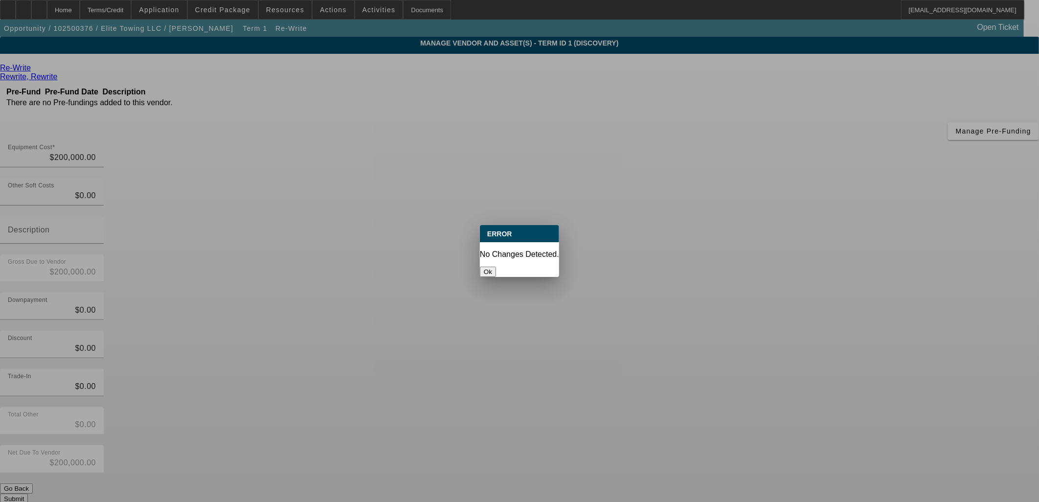
click at [712, 377] on div at bounding box center [519, 251] width 1039 height 502
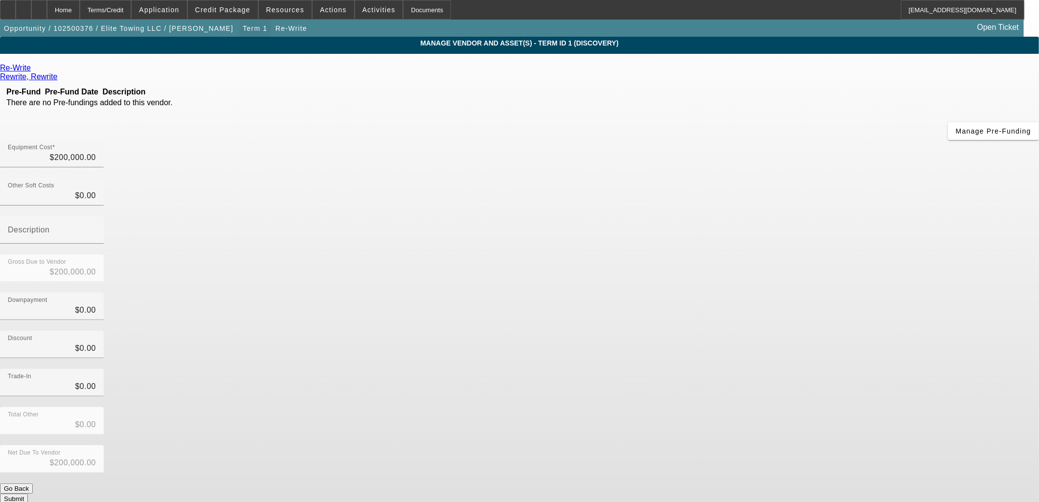
click at [243, 30] on span "Term 1" at bounding box center [255, 28] width 24 height 8
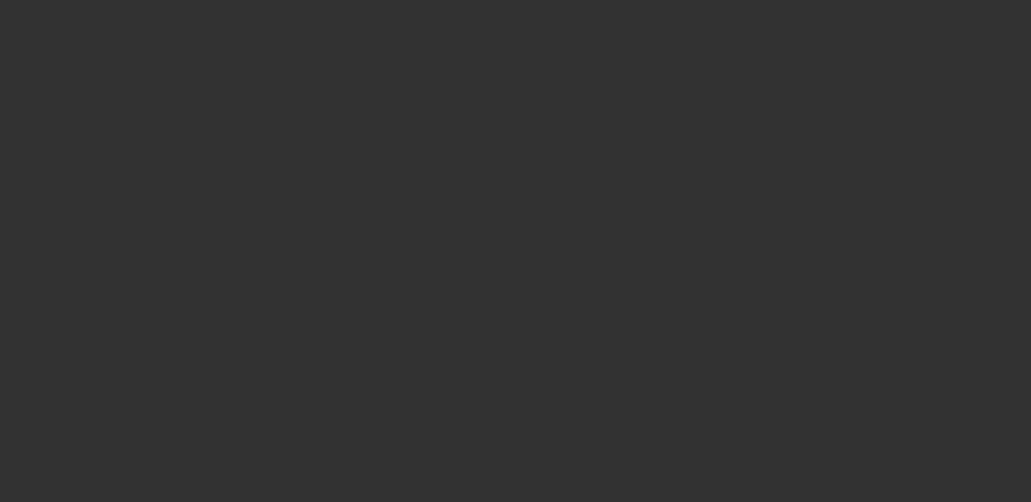
scroll to position [1286, 0]
select select "0"
select select "2"
select select "0.1"
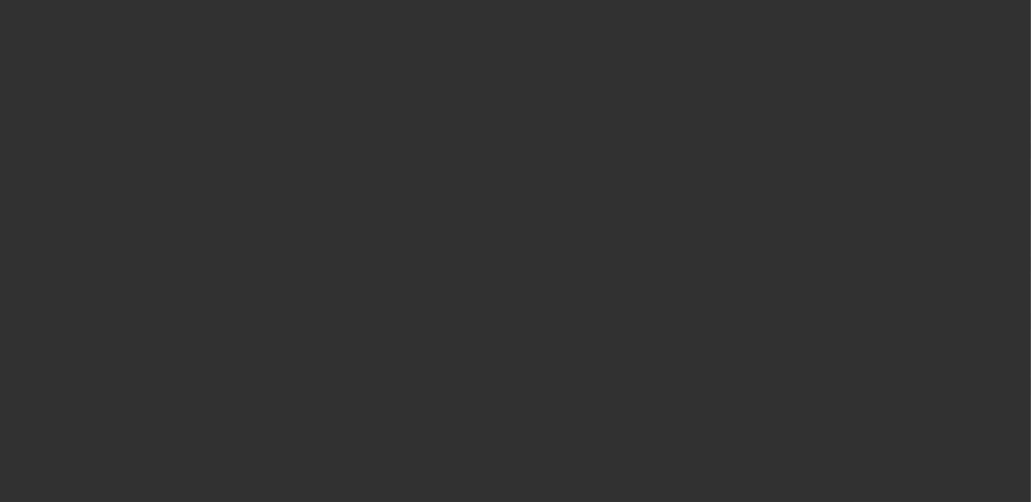
select select "4"
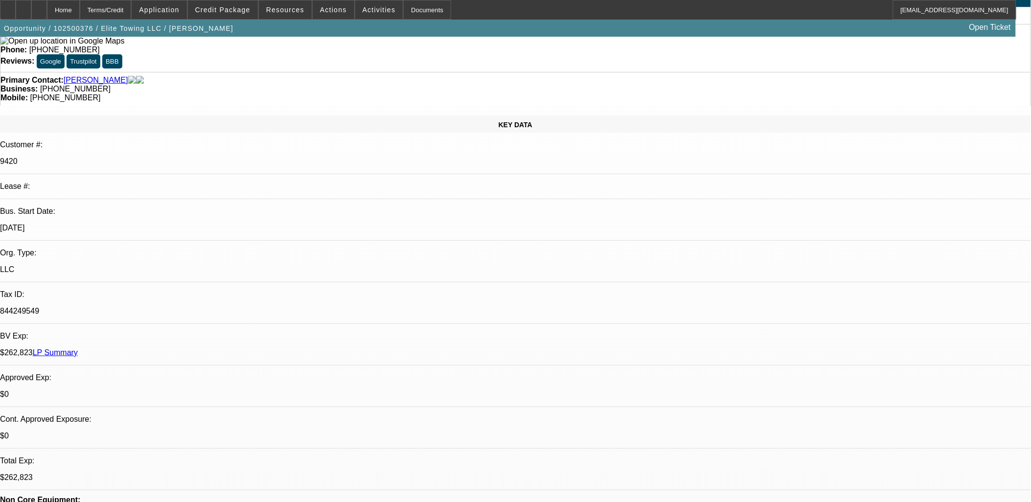
scroll to position [0, 0]
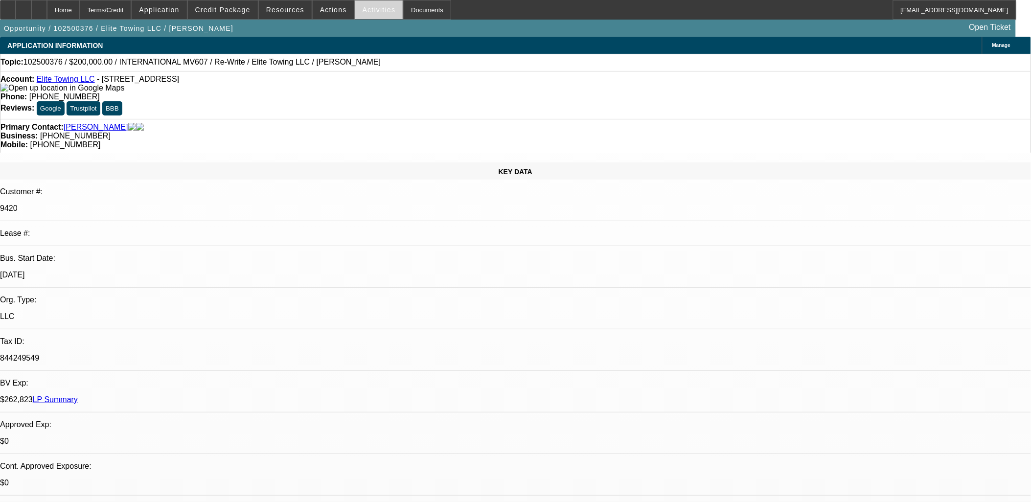
click at [365, 15] on span at bounding box center [379, 9] width 48 height 23
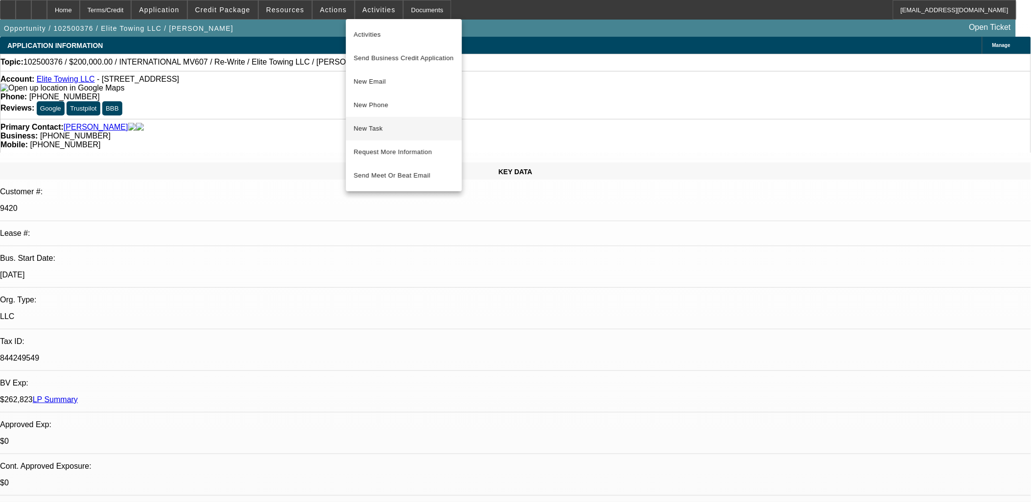
click at [394, 121] on button "New Task" at bounding box center [404, 128] width 116 height 23
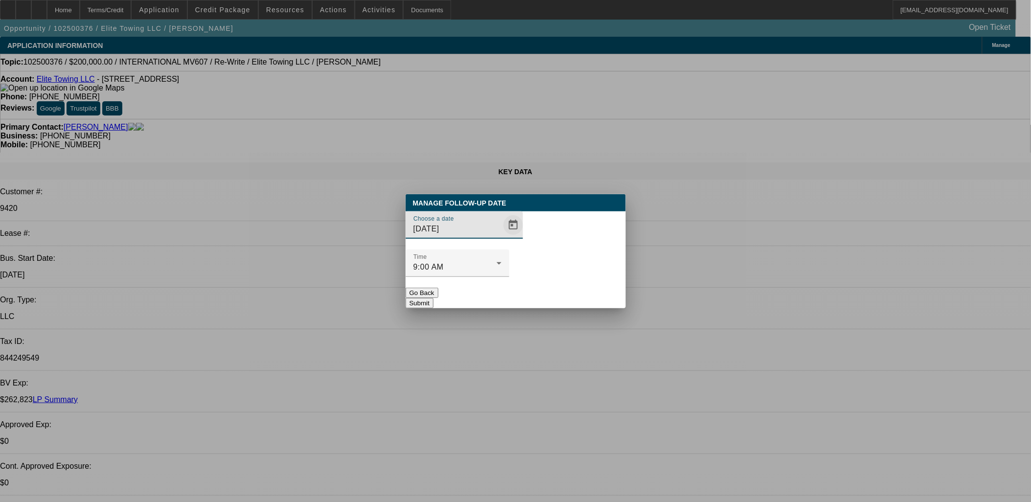
click at [502, 237] on span "Open calendar" at bounding box center [513, 224] width 23 height 23
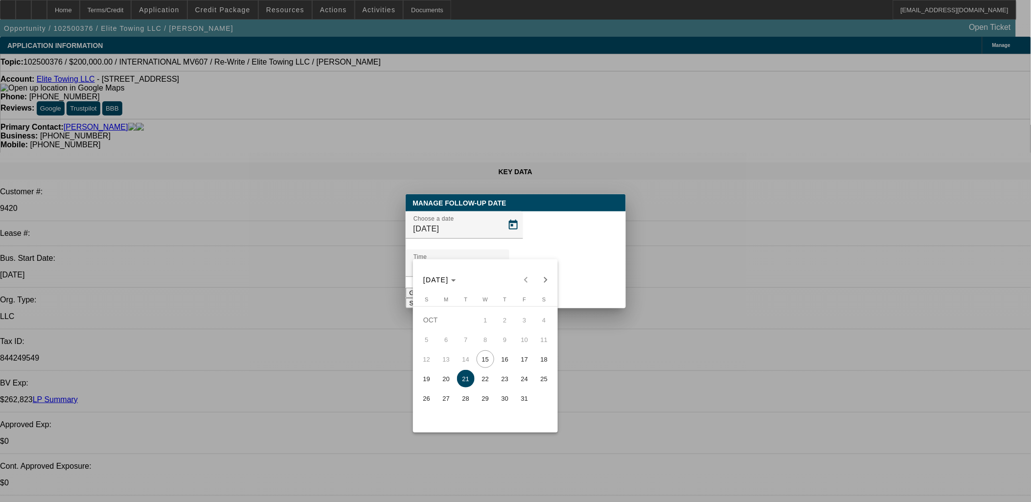
click at [501, 360] on span "16" at bounding box center [505, 359] width 18 height 18
type input "10/16/2025"
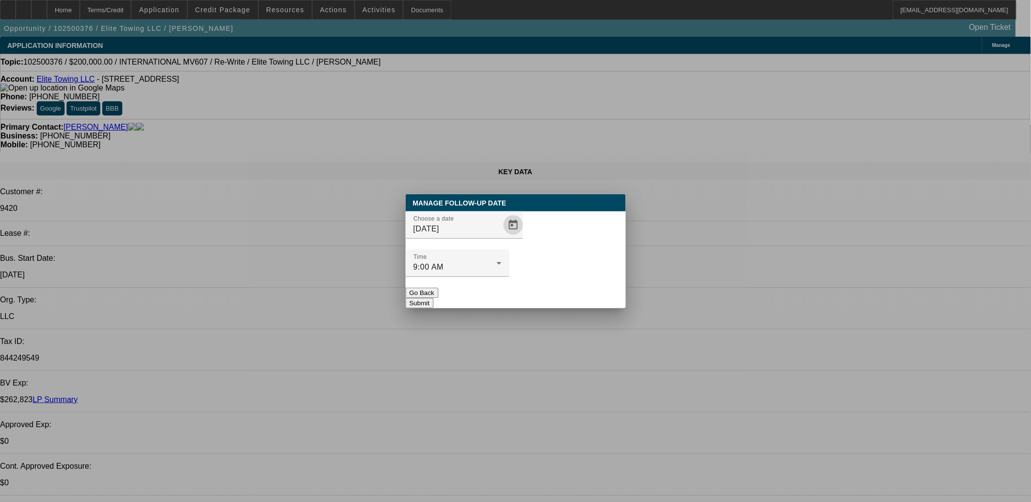
click at [434, 298] on button "Submit" at bounding box center [420, 303] width 28 height 10
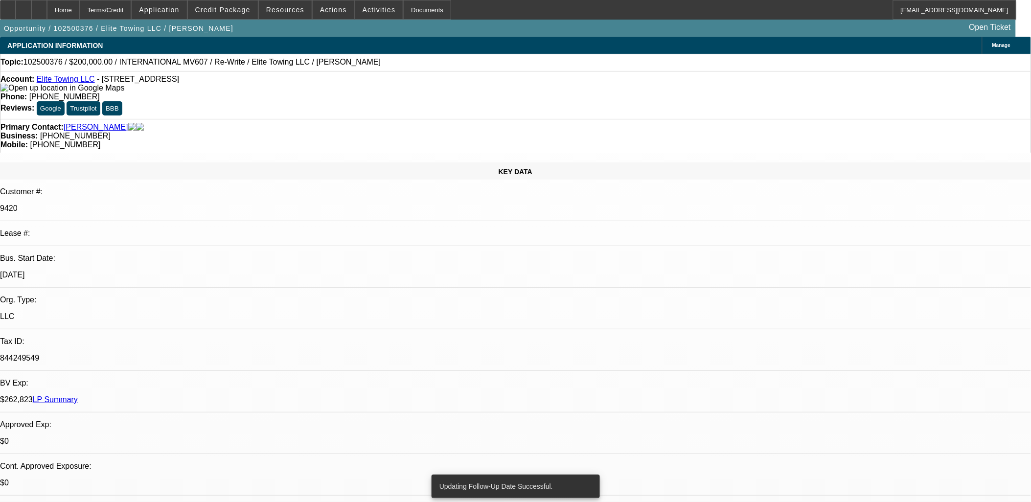
click at [64, 83] on link "Elite Towing LLC" at bounding box center [66, 79] width 58 height 8
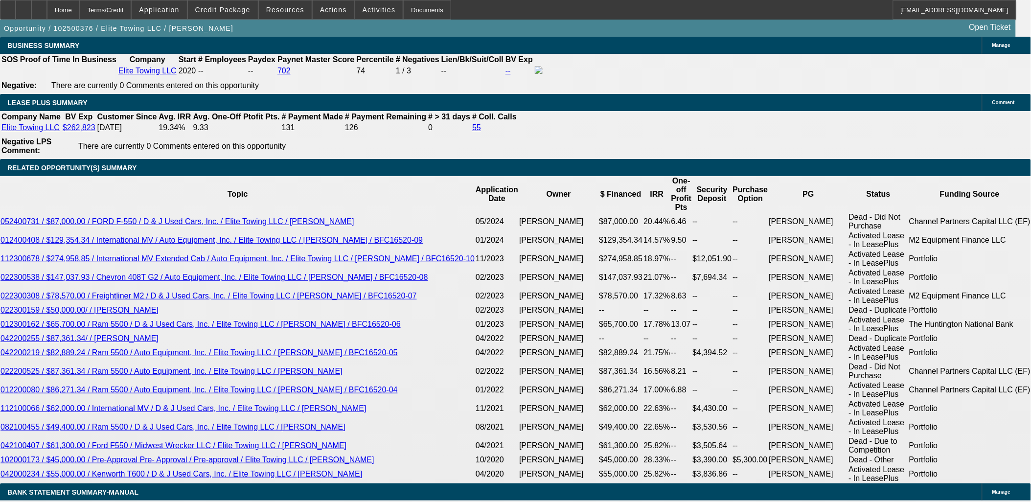
scroll to position [1577, 0]
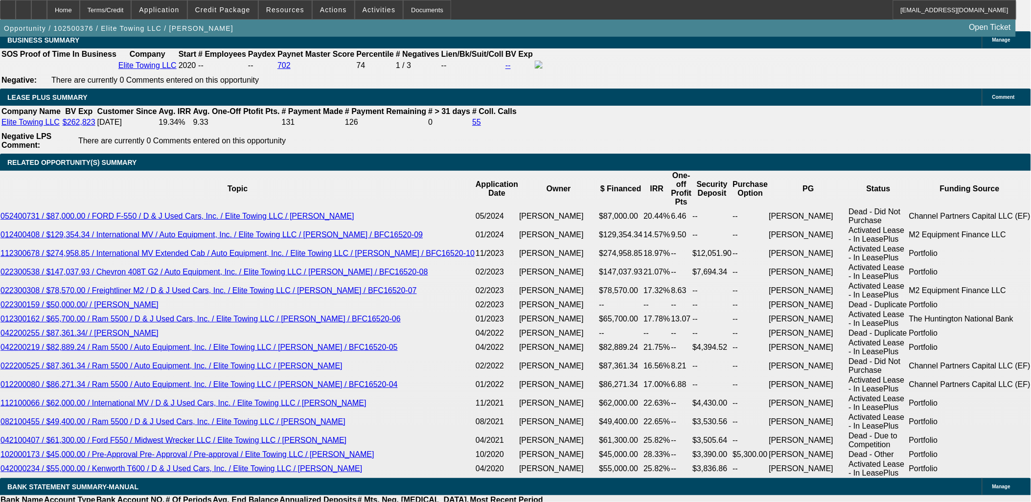
type input "$0.00"
drag, startPoint x: 207, startPoint y: 340, endPoint x: 228, endPoint y: 334, distance: 21.2
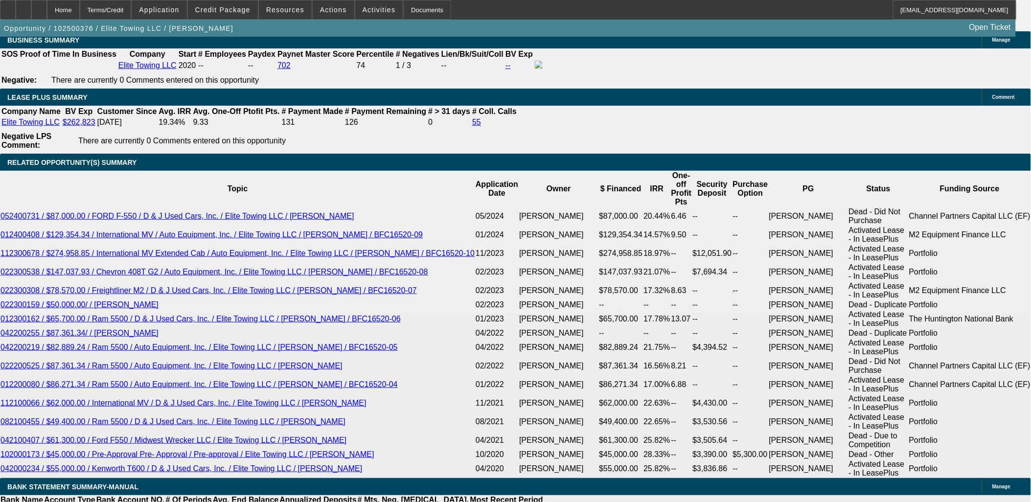
type input "7"
type input "84"
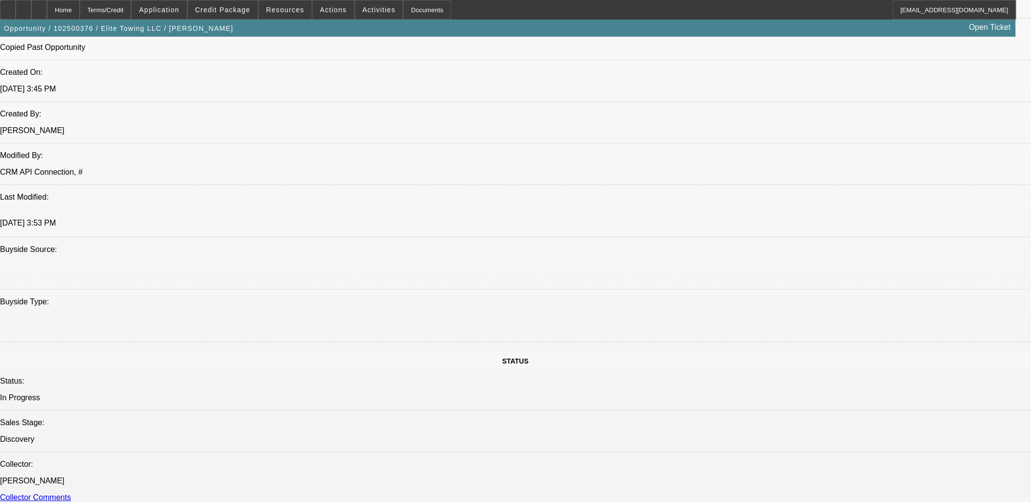
scroll to position [652, 0]
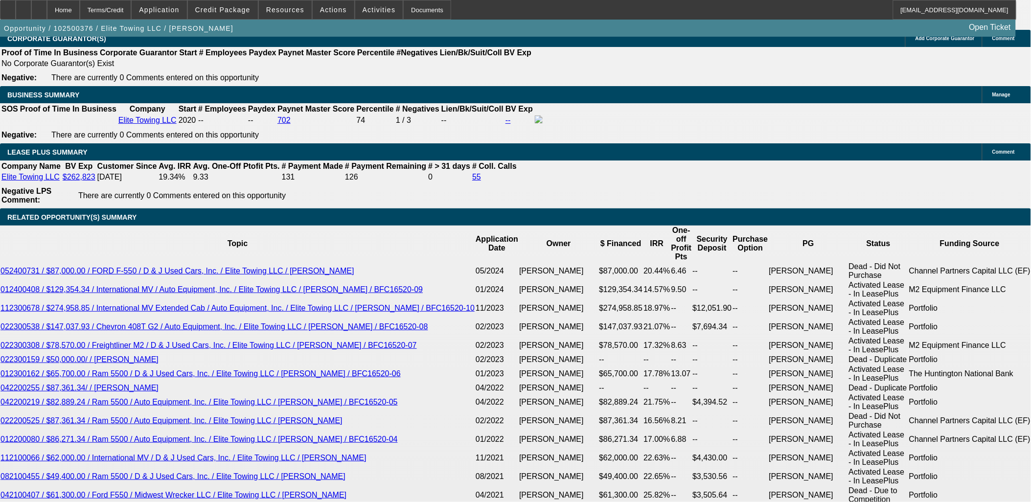
scroll to position [1522, 0]
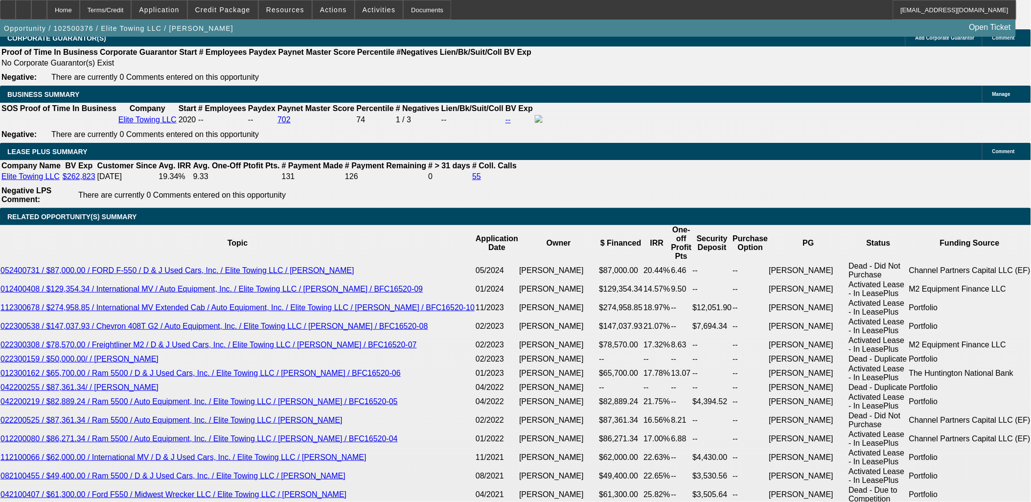
type input "16"
type input "$2,466.25"
type input "$4,932.50"
type input "$3,972.41"
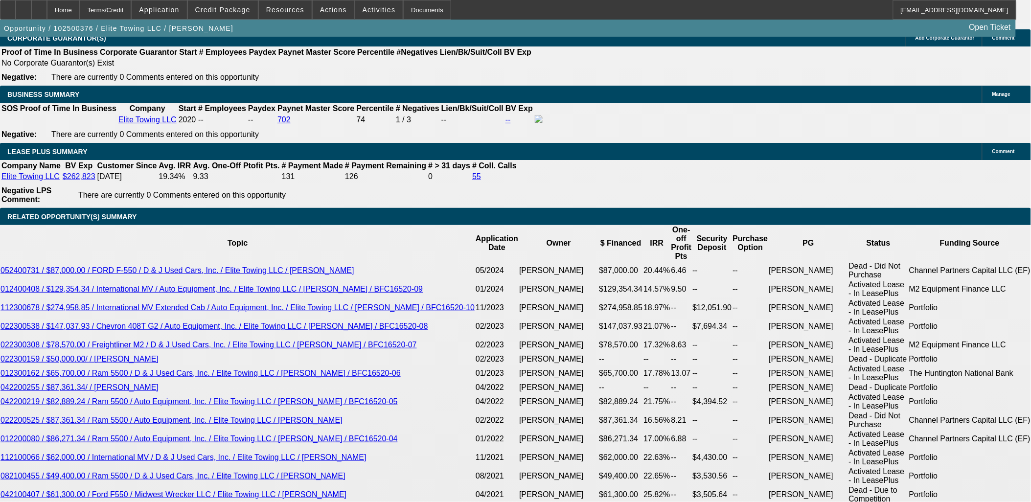
type input "$7,944.82"
type input "16.4"
type input "$4,018.11"
type input "$8,036.22"
type input "16.4"
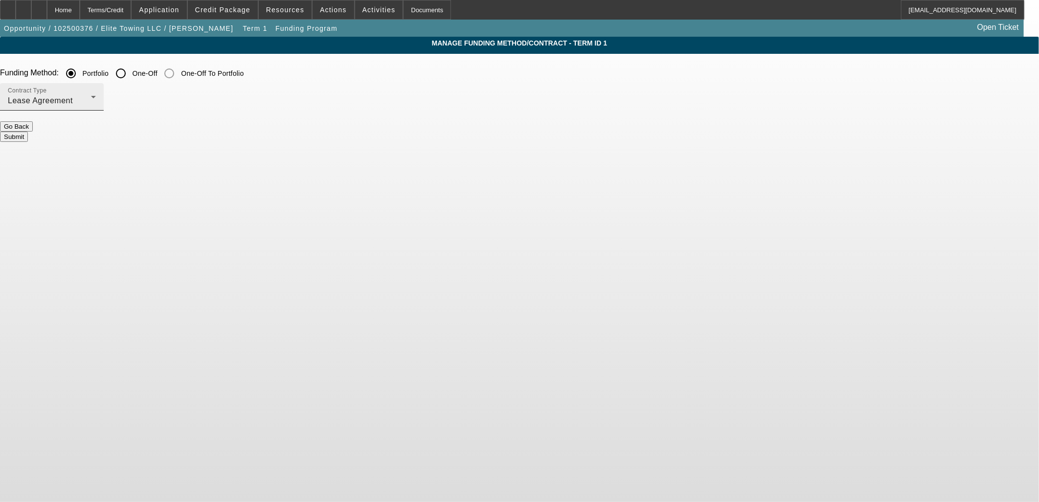
click at [96, 90] on div "Contract Type Lease Agreement" at bounding box center [52, 96] width 88 height 27
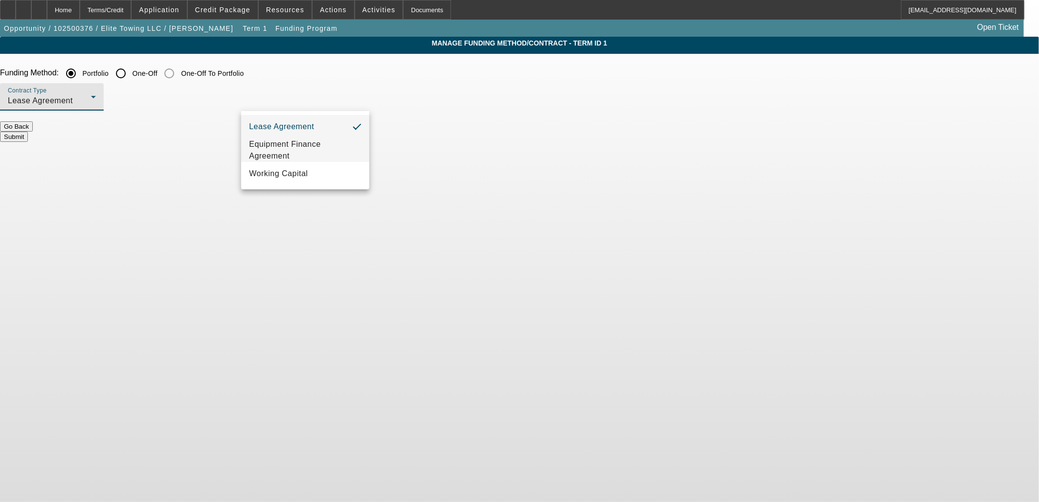
drag, startPoint x: 332, startPoint y: 150, endPoint x: 352, endPoint y: 145, distance: 21.1
click at [333, 149] on span "Equipment Finance Agreement" at bounding box center [305, 149] width 113 height 23
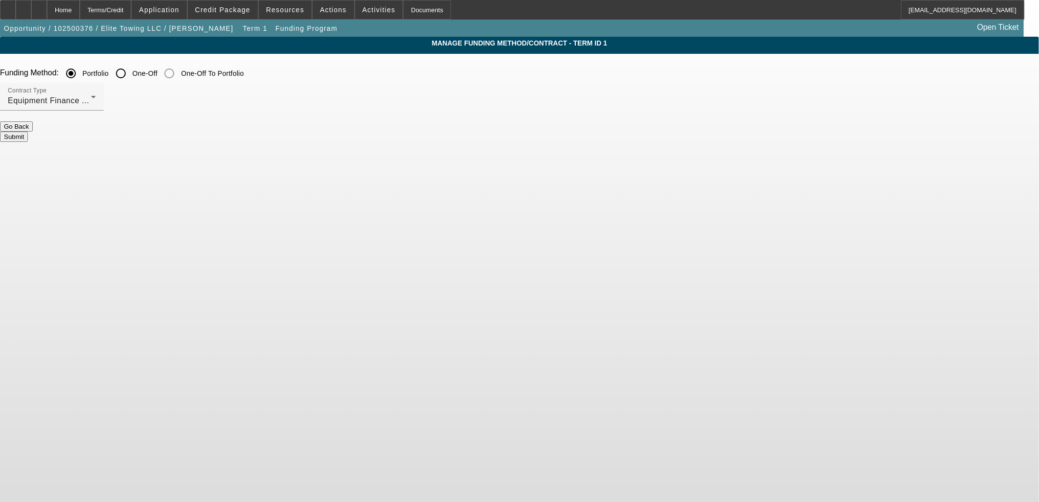
click at [28, 132] on button "Submit" at bounding box center [14, 137] width 28 height 10
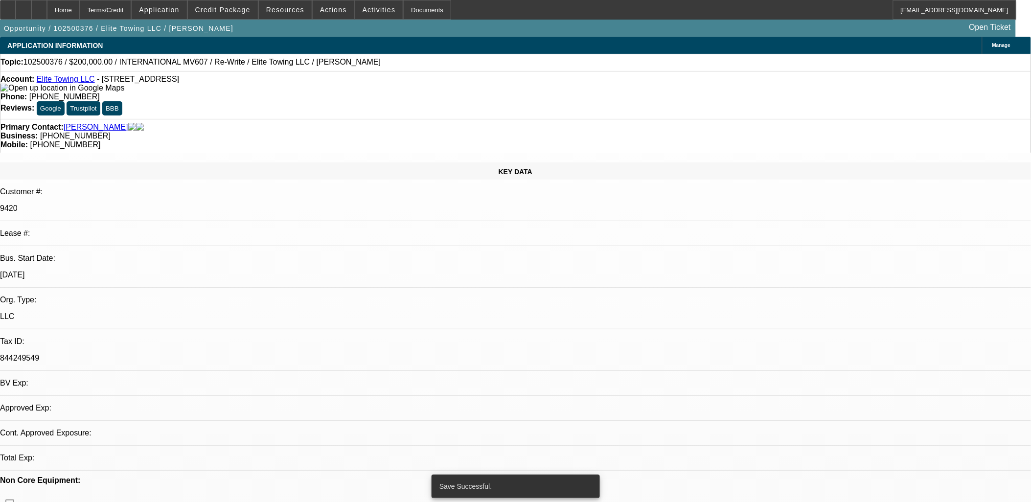
select select "0"
select select "2"
select select "0"
select select "6"
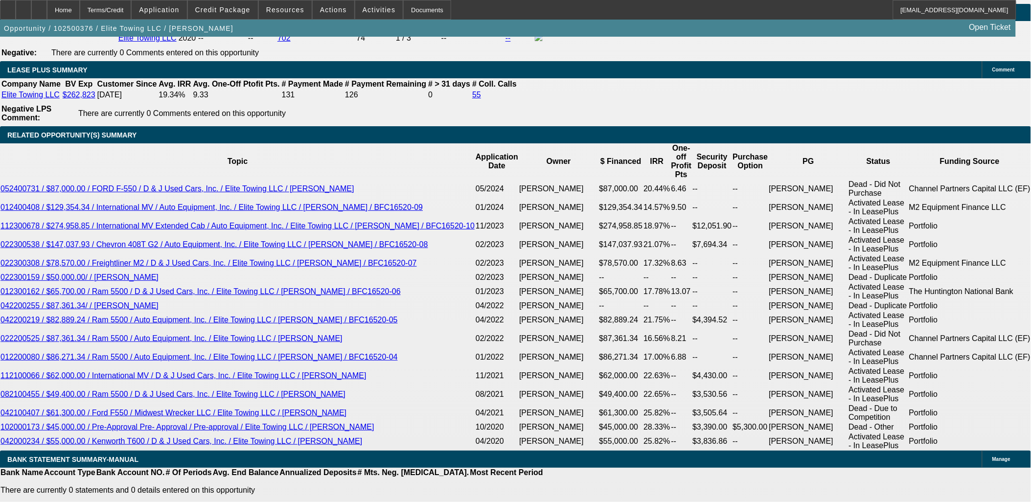
scroll to position [1631, 0]
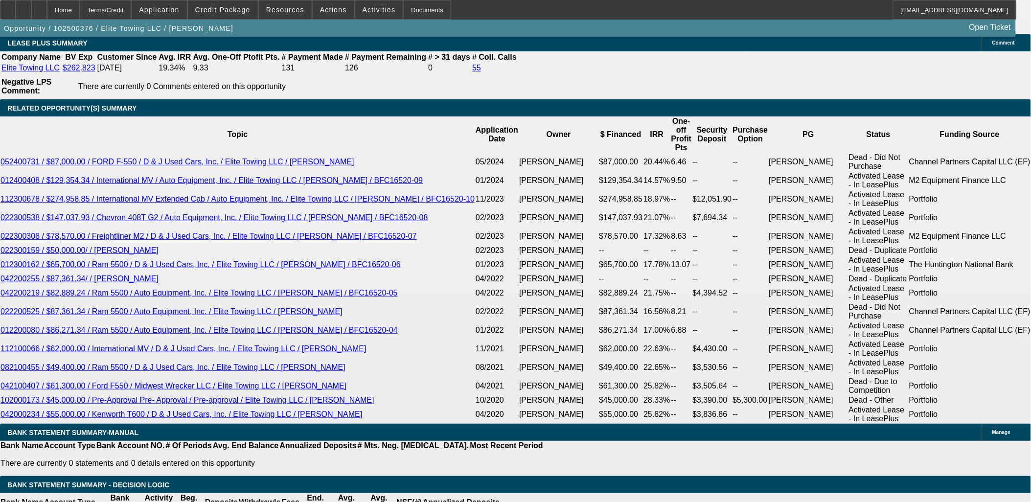
type input "0"
type input "UNKNOWN"
type input "$27,495.89"
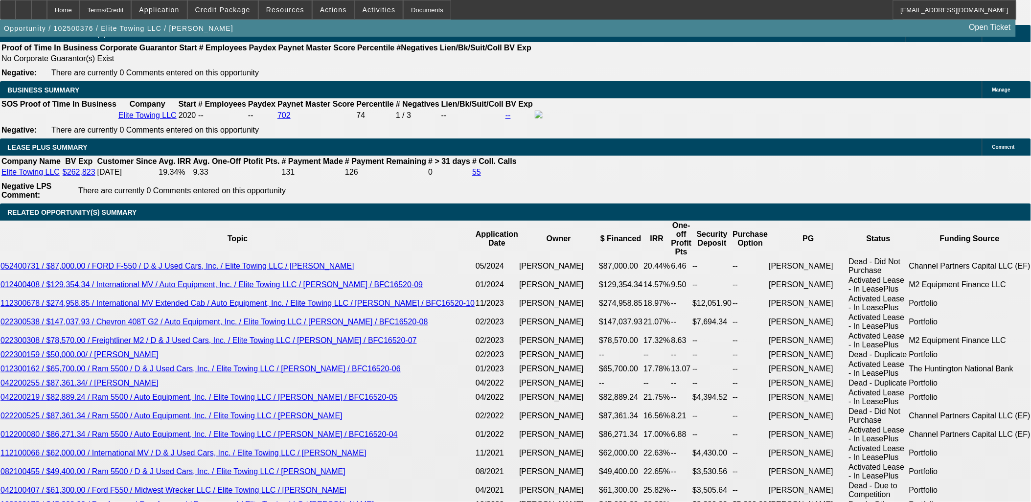
scroll to position [1522, 0]
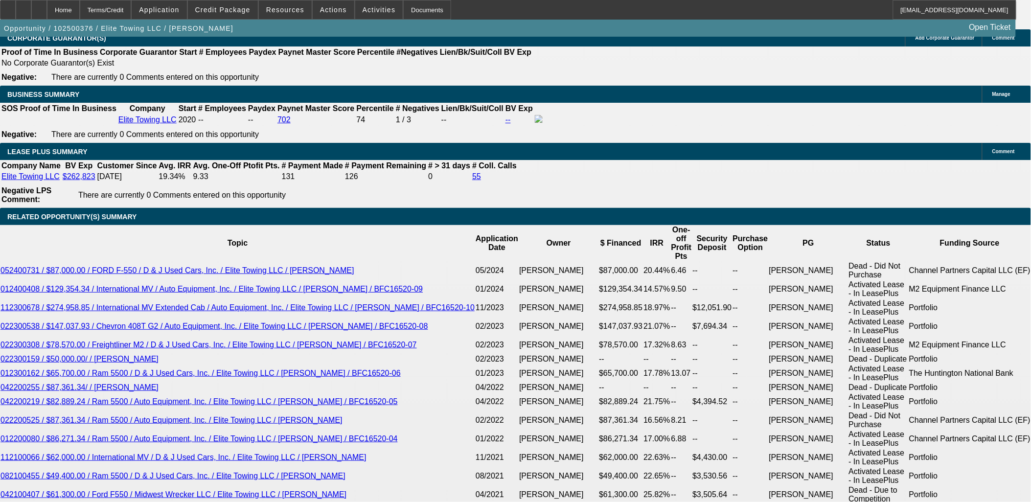
drag, startPoint x: 168, startPoint y: 162, endPoint x: 163, endPoint y: 153, distance: 10.3
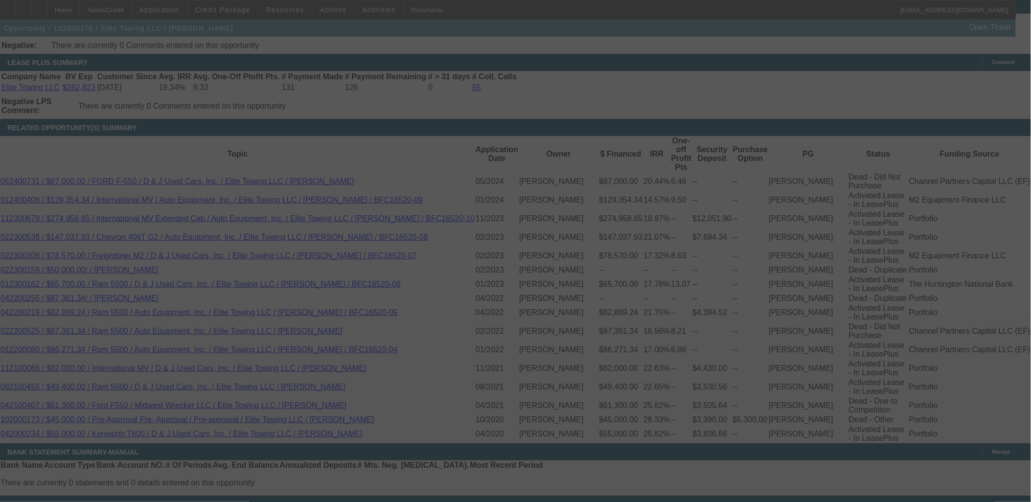
scroll to position [1631, 0]
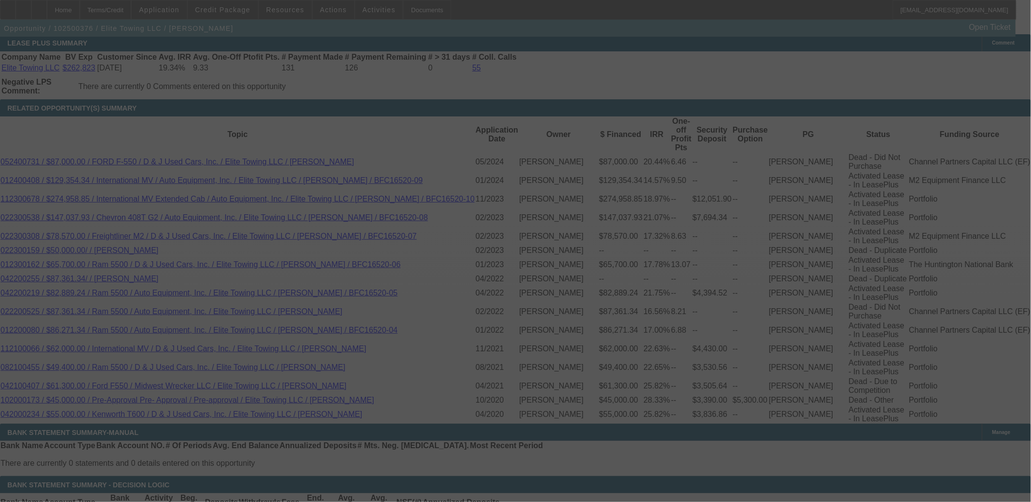
select select "0"
select select "2"
select select "0"
select select "6"
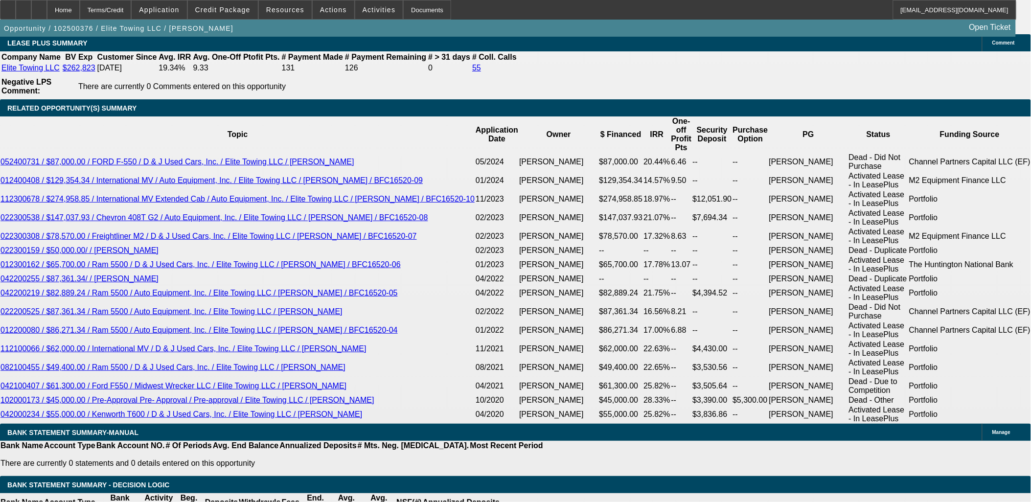
drag, startPoint x: 175, startPoint y: 296, endPoint x: 223, endPoint y: 290, distance: 47.8
type input "4025"
type input "$8,050.00"
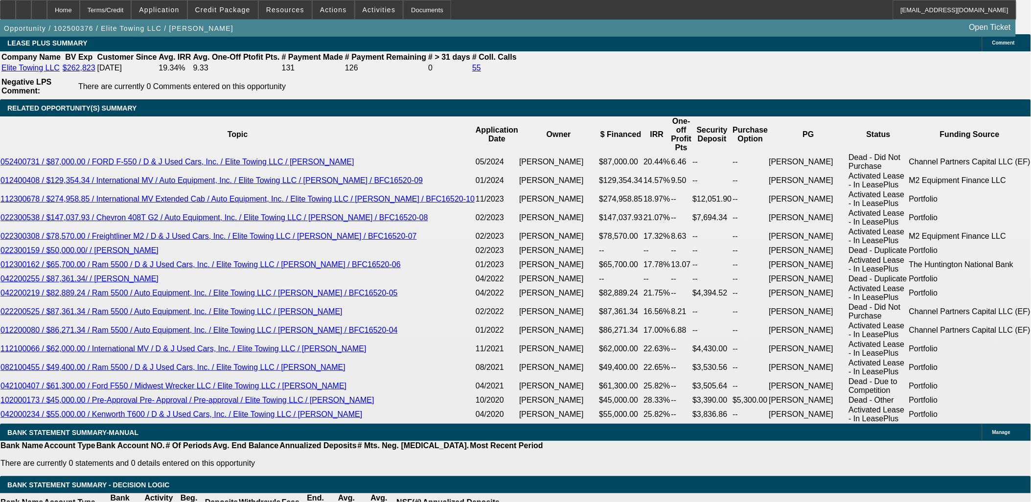
type input "UNKNOWN"
type input "16.5"
type input "$4,025.00"
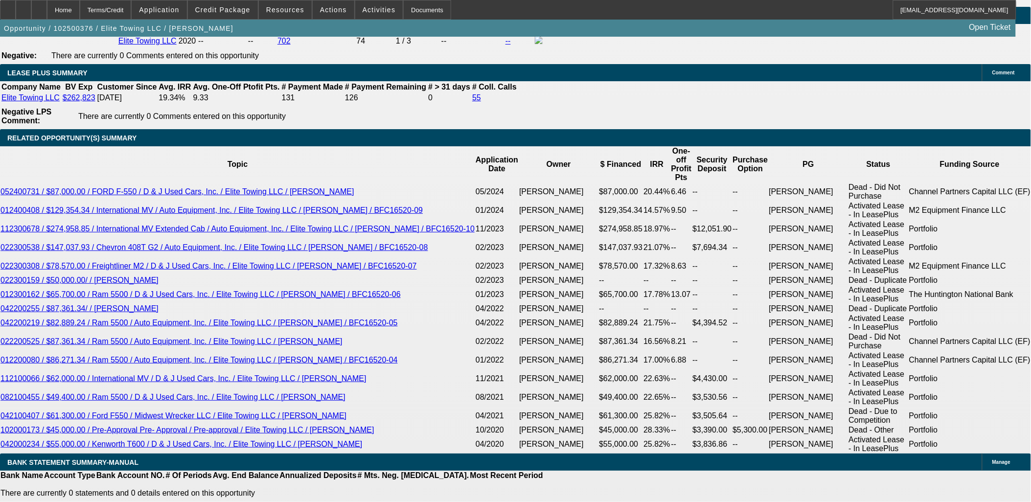
scroll to position [1577, 0]
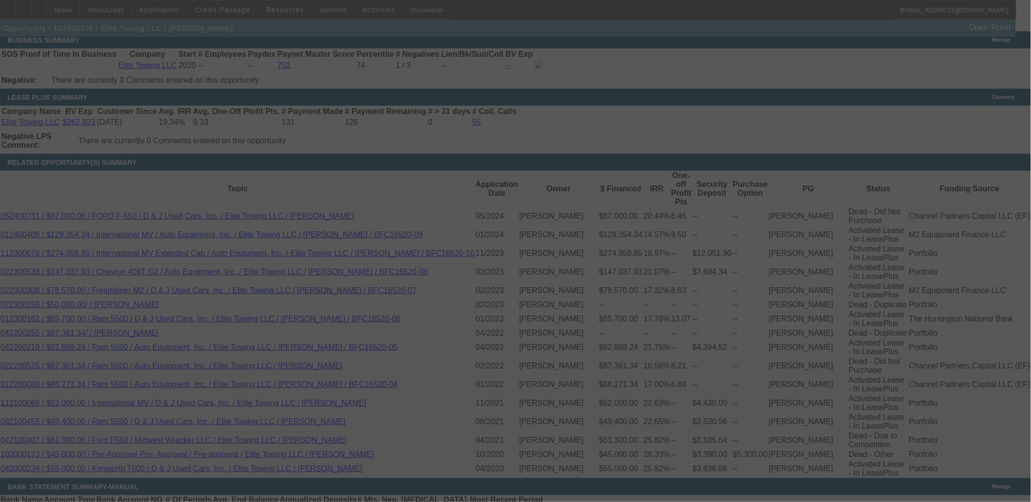
scroll to position [1631, 0]
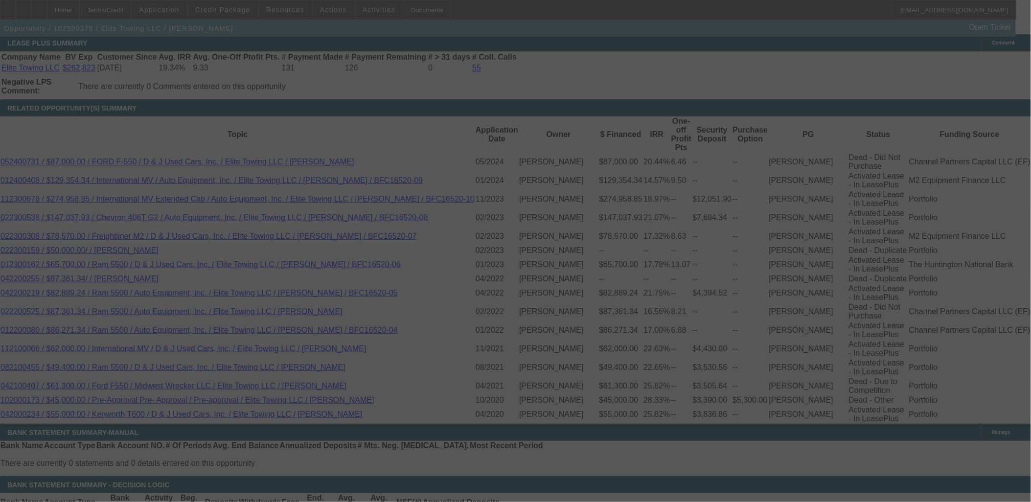
select select "0"
select select "2"
select select "0"
select select "6"
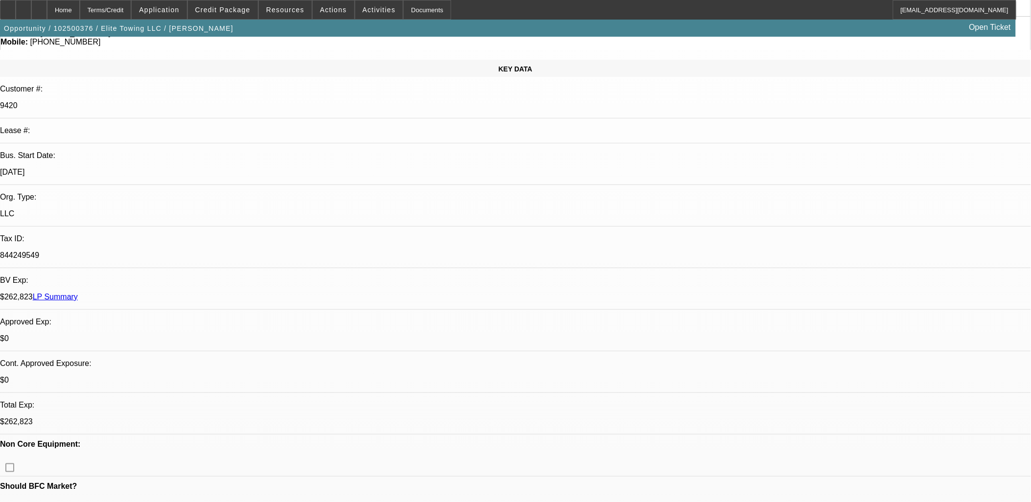
scroll to position [0, 0]
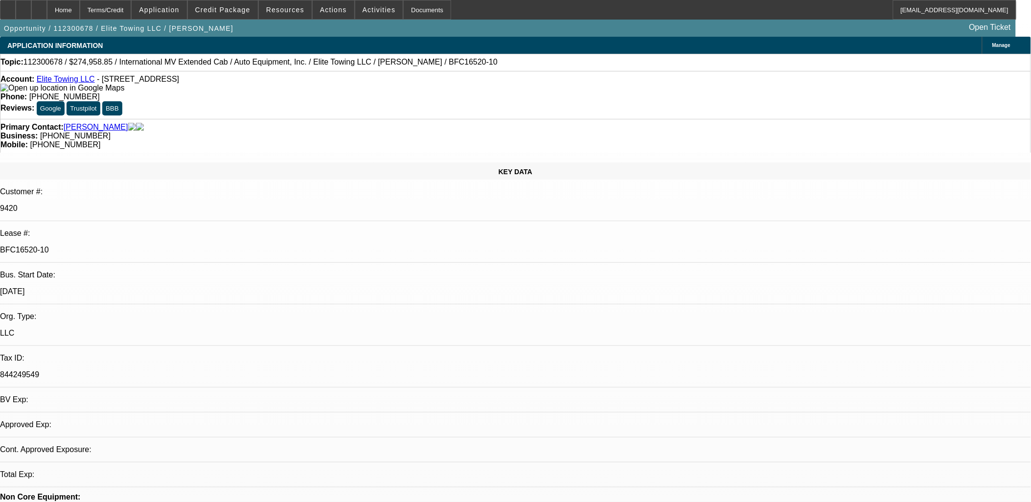
select select "0"
select select "2"
select select "0"
select select "6"
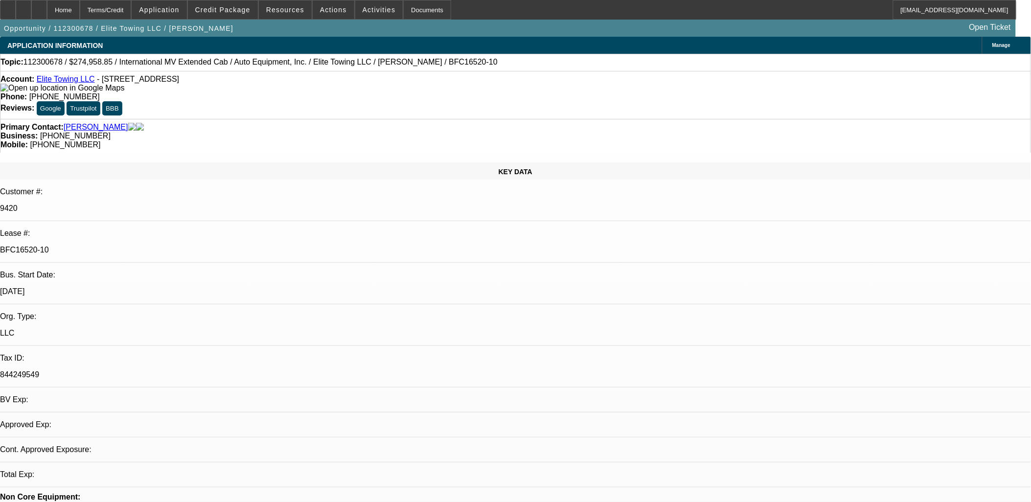
select select "0"
select select "2"
select select "0"
select select "6"
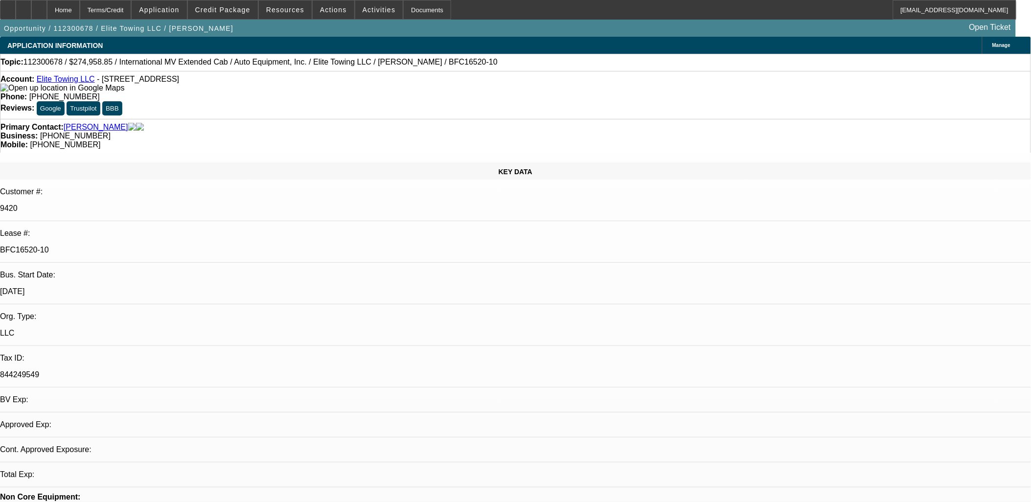
select select "0"
select select "2"
select select "0"
select select "6"
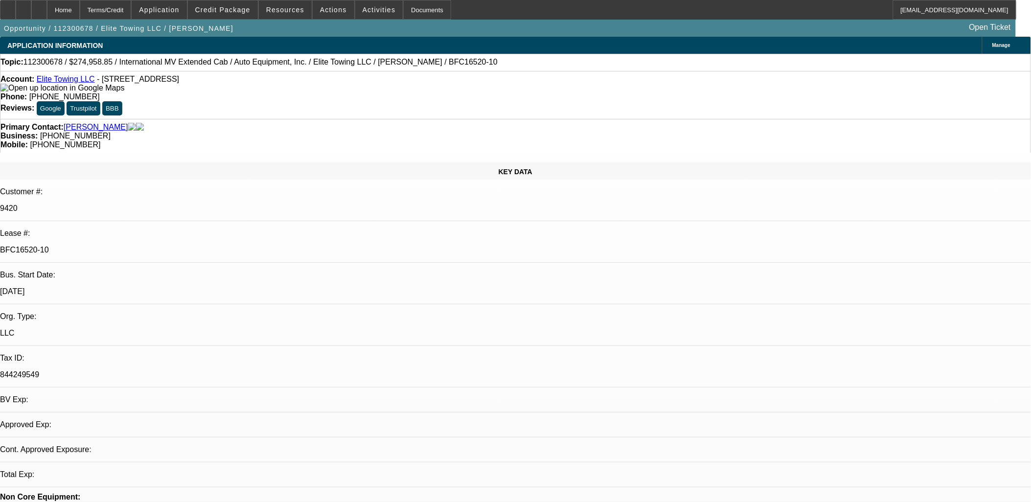
select select "0"
select select "2"
select select "0"
select select "6"
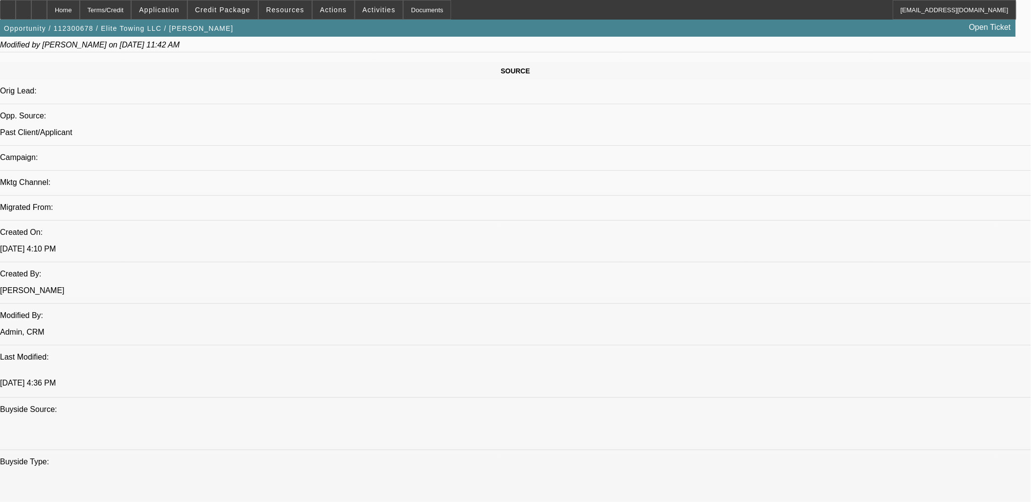
scroll to position [272, 0]
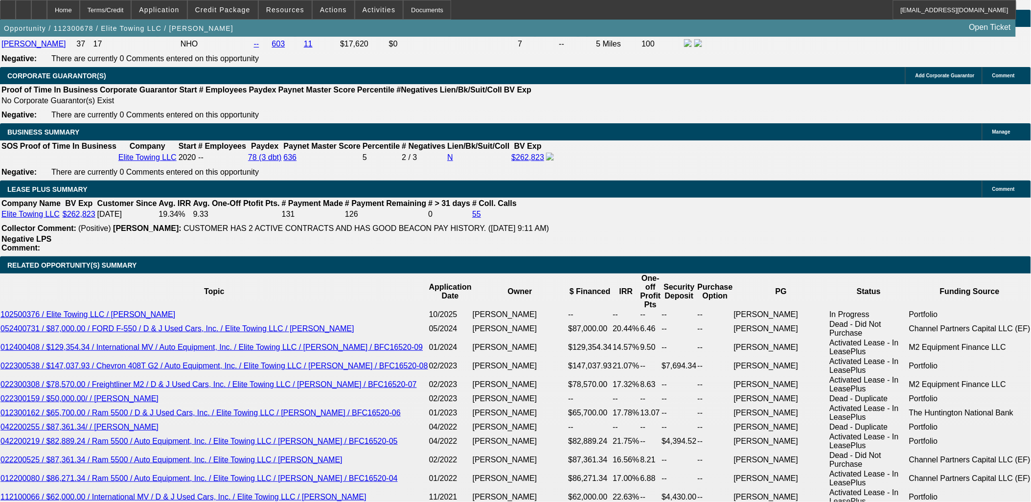
scroll to position [1522, 0]
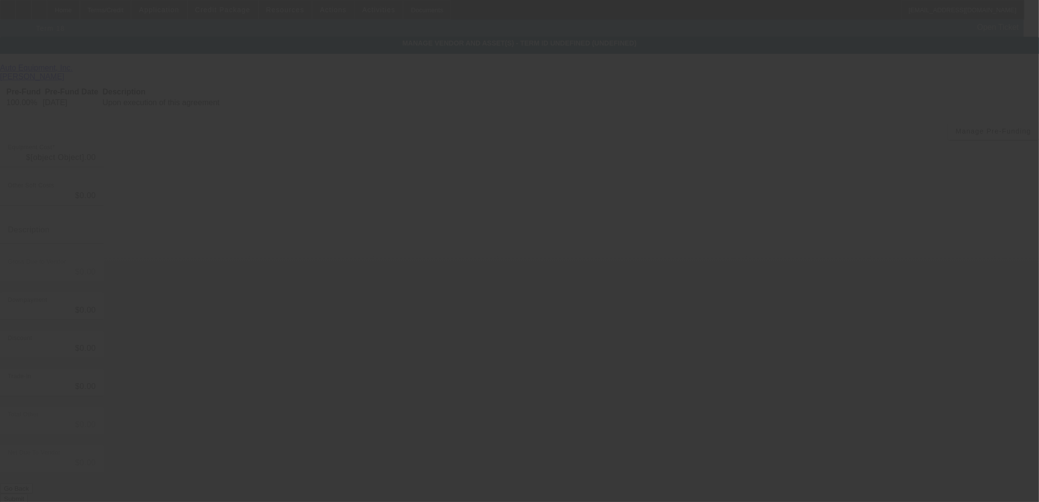
type input "$274,958.85"
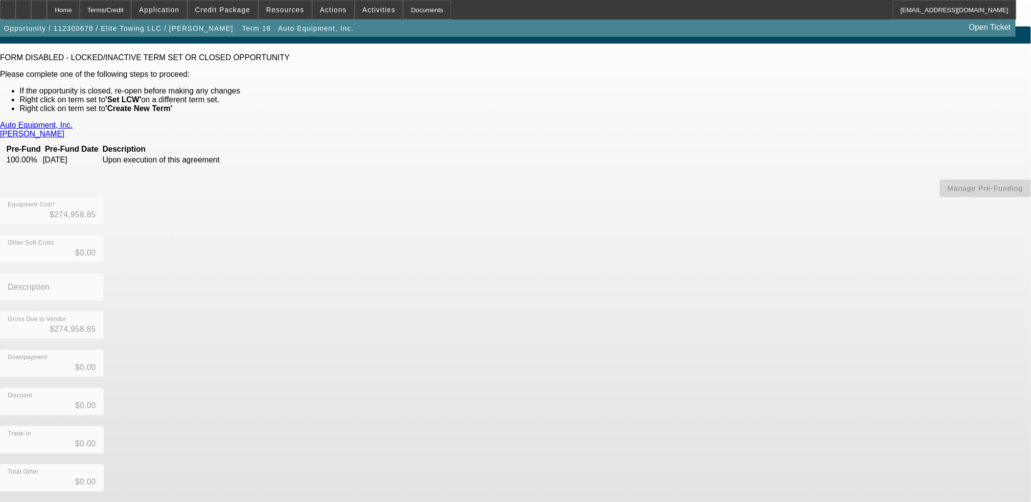
scroll to position [19, 0]
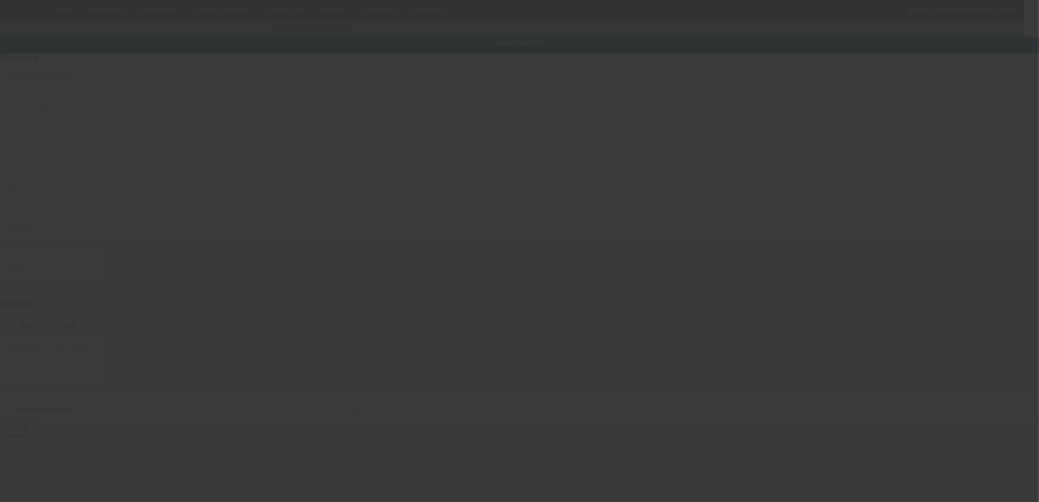
type input "[US_VEHICLE_IDENTIFICATION_NUMBER]"
type input "International"
type input "MV Extended Cab"
radio input "true"
type input "[STREET_ADDRESS]"
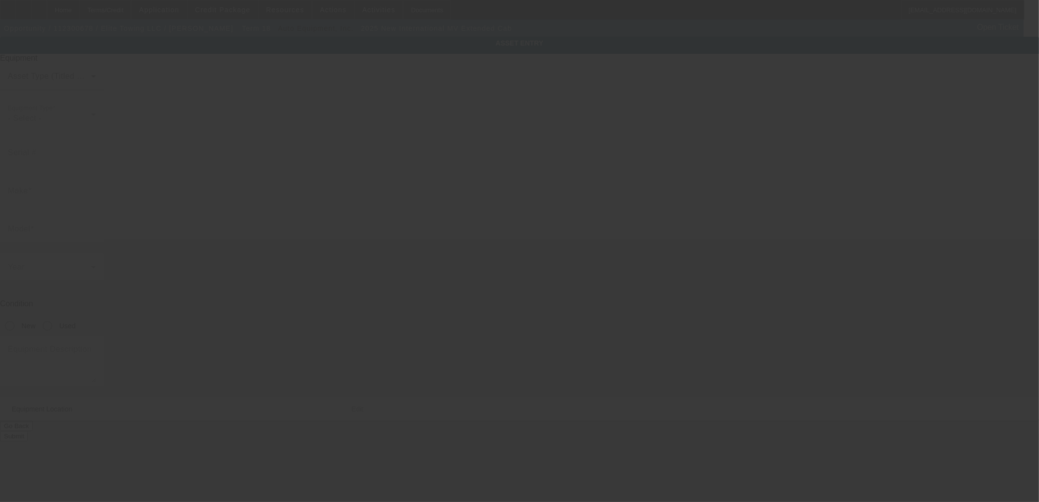
type input "[GEOGRAPHIC_DATA]"
type input "28147"
type input "[PERSON_NAME]"
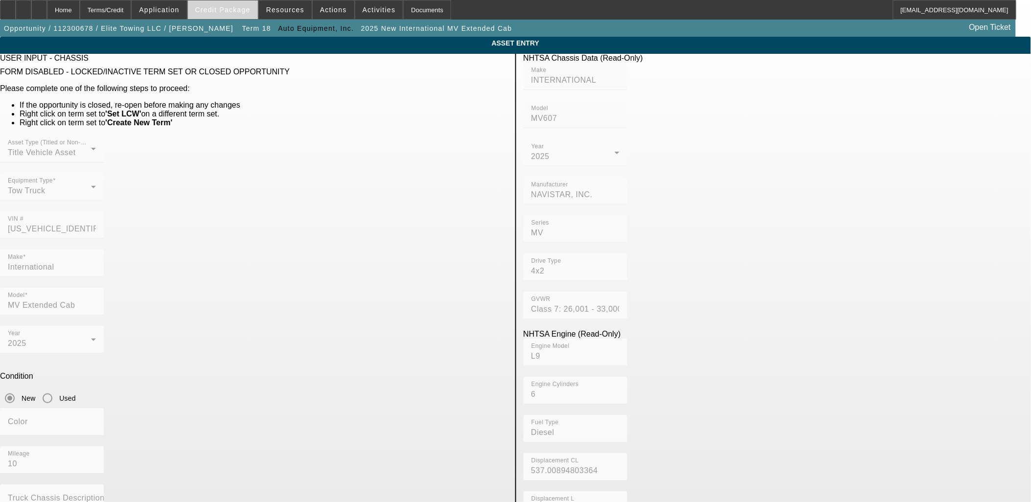
click at [256, 11] on span at bounding box center [223, 9] width 70 height 23
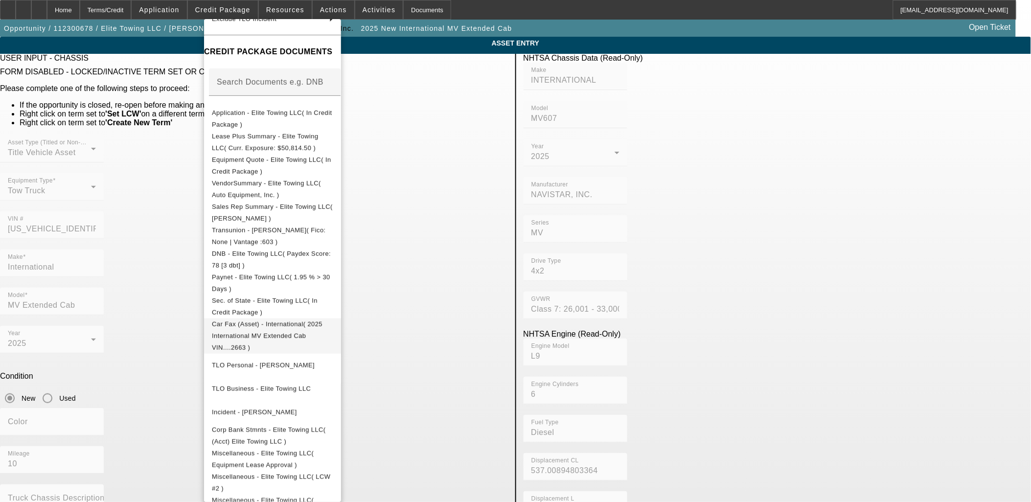
scroll to position [138, 0]
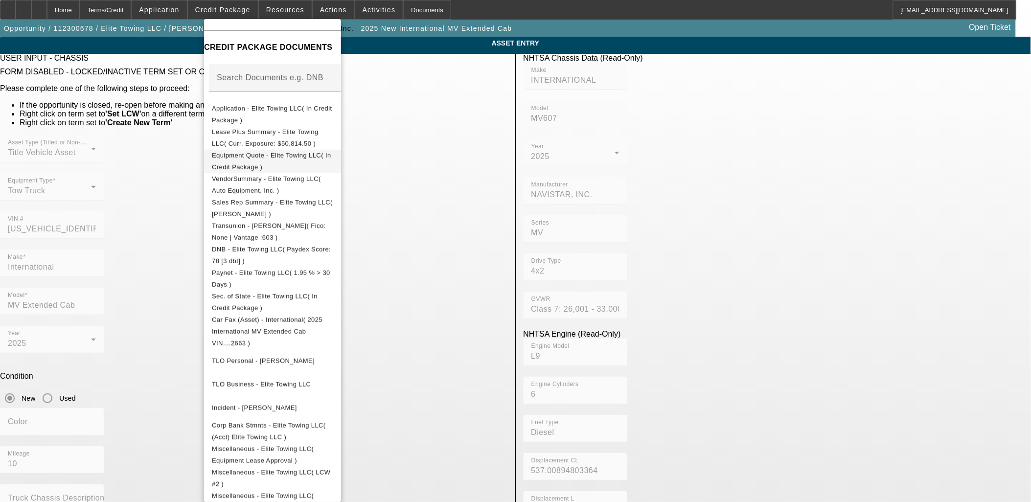
drag, startPoint x: 281, startPoint y: 296, endPoint x: 312, endPoint y: 157, distance: 142.8
click at [312, 157] on span "Equipment Quote - Elite Towing LLC( In Credit Package )" at bounding box center [271, 160] width 119 height 19
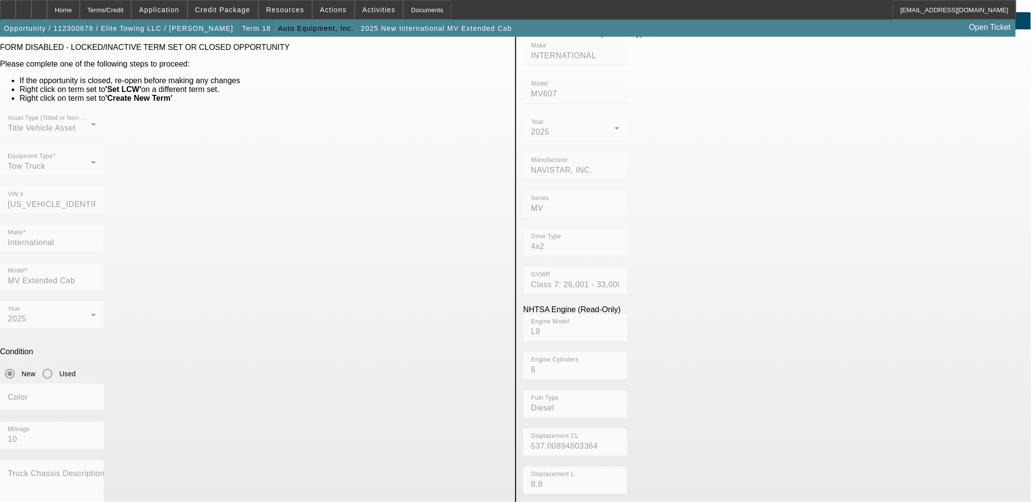
scroll to position [0, 0]
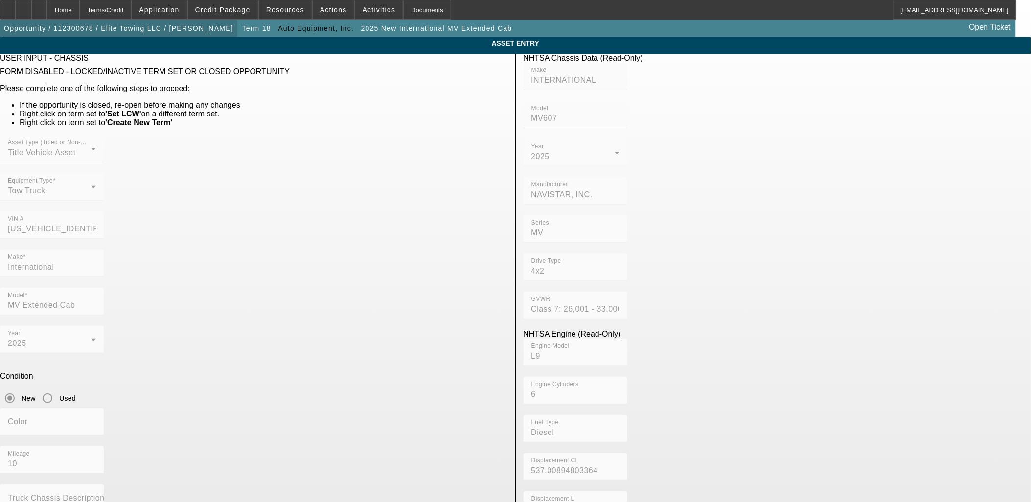
click at [189, 26] on span "Opportunity / 112300678 / Elite Towing LLC / [PERSON_NAME]" at bounding box center [119, 28] width 230 height 8
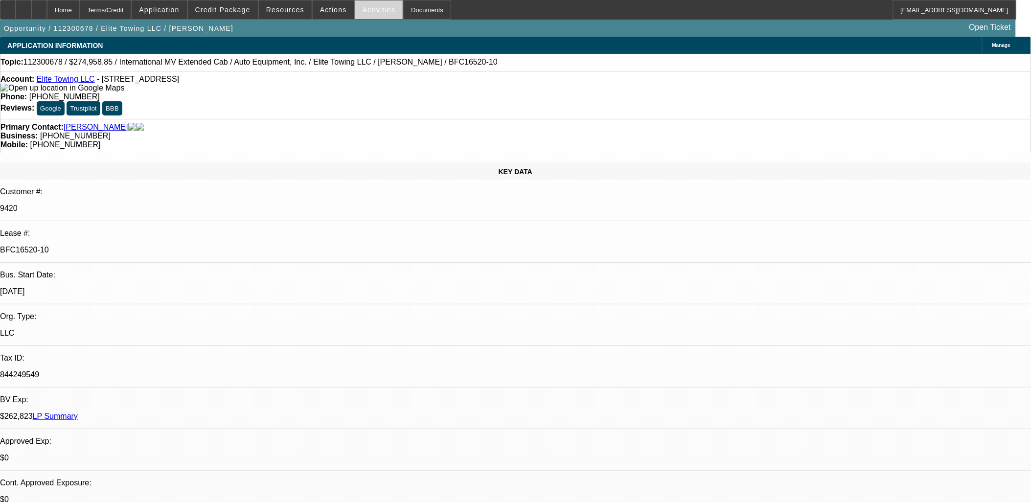
select select "0"
select select "2"
select select "0"
select select "6"
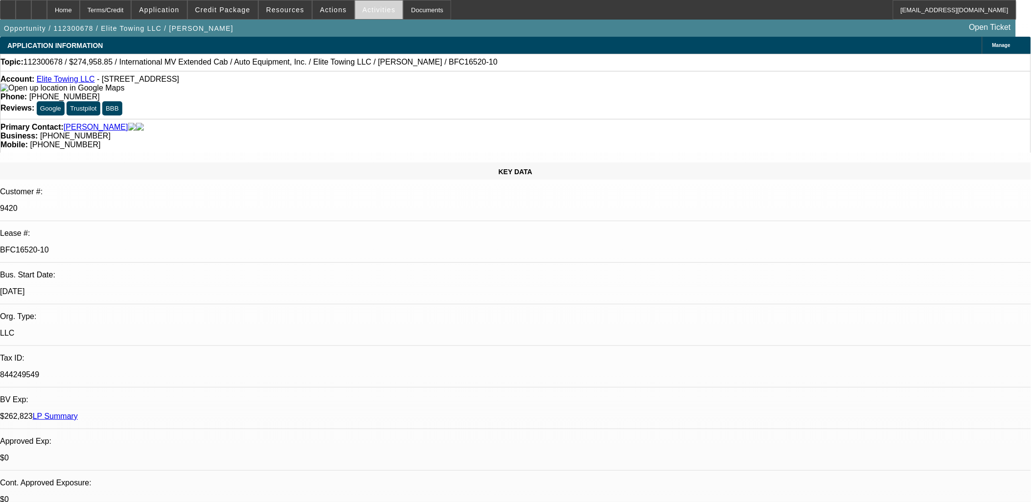
select select "0"
select select "2"
select select "0"
select select "6"
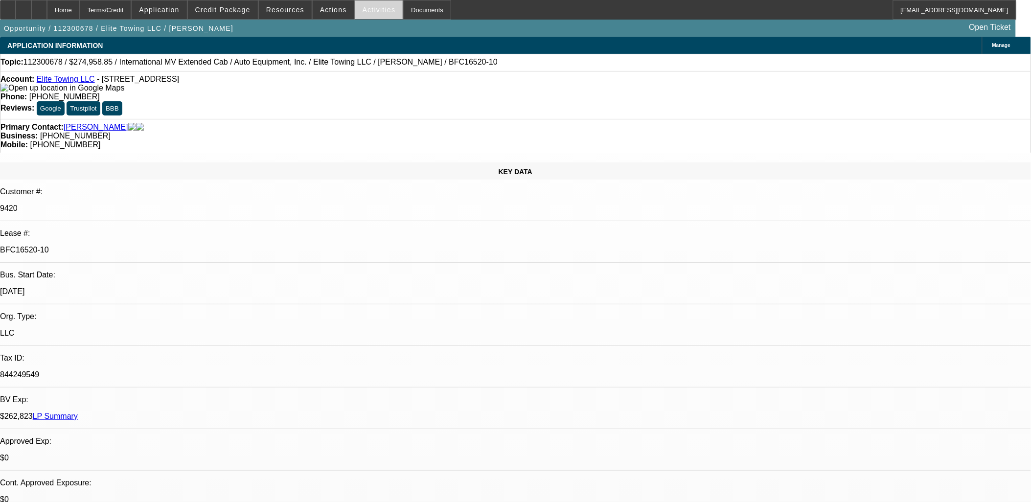
select select "0"
select select "2"
select select "0"
select select "6"
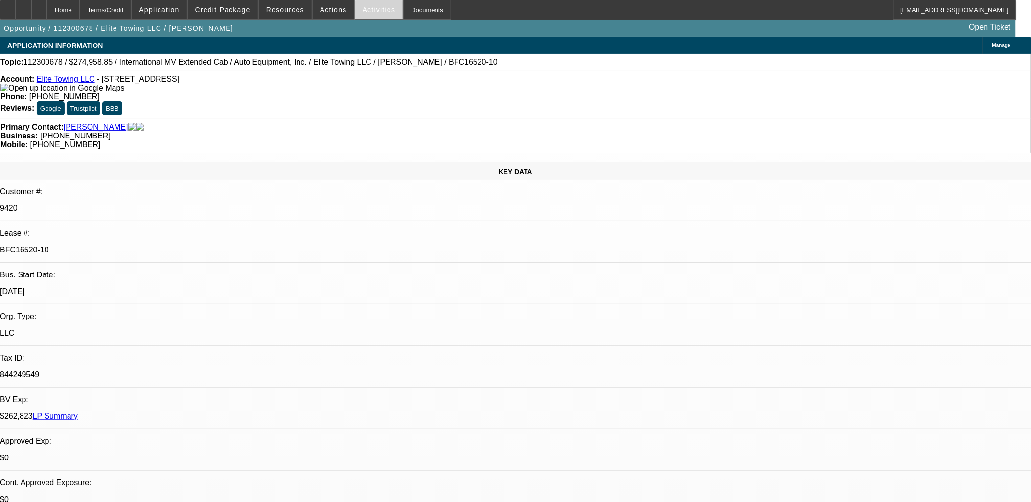
select select "0"
select select "2"
select select "0"
select select "6"
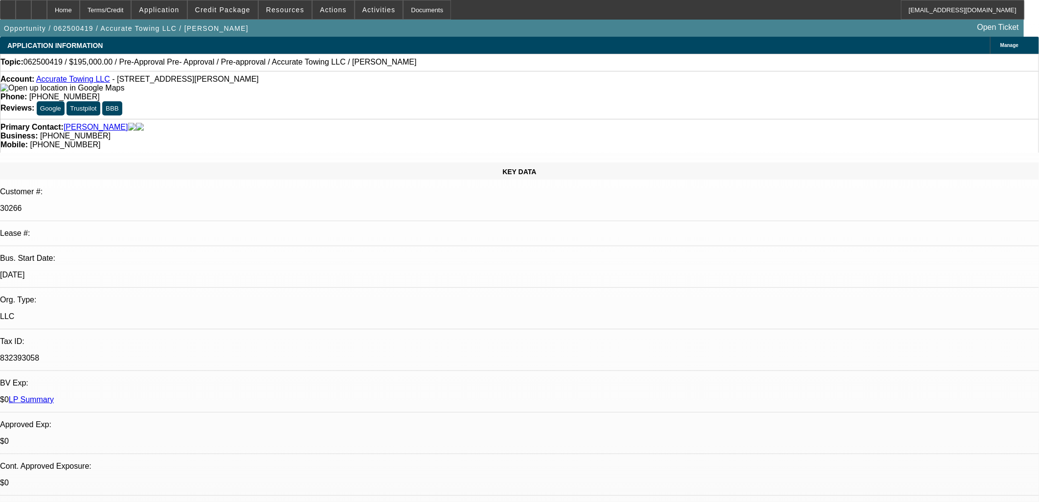
select select "0"
select select "2"
select select "0"
select select "6"
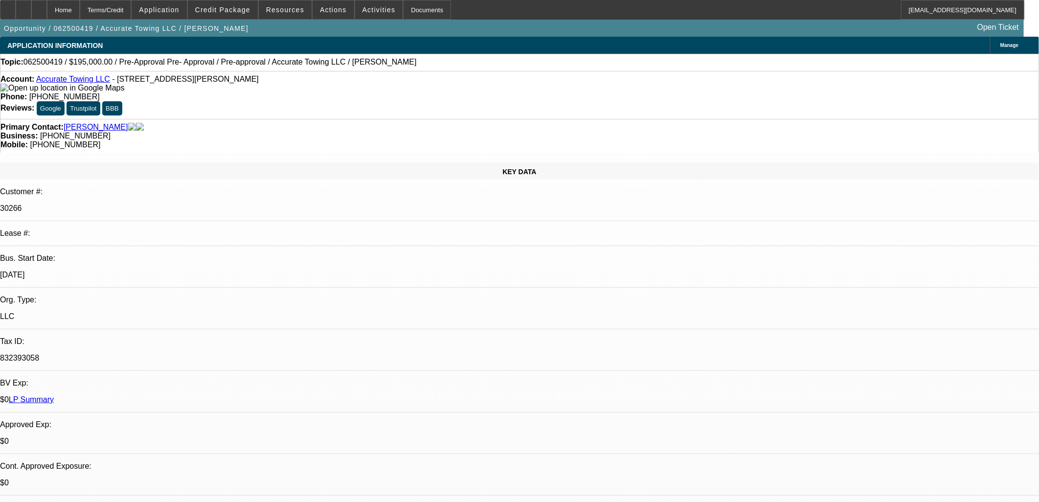
select select "0"
select select "6"
select select "0"
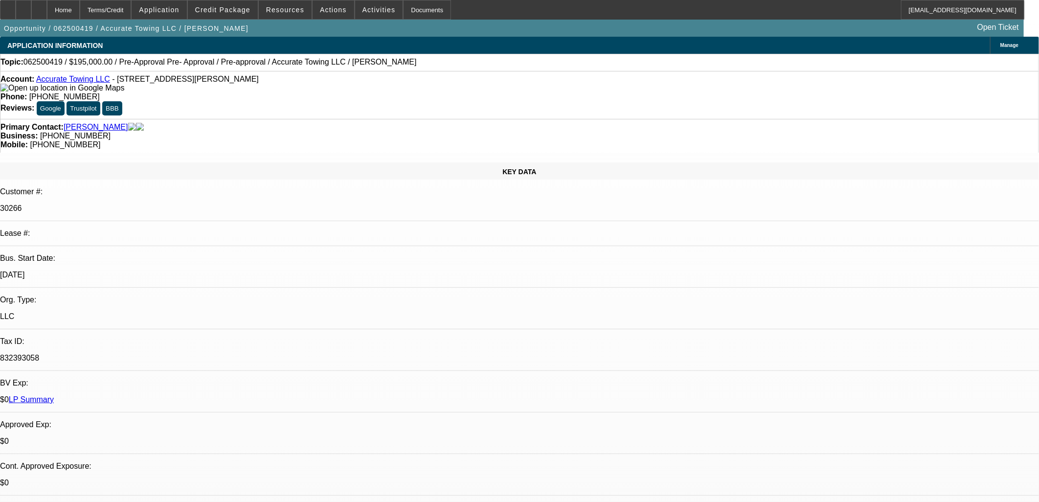
select select "0"
select select "2"
select select "0"
select select "6"
select select "0"
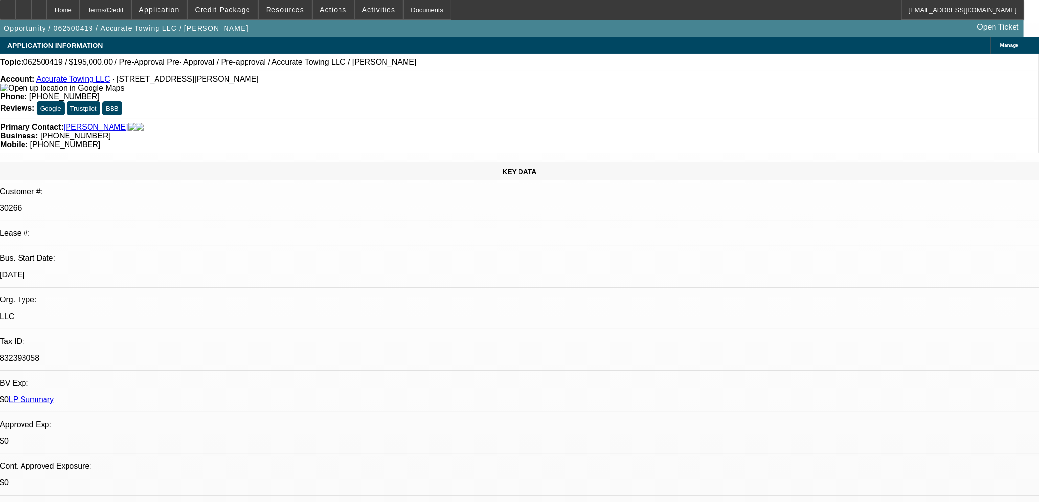
select select "0"
select select "2"
select select "0"
select select "6"
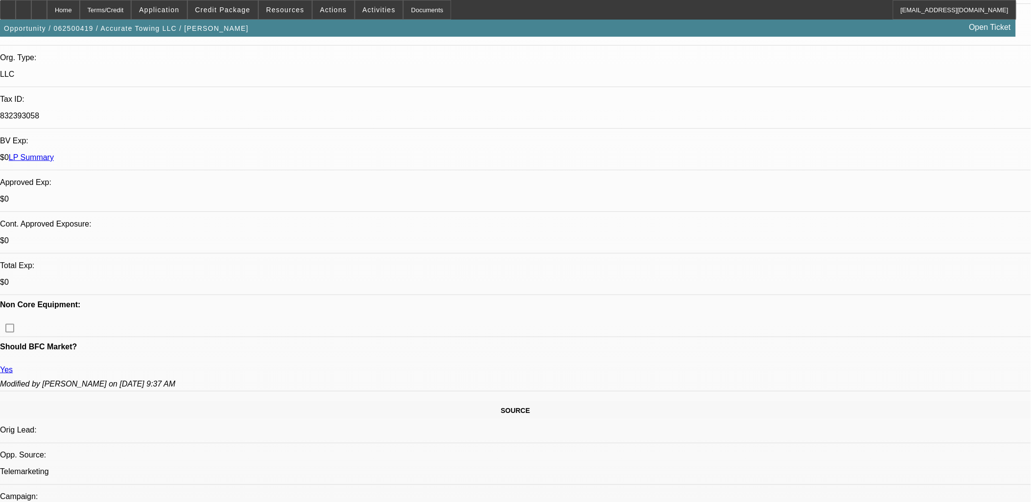
scroll to position [163, 0]
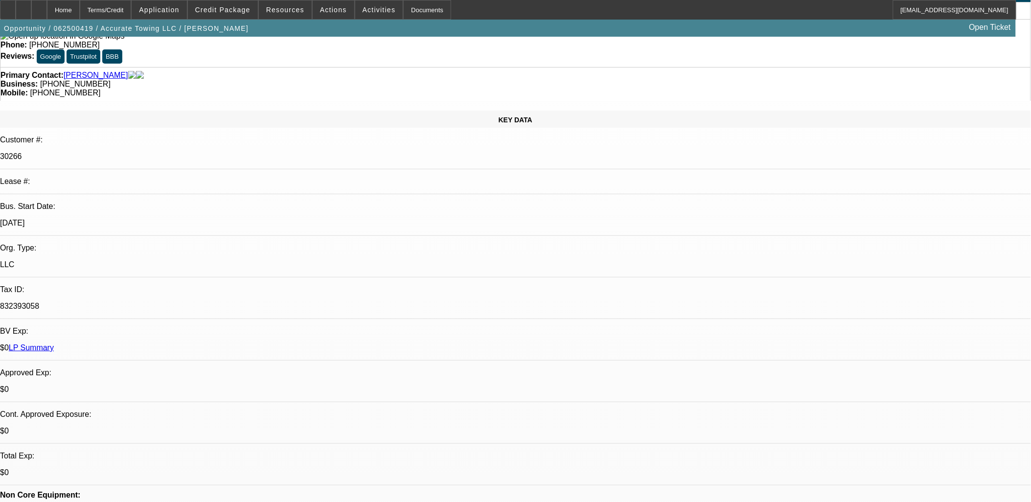
scroll to position [0, 0]
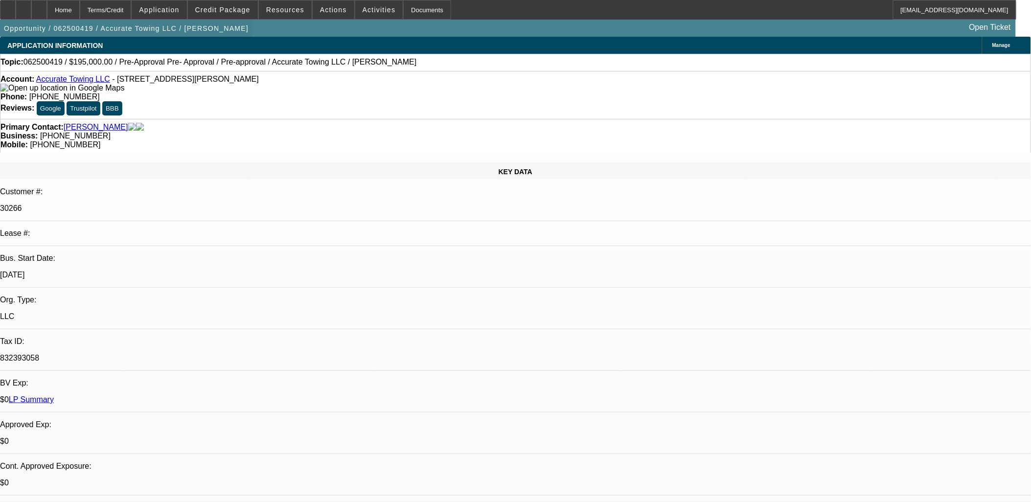
drag, startPoint x: 549, startPoint y: 232, endPoint x: 10, endPoint y: 28, distance: 575.7
drag, startPoint x: 653, startPoint y: 275, endPoint x: -26, endPoint y: 111, distance: 698.7
click at [0, 111] on html "Home Terms/Credit Application Credit Package Resources Actions Activities Docum…" at bounding box center [515, 251] width 1031 height 502
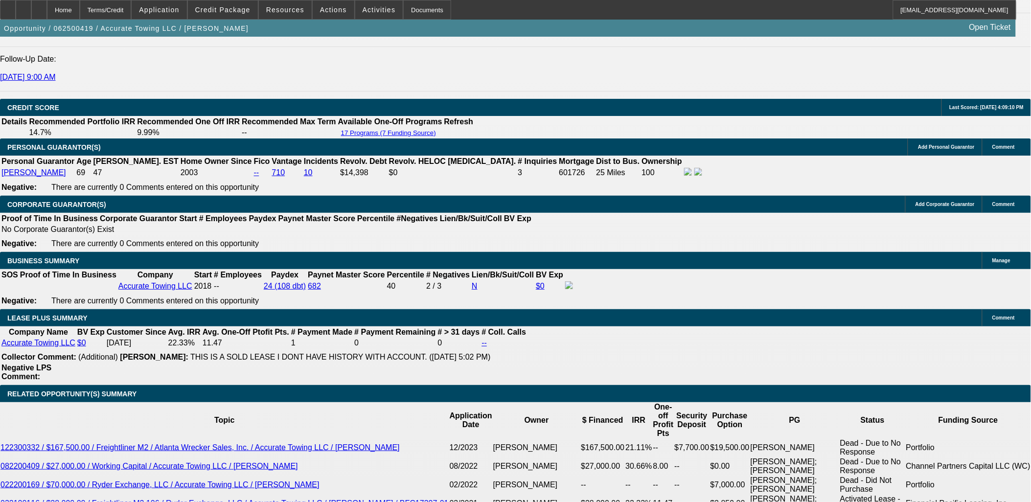
scroll to position [1359, 0]
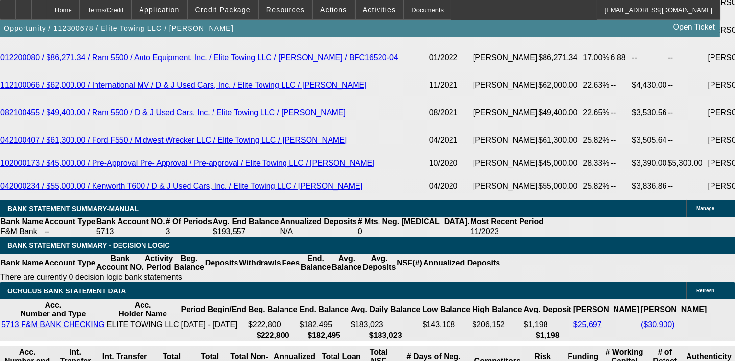
select select "0"
select select "2"
select select "0"
select select "2"
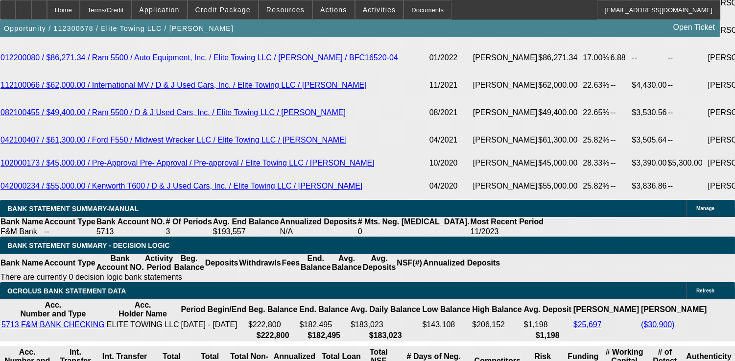
select select "0"
select select "2"
select select "0"
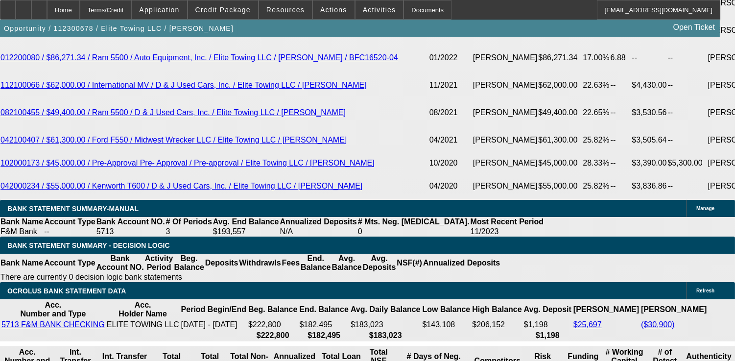
select select "2"
select select "0"
select select "1"
select select "2"
select select "6"
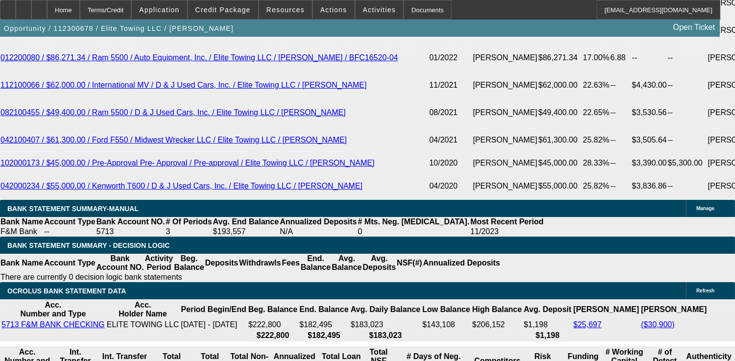
select select "1"
select select "2"
select select "6"
select select "1"
select select "2"
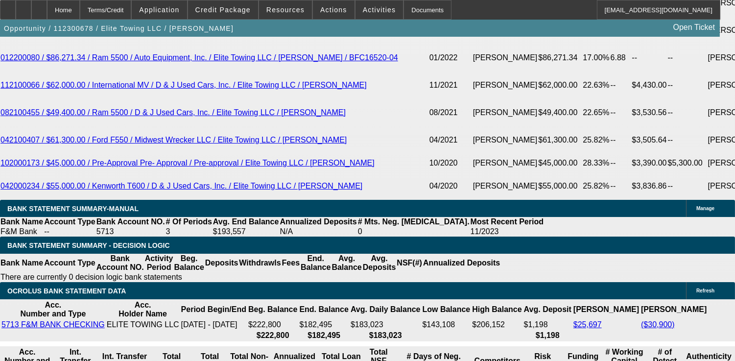
select select "6"
select select "1"
select select "2"
select select "6"
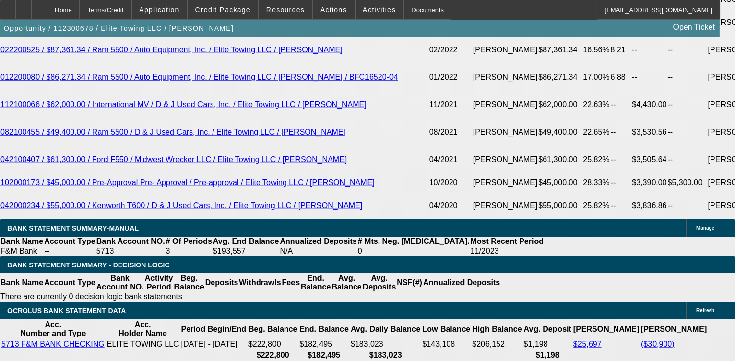
scroll to position [2153, 0]
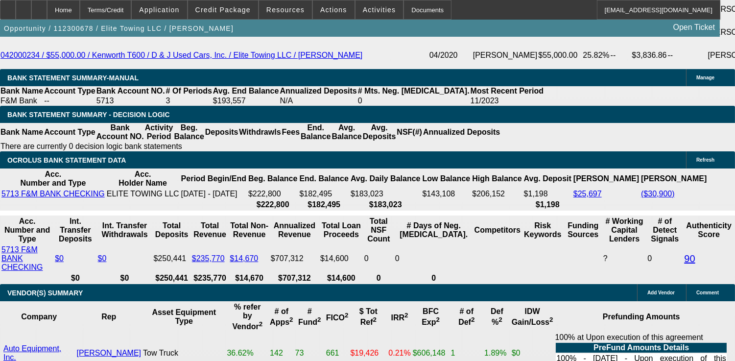
drag, startPoint x: 512, startPoint y: 321, endPoint x: 505, endPoint y: 324, distance: 8.3
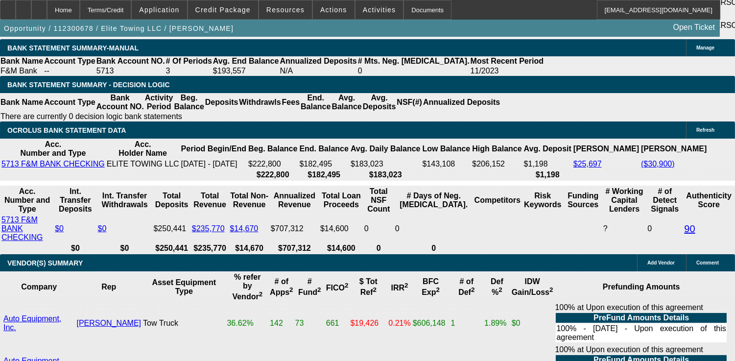
scroll to position [2207, 0]
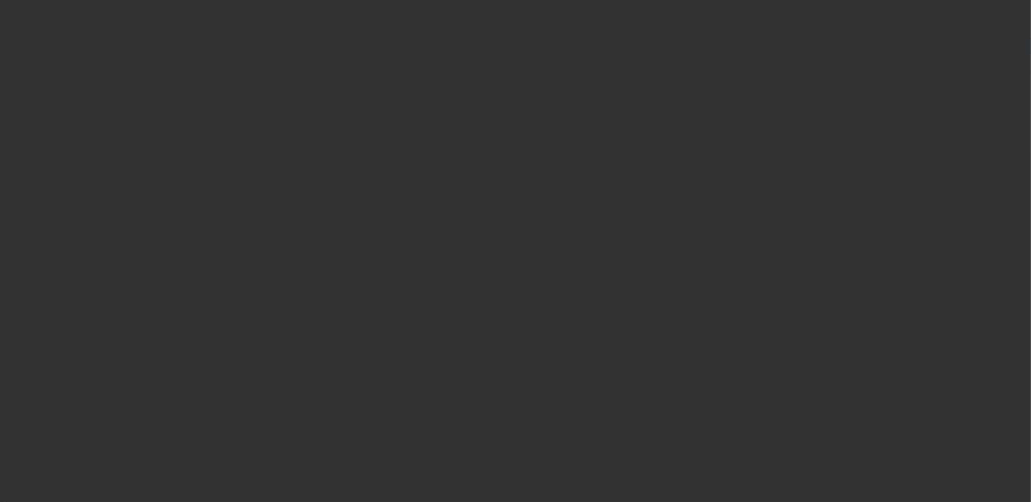
select select "0"
select select "2"
select select "0"
select select "6"
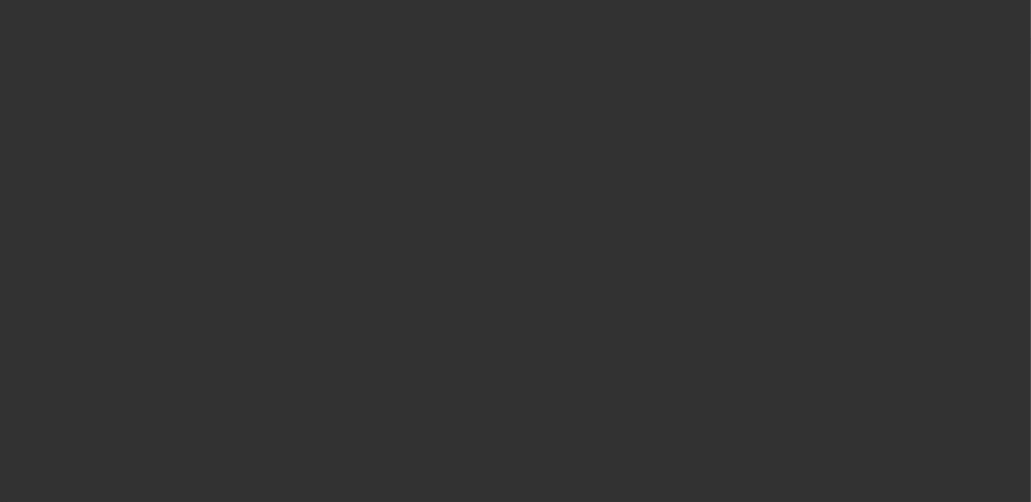
select select "0"
select select "2"
select select "0"
select select "6"
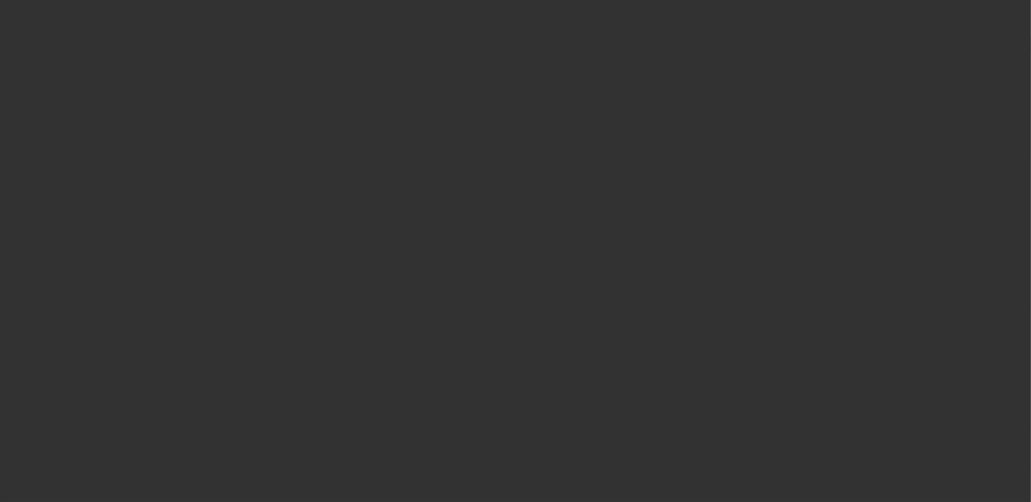
select select "0"
select select "2"
select select "0"
select select "6"
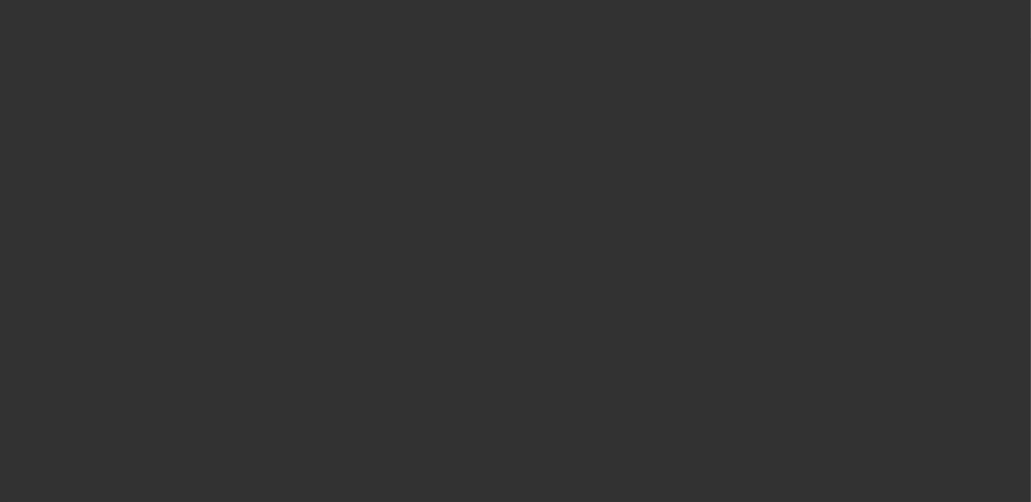
select select "0"
select select "2"
select select "0"
select select "6"
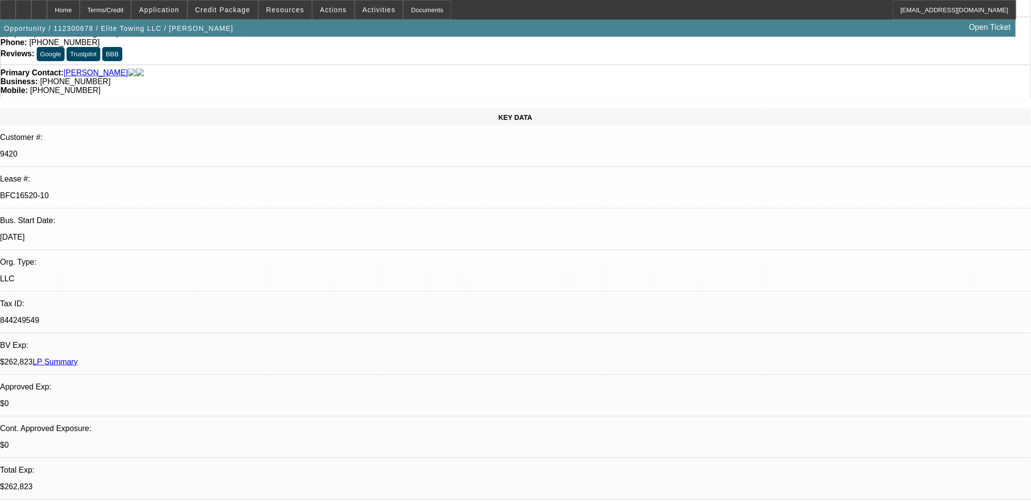
scroll to position [804, 0]
drag, startPoint x: 289, startPoint y: 91, endPoint x: 288, endPoint y: 80, distance: 10.8
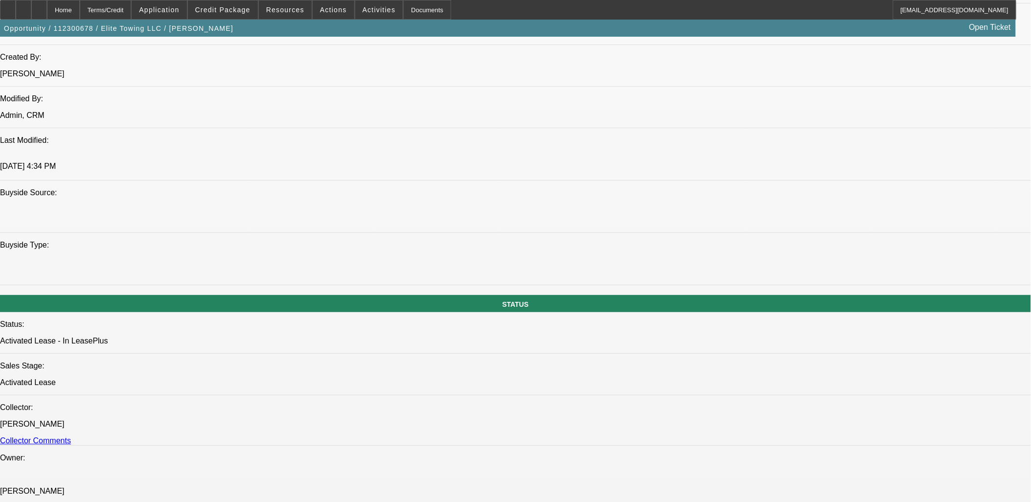
scroll to position [489, 0]
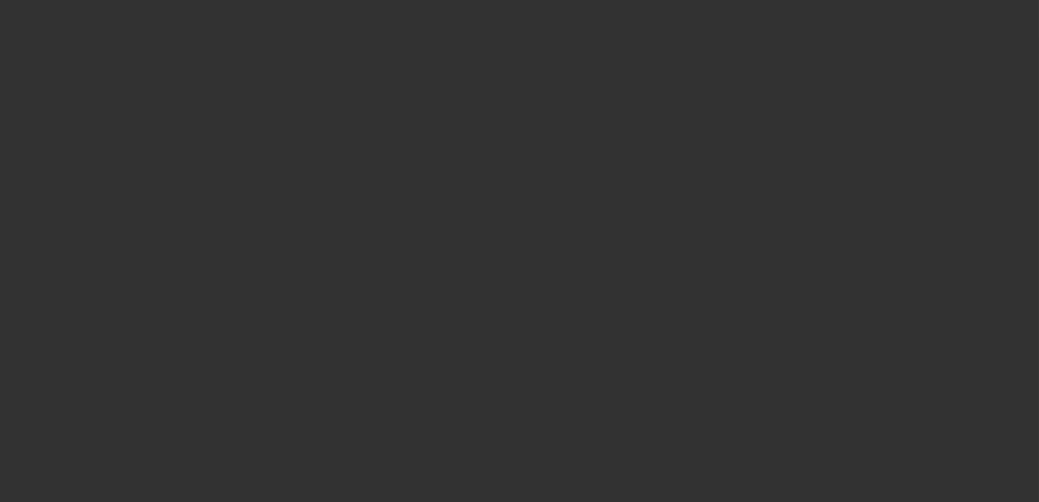
select select "0"
select select "2"
select select "0"
select select "6"
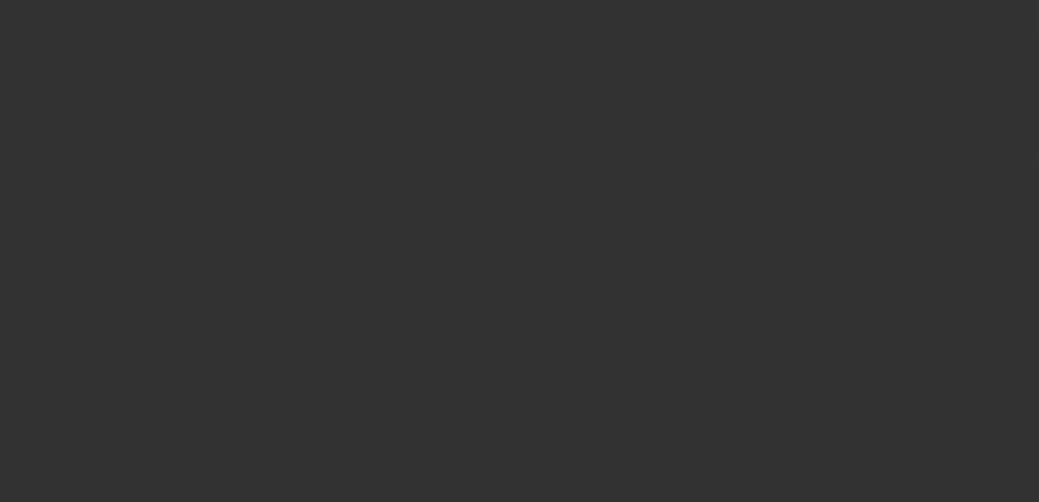
select select "0"
select select "2"
select select "0"
select select "6"
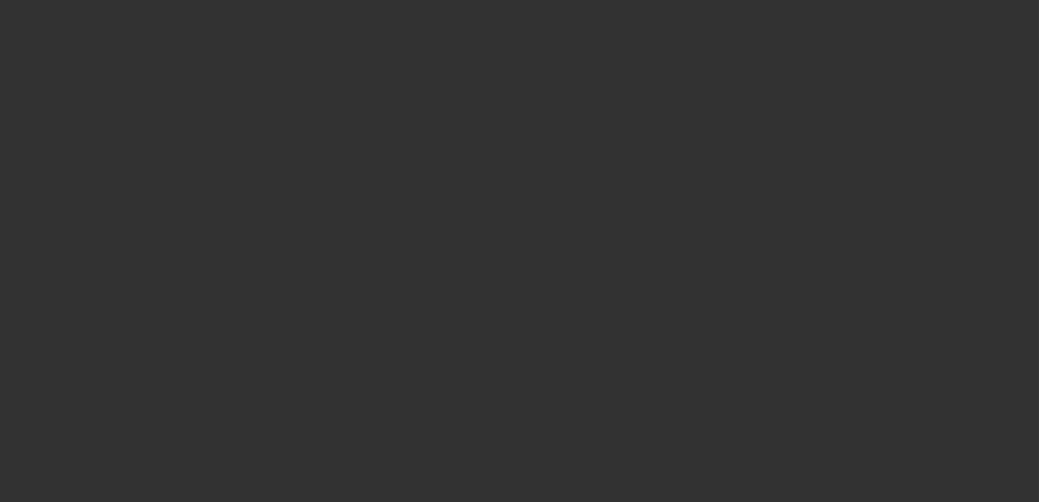
select select "0"
select select "2"
select select "0"
select select "6"
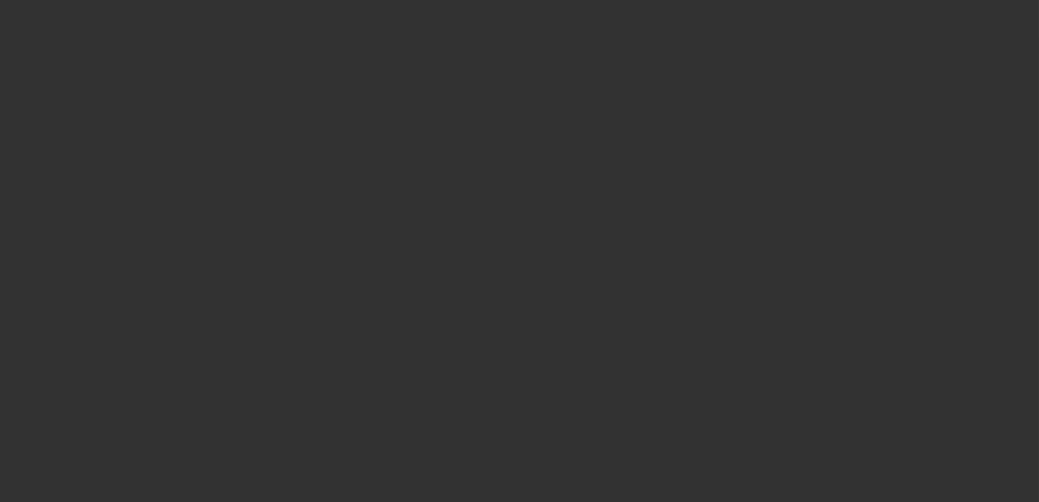
select select "0"
select select "2"
select select "0"
select select "6"
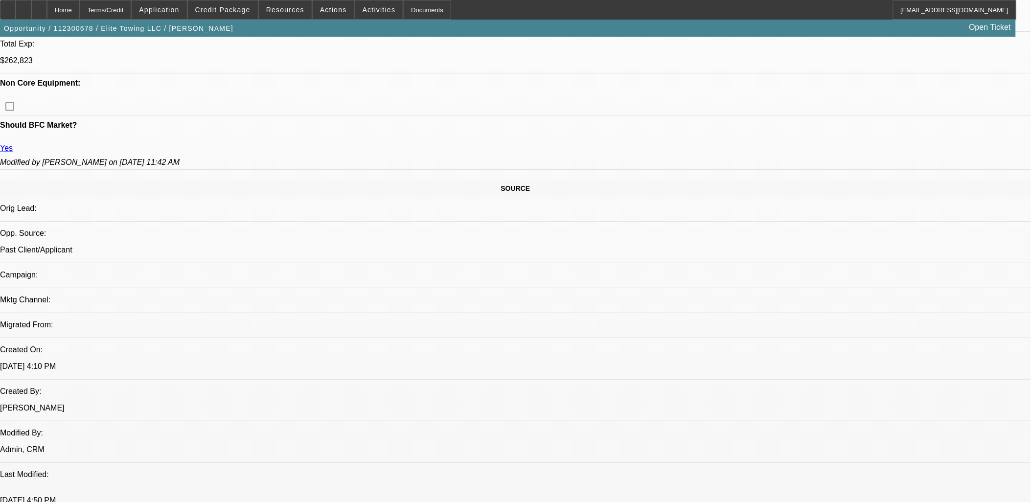
scroll to position [544, 0]
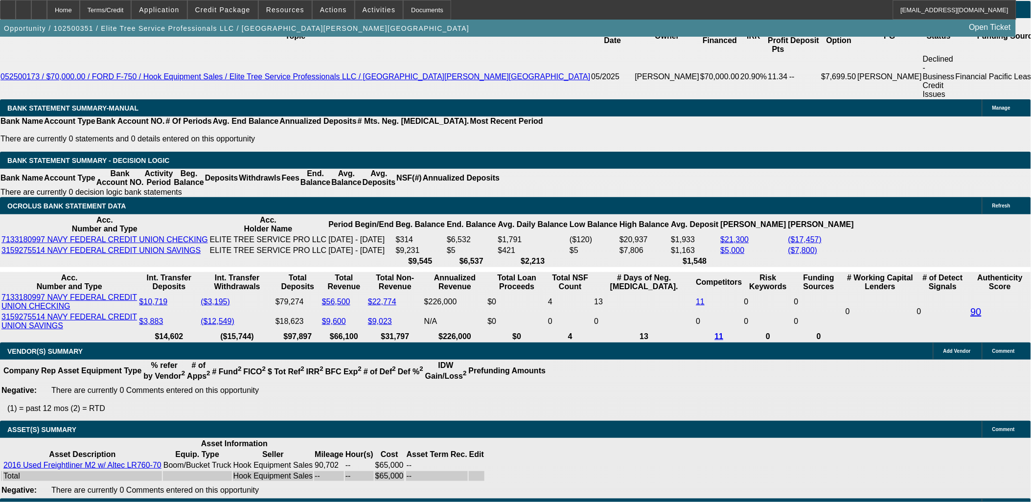
select select "0"
select select "2"
select select "0.1"
select select "0"
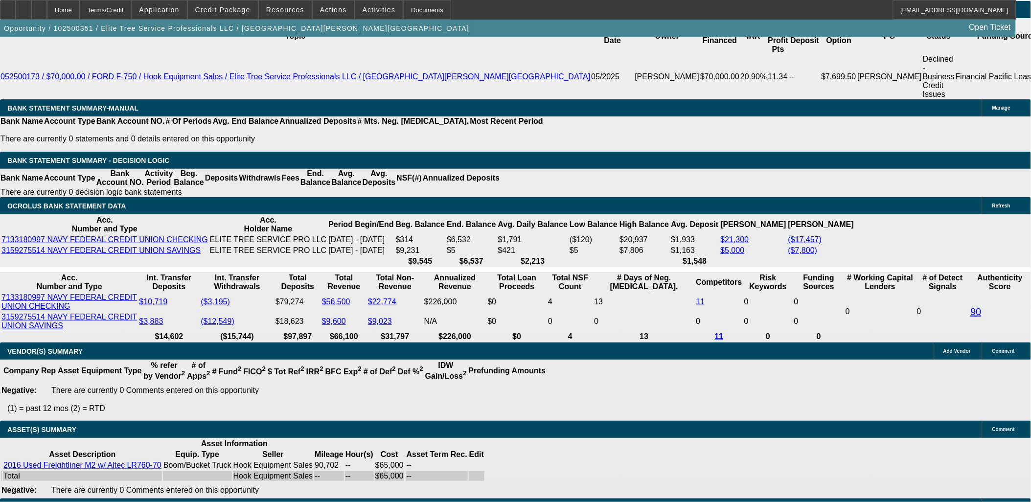
select select "0.1"
select select "0"
select select "0.1"
select select "0"
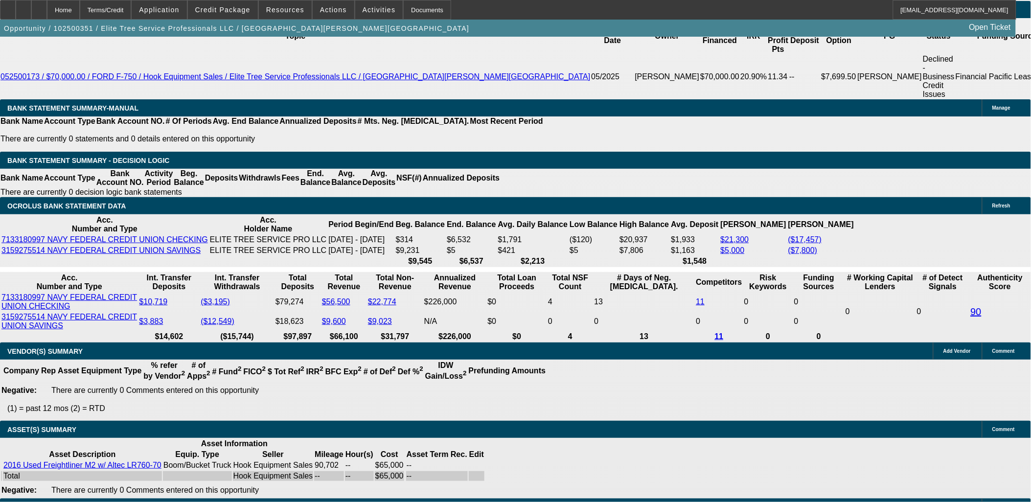
select select "2"
select select "0.1"
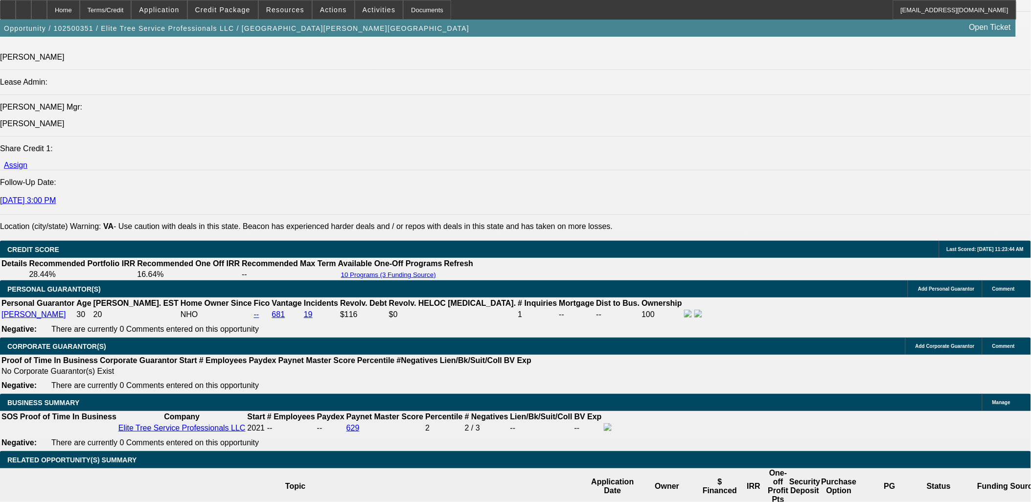
select select "1"
select select "2"
select select "4"
select select "1"
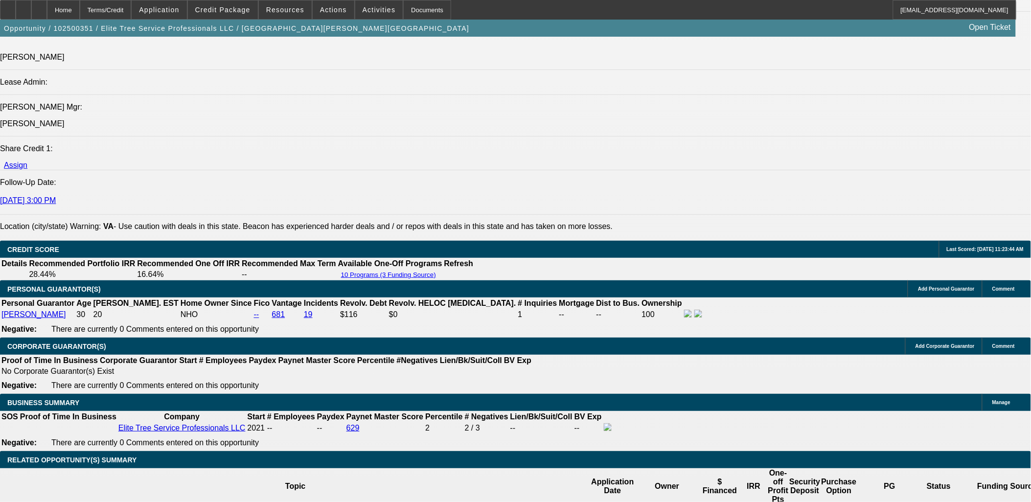
select select "4"
select select "1"
select select "4"
select select "1"
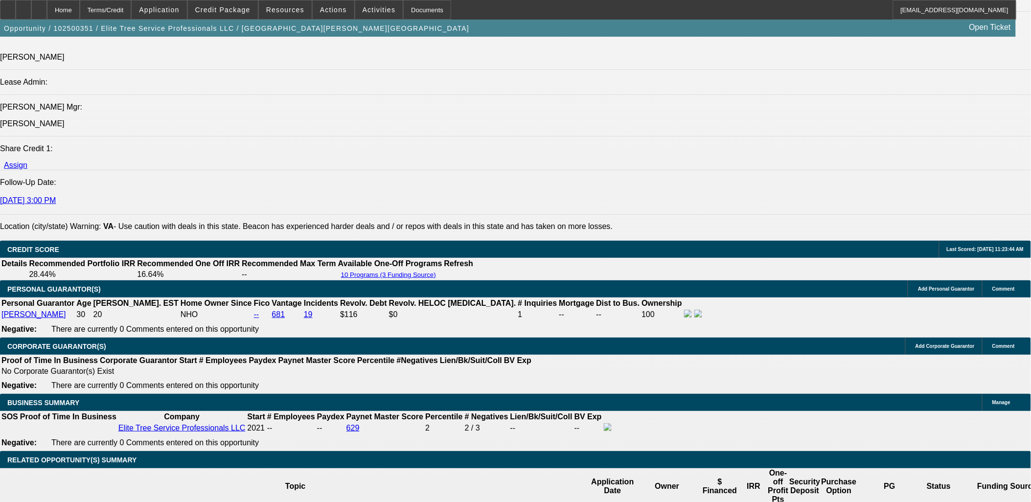
select select "2"
select select "4"
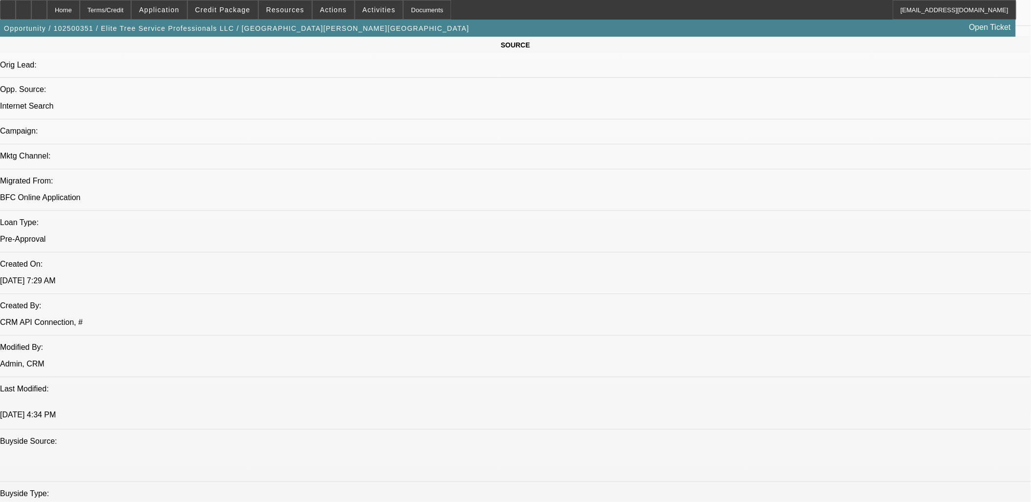
scroll to position [572, 0]
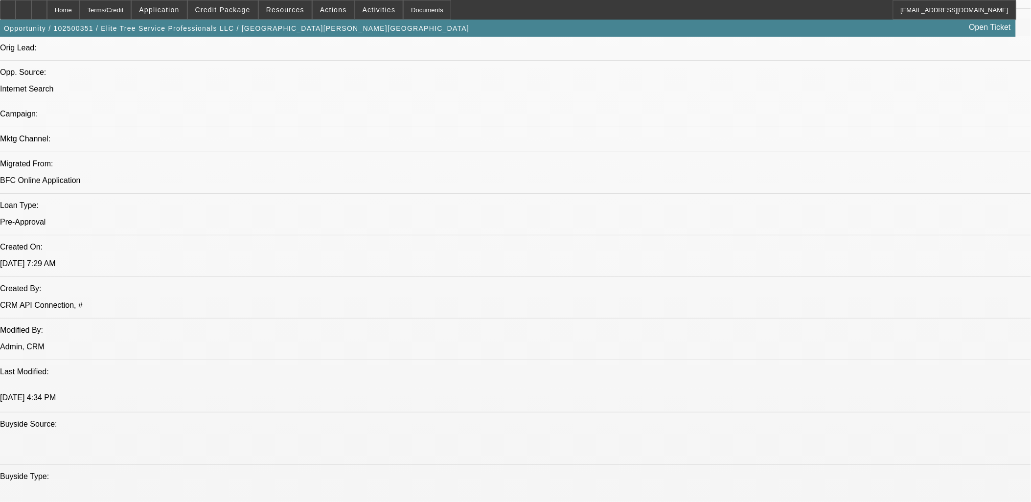
scroll to position [681, 0]
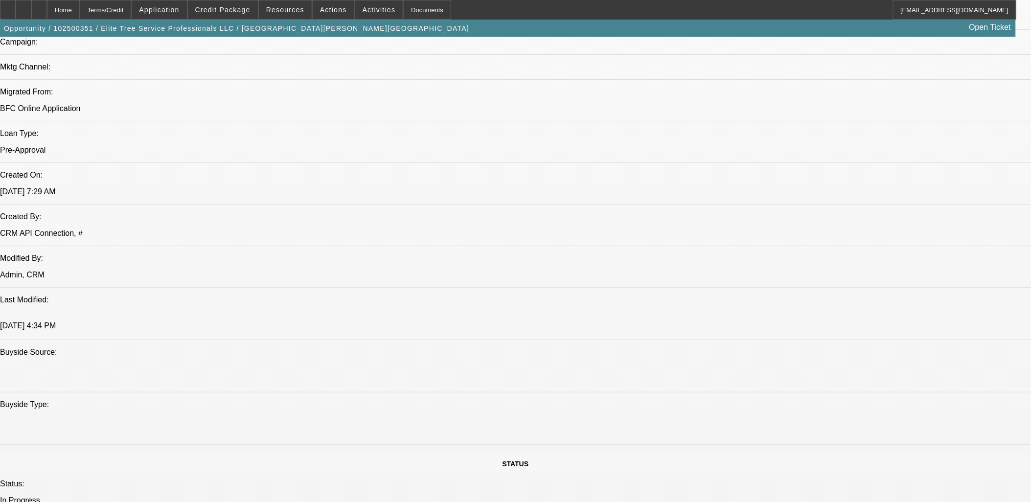
drag, startPoint x: 428, startPoint y: 325, endPoint x: 16, endPoint y: 168, distance: 441.4
drag, startPoint x: 14, startPoint y: 167, endPoint x: 561, endPoint y: 380, distance: 587.5
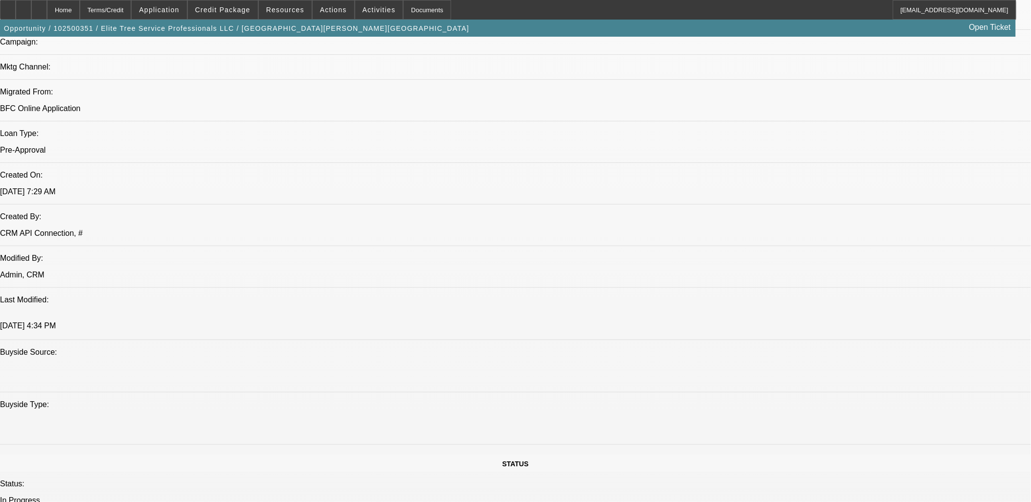
drag, startPoint x: 561, startPoint y: 381, endPoint x: 13, endPoint y: 106, distance: 613.2
drag, startPoint x: 13, startPoint y: 106, endPoint x: 567, endPoint y: 388, distance: 621.8
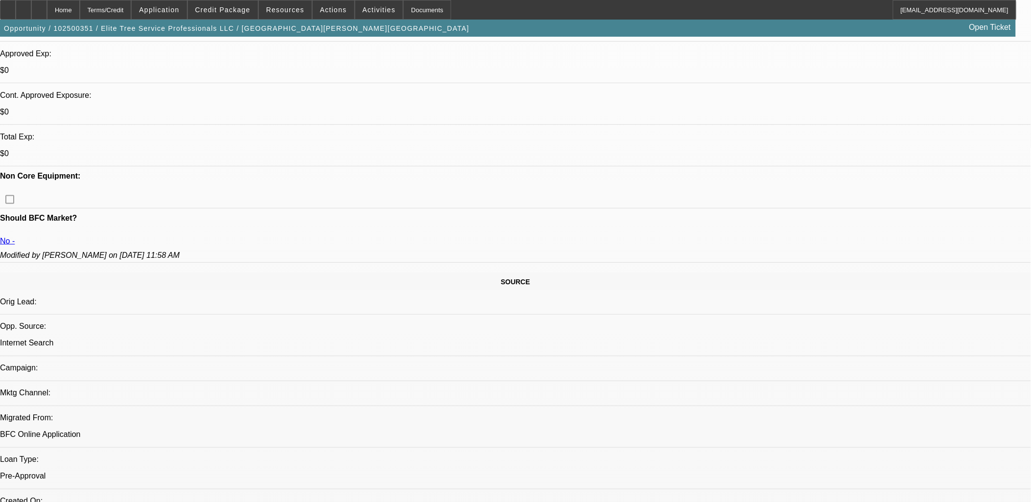
scroll to position [300, 0]
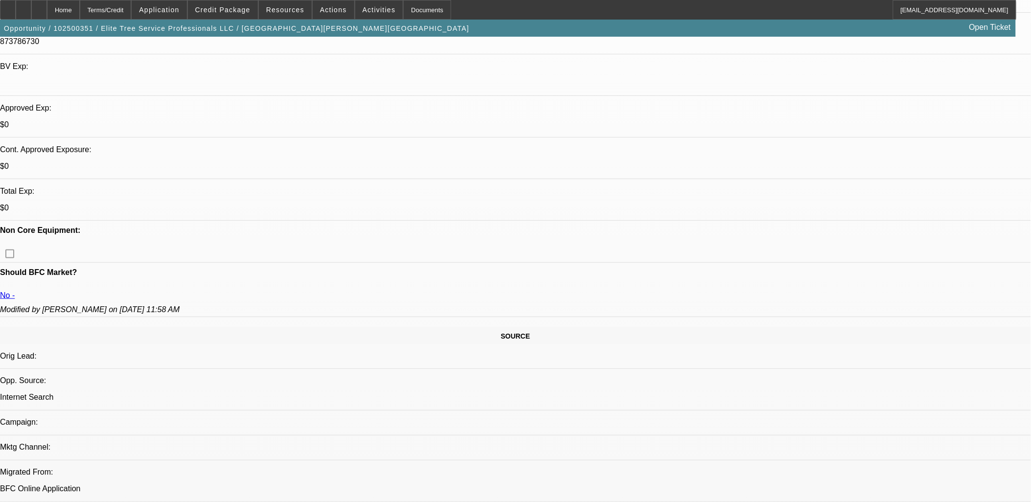
click at [314, 5] on span at bounding box center [334, 9] width 42 height 23
click at [214, 85] on div at bounding box center [515, 251] width 1031 height 502
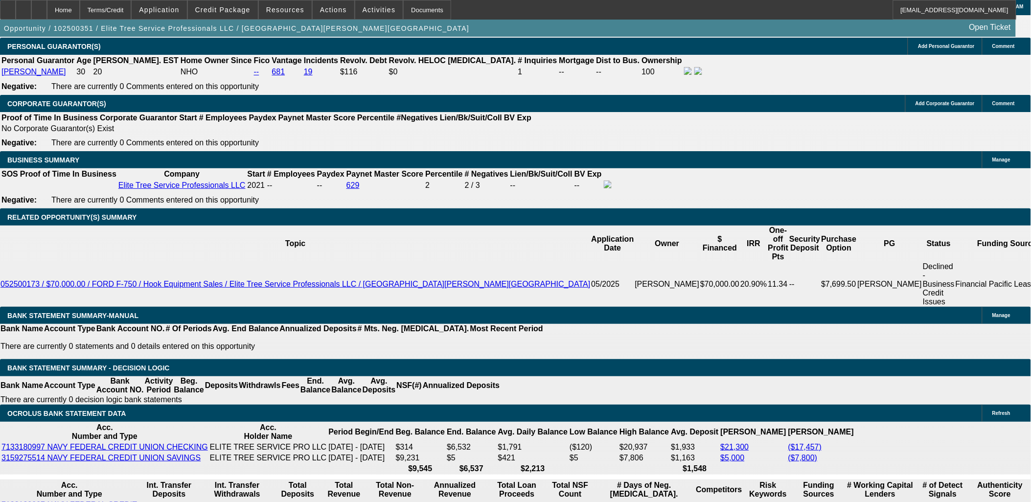
scroll to position [1550, 0]
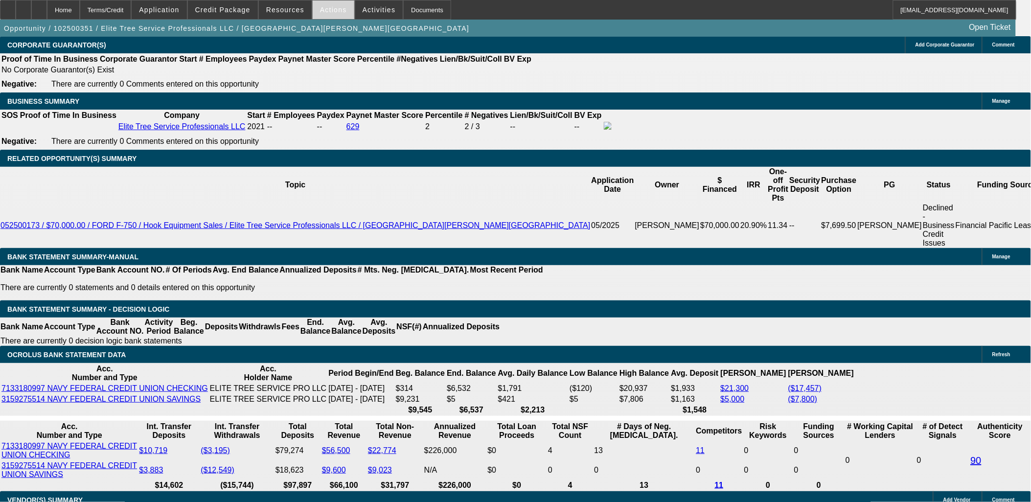
click at [340, 15] on span at bounding box center [334, 9] width 42 height 23
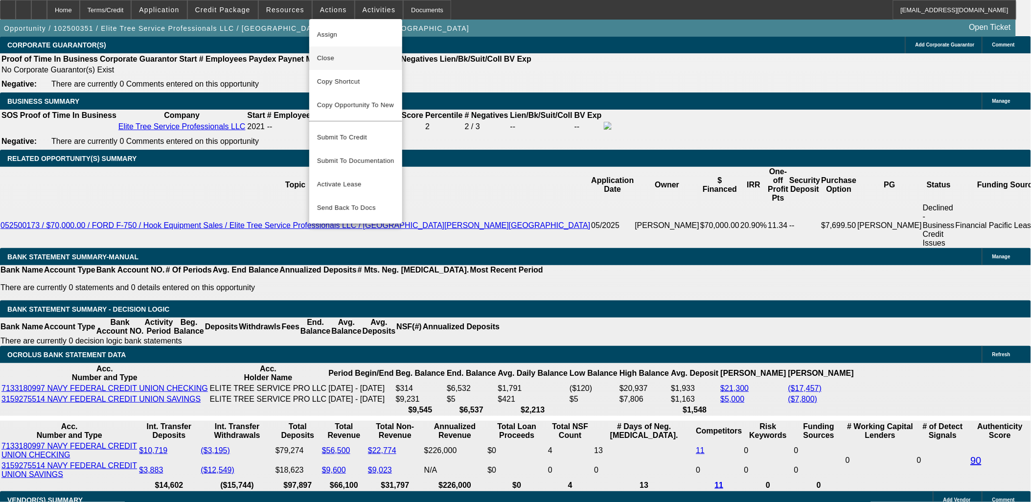
click at [342, 62] on span "Close" at bounding box center [355, 58] width 77 height 12
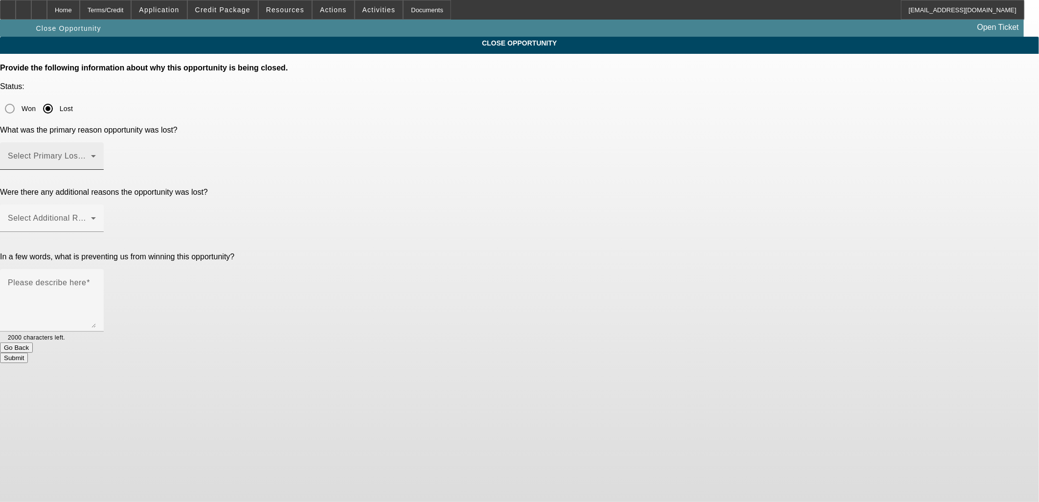
click at [91, 154] on span at bounding box center [49, 160] width 83 height 12
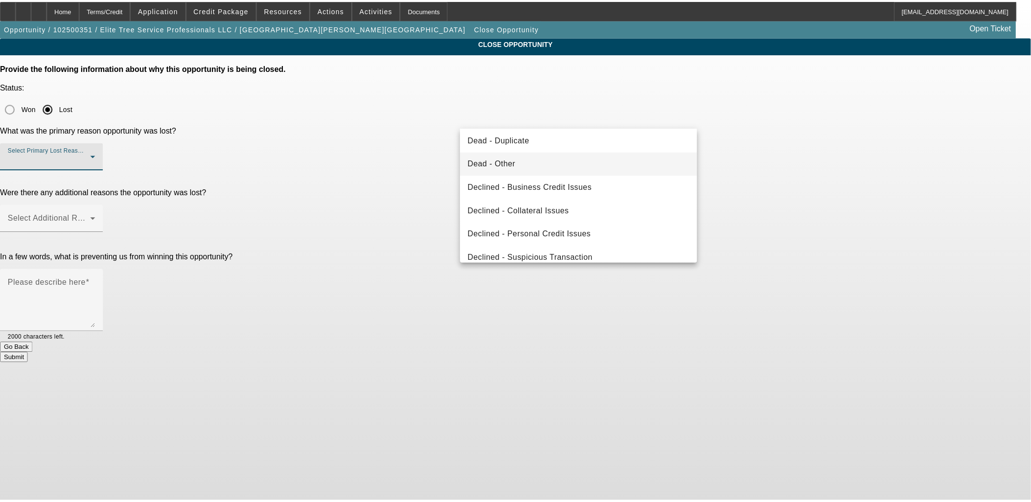
scroll to position [131, 0]
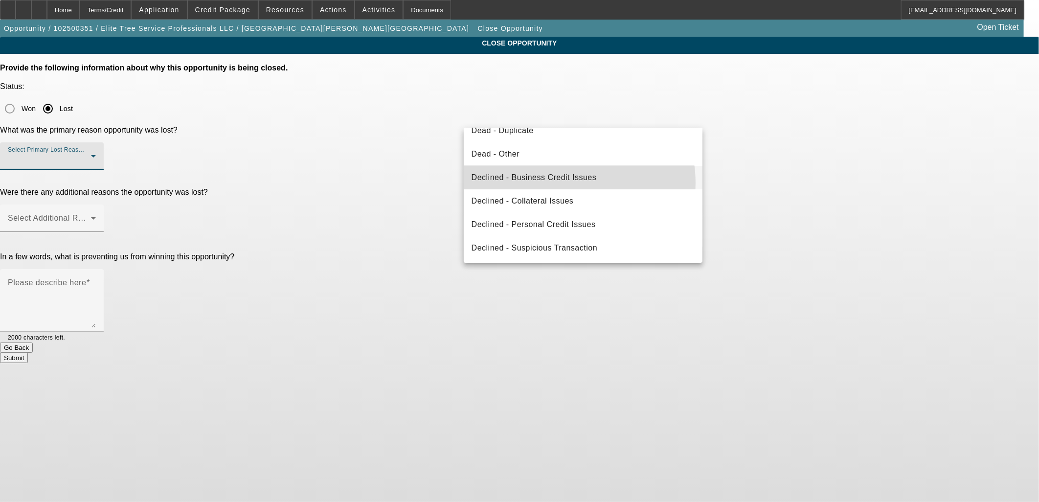
click at [561, 183] on span "Declined - Business Credit Issues" at bounding box center [534, 178] width 125 height 12
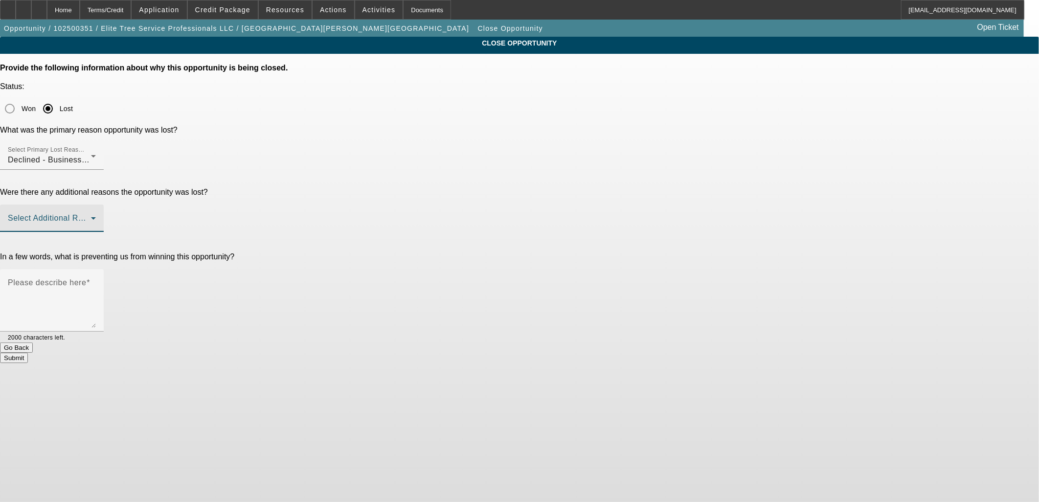
click at [91, 216] on span at bounding box center [49, 222] width 83 height 12
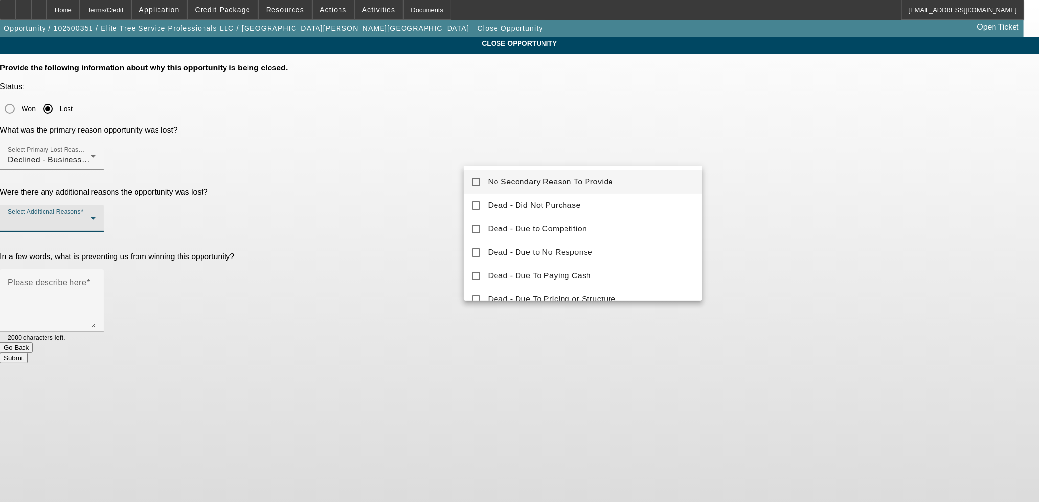
click at [566, 170] on mat-option "No Secondary Reason To Provide" at bounding box center [583, 181] width 239 height 23
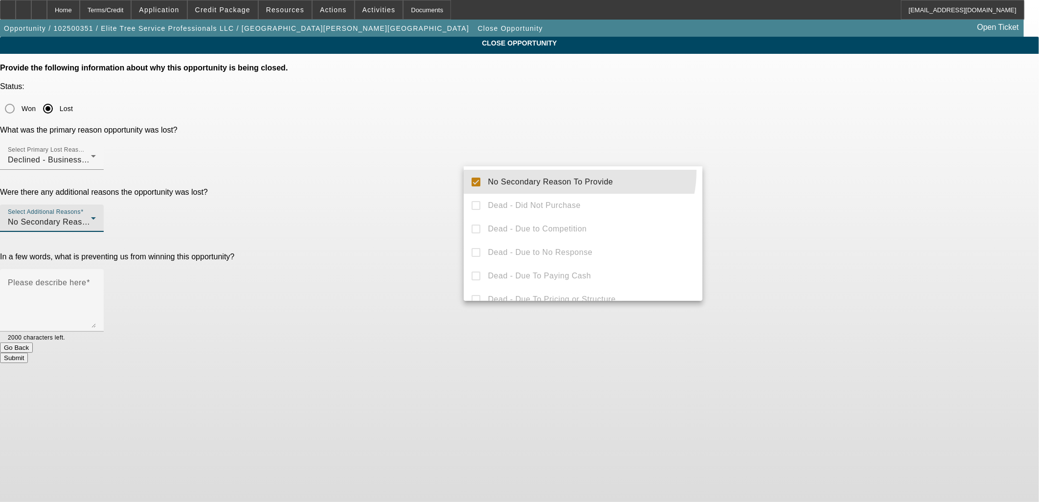
click at [893, 156] on div at bounding box center [519, 251] width 1039 height 502
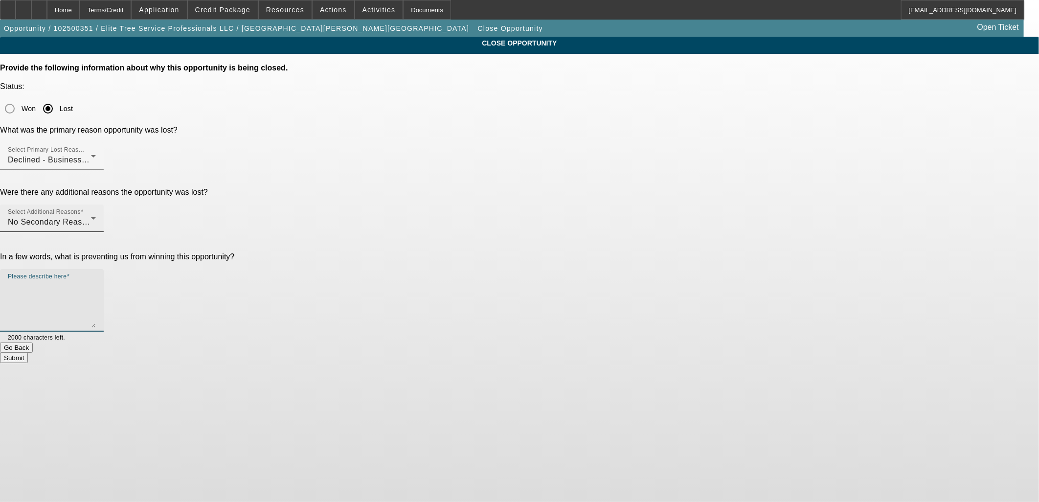
click at [96, 281] on textarea "Please describe here" at bounding box center [52, 304] width 88 height 47
type textarea "Poor pay history and weak banks - needs to improve banks and continue consisten…"
click at [28, 353] on button "Submit" at bounding box center [14, 358] width 28 height 10
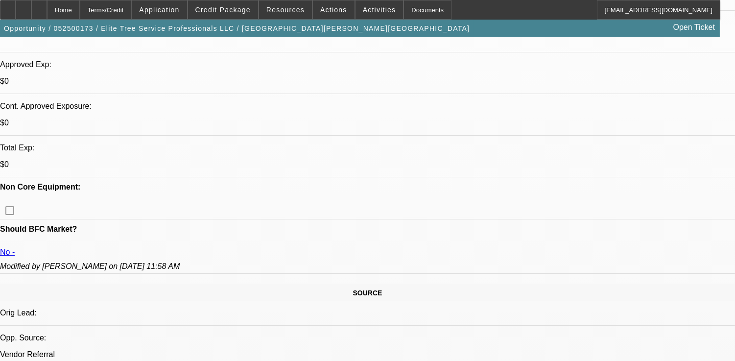
select select "0"
select select "0.1"
select select "0"
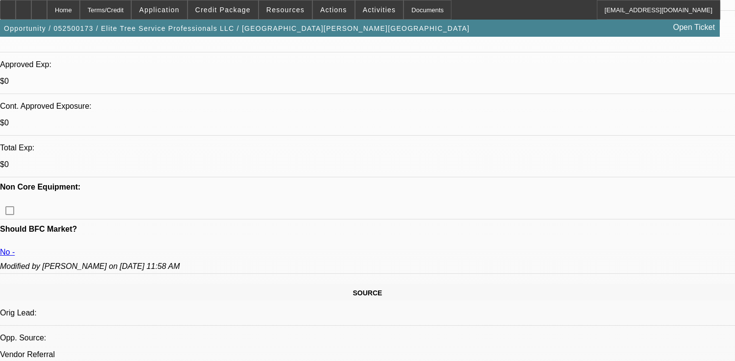
select select "0.1"
select select "0"
select select "2"
select select "0.1"
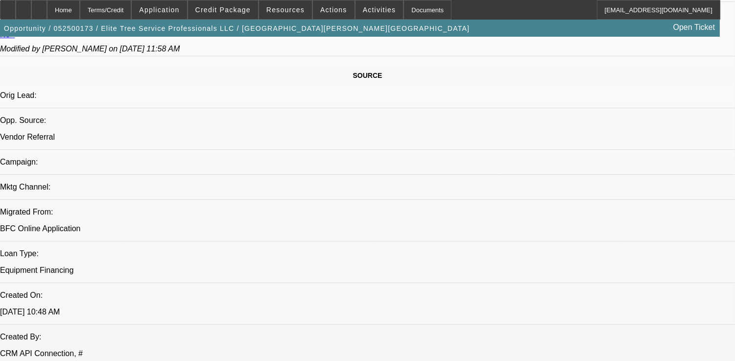
select select "1"
select select "4"
select select "1"
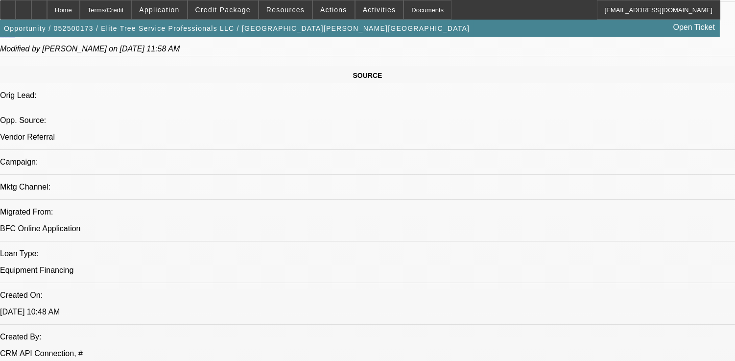
select select "4"
select select "1"
select select "2"
select select "4"
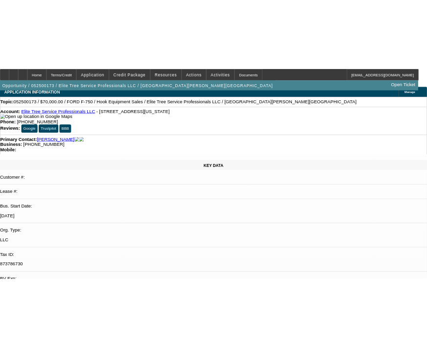
scroll to position [0, 0]
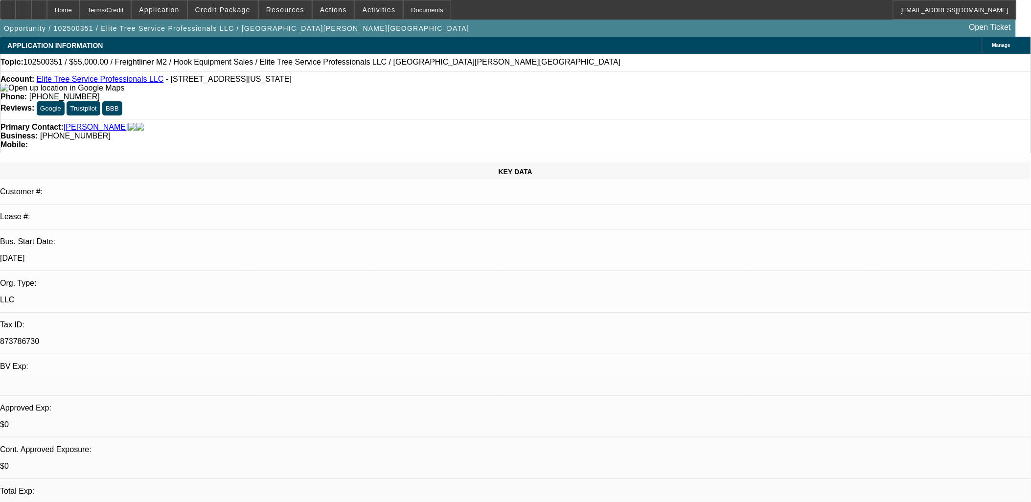
select select "0"
select select "2"
select select "0.1"
select select "0"
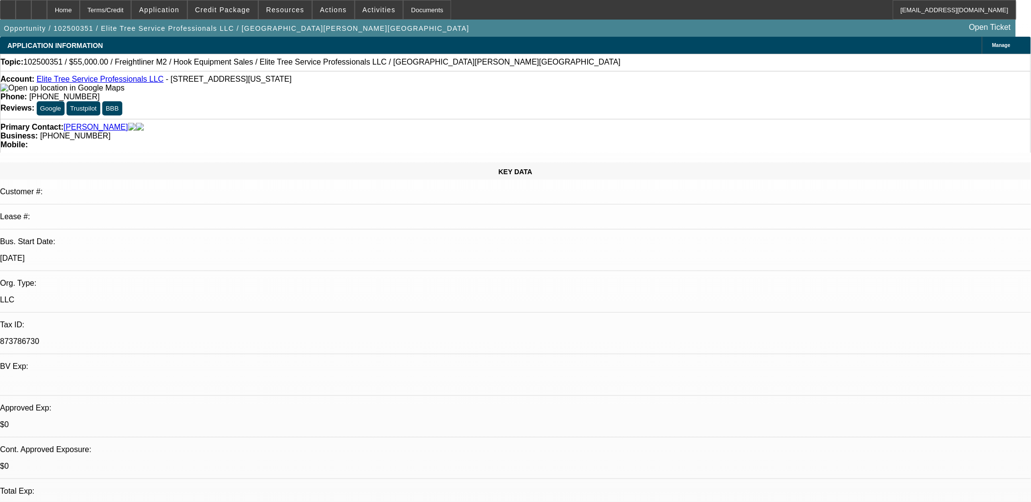
select select "0.1"
select select "0"
select select "0.1"
select select "0"
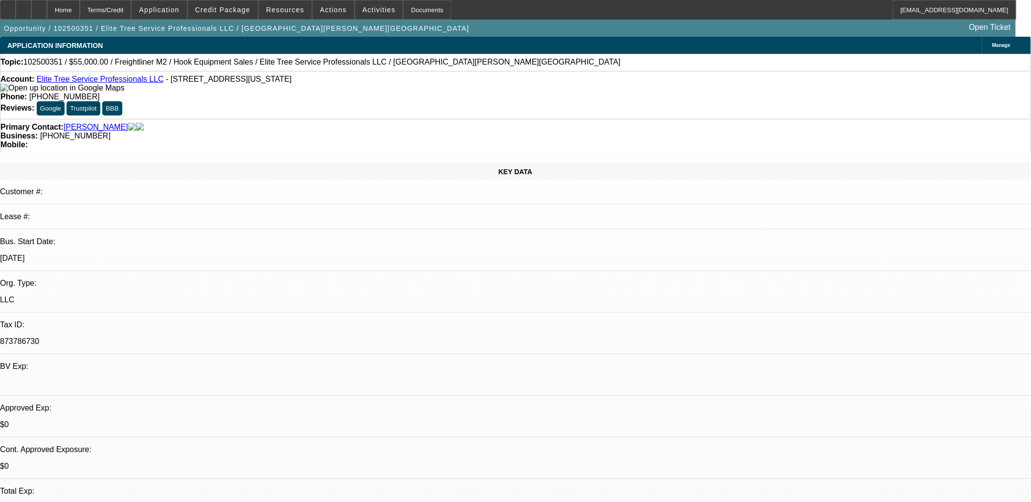
select select "2"
select select "0.1"
select select "1"
select select "2"
select select "4"
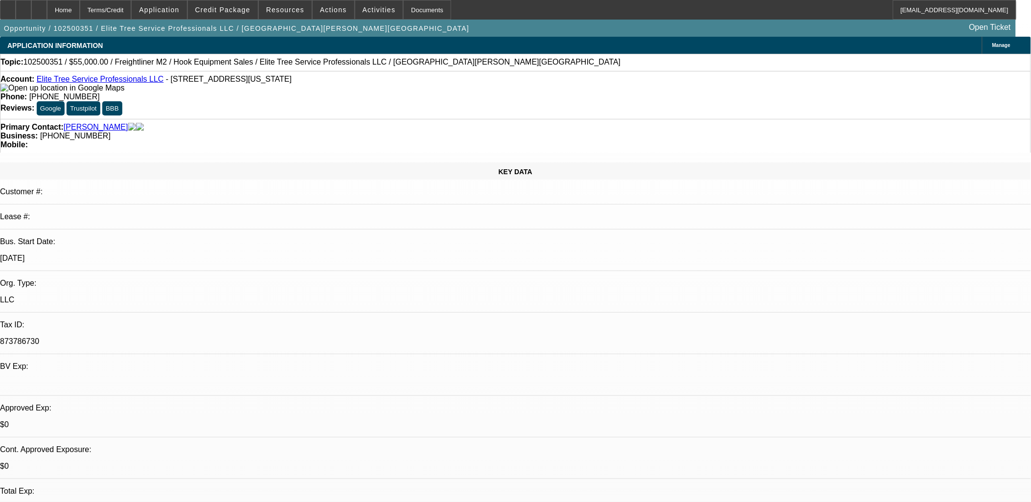
select select "1"
select select "4"
select select "1"
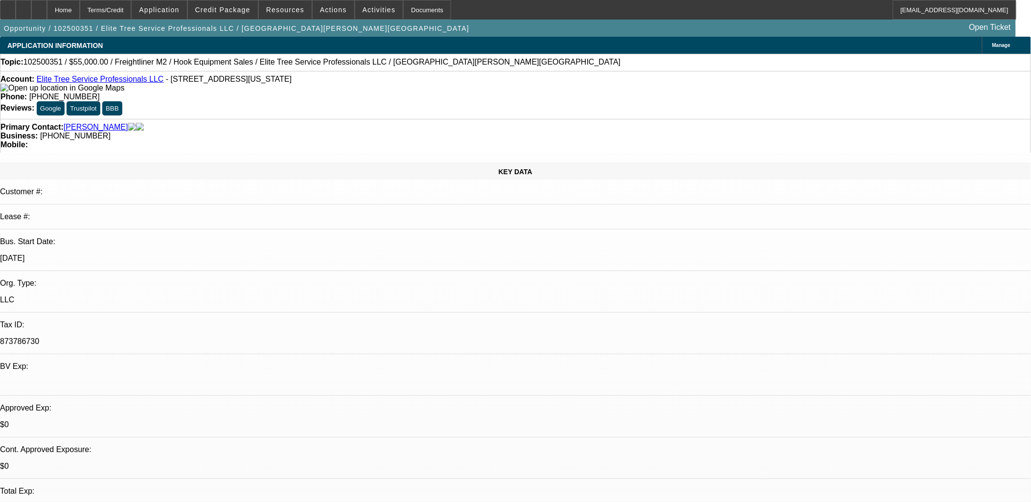
select select "4"
select select "1"
select select "2"
select select "4"
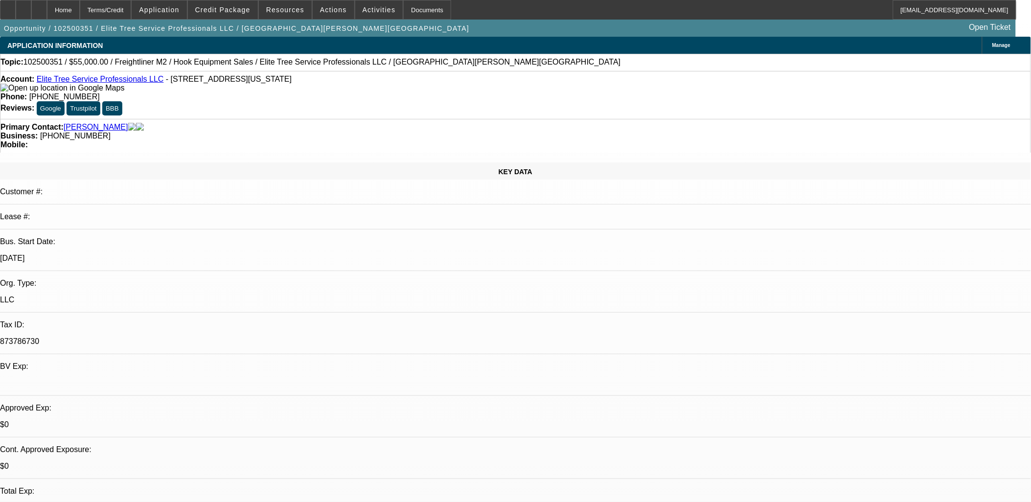
click at [115, 81] on link "Elite Tree Service Professionals LLC" at bounding box center [100, 79] width 127 height 8
